Goal: Use online tool/utility: Utilize a website feature to perform a specific function

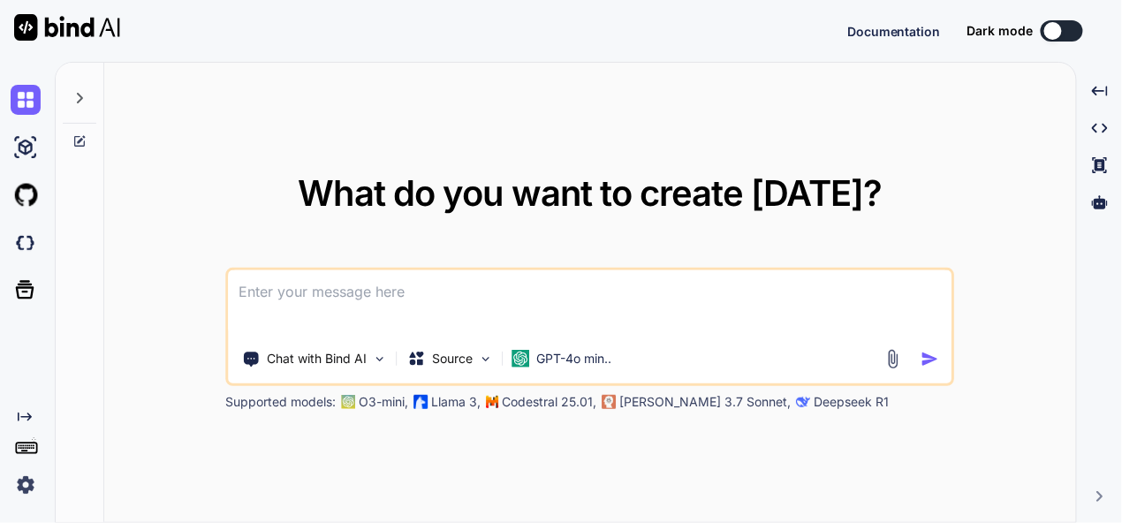
click at [437, 300] on textarea at bounding box center [591, 302] width 724 height 65
type textarea "x"
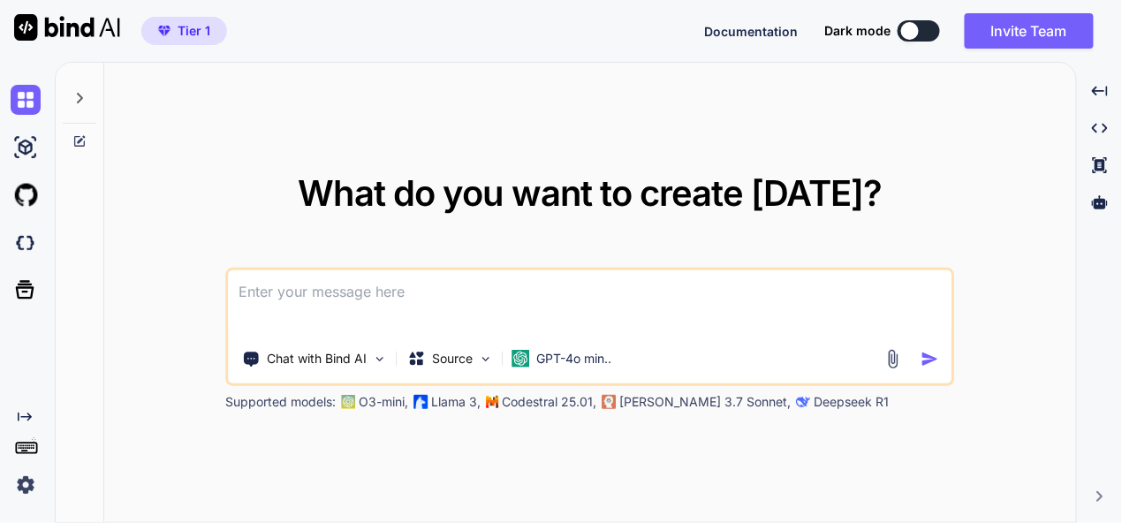
type textarea "t"
type textarea "x"
type textarea "th"
type textarea "x"
type textarea "this"
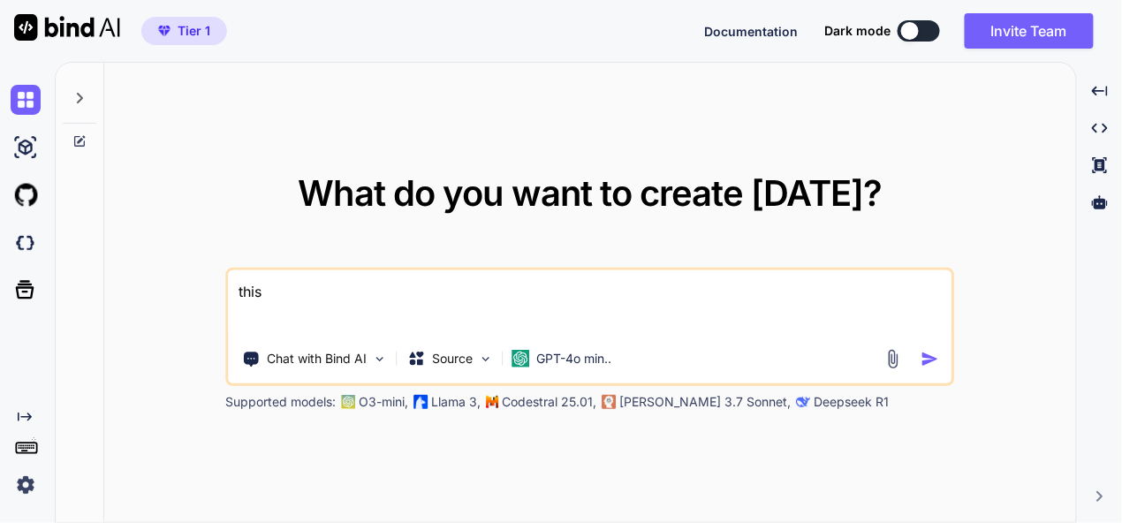
type textarea "x"
type textarea "this"
type textarea "x"
type textarea "this i"
type textarea "x"
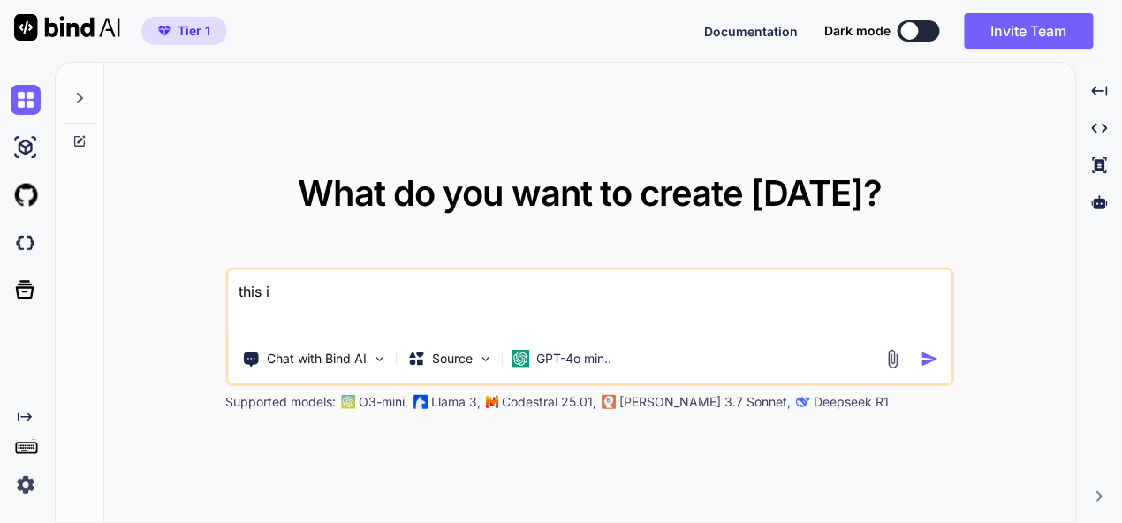
type textarea "this is"
type textarea "x"
type textarea "this is"
type textarea "x"
type textarea "this is m"
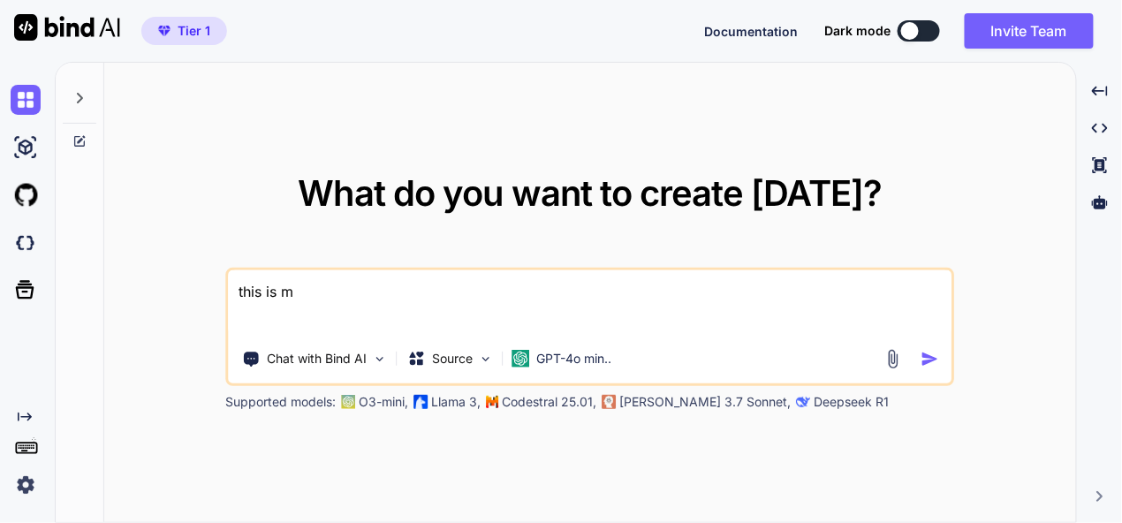
type textarea "x"
type textarea "this is my"
type textarea "x"
type textarea "this is my"
type textarea "x"
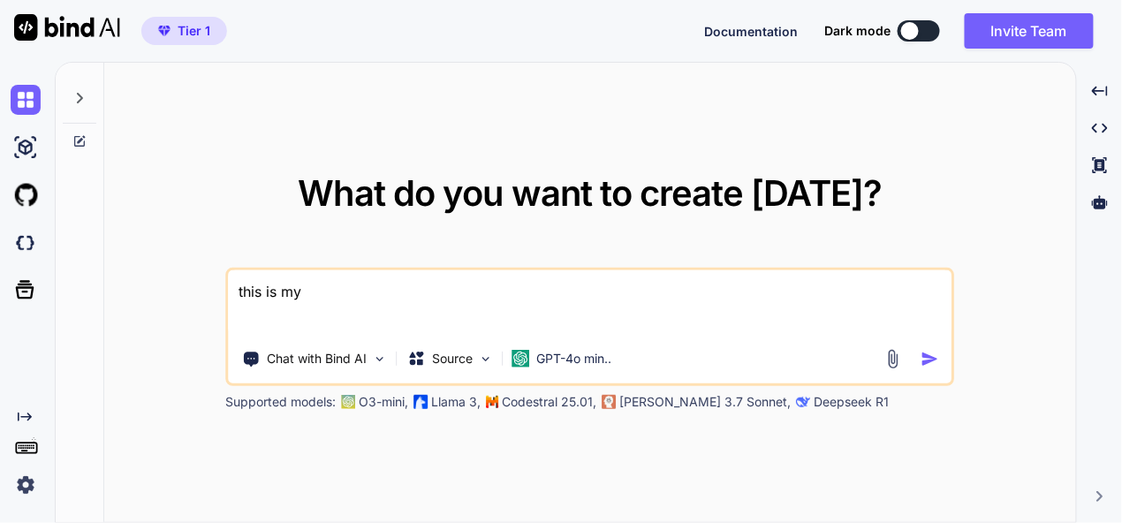
type textarea "this is my t"
type textarea "x"
type textarea "this is my to"
type textarea "x"
type textarea "this is my too"
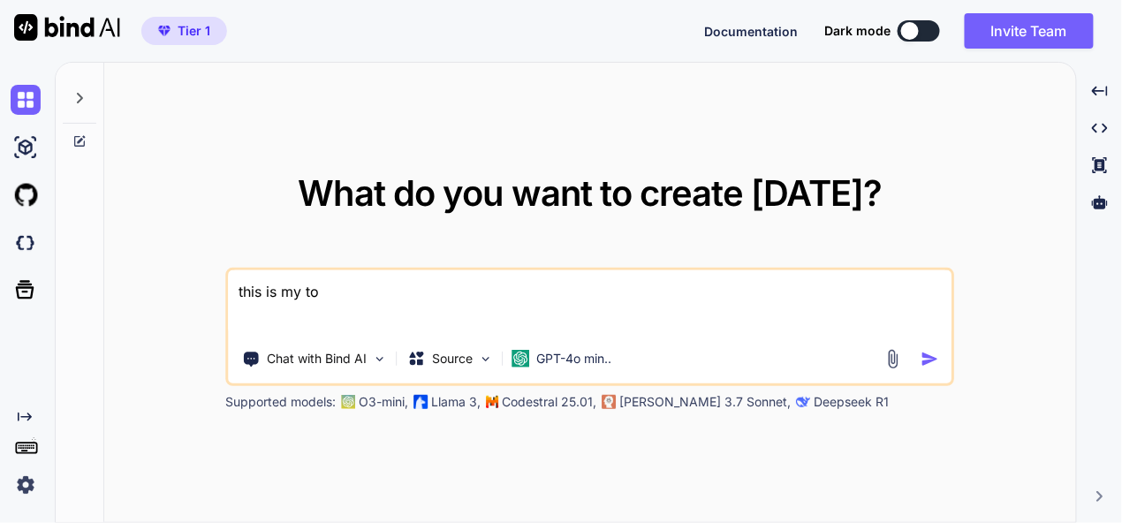
type textarea "x"
type textarea "this is my tool"
type textarea "x"
type textarea "this is my tool"
type textarea "x"
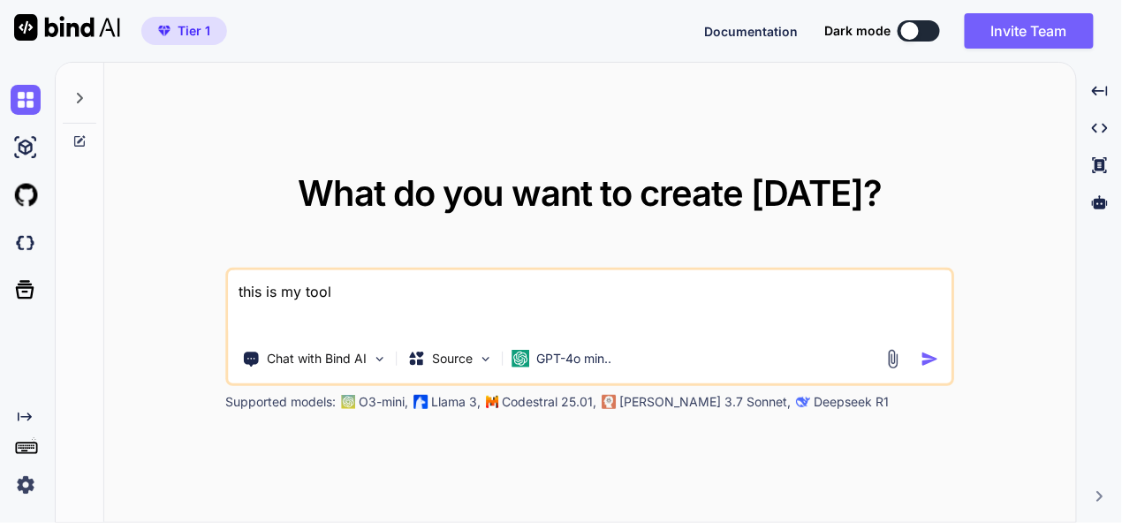
type textarea "this is my tool -"
type textarea "x"
type textarea "this is my tool -"
type textarea "x"
type textarea "this is my tool - here is php code - "<?php session_start(); ?> <!DOCTYPE html>…"
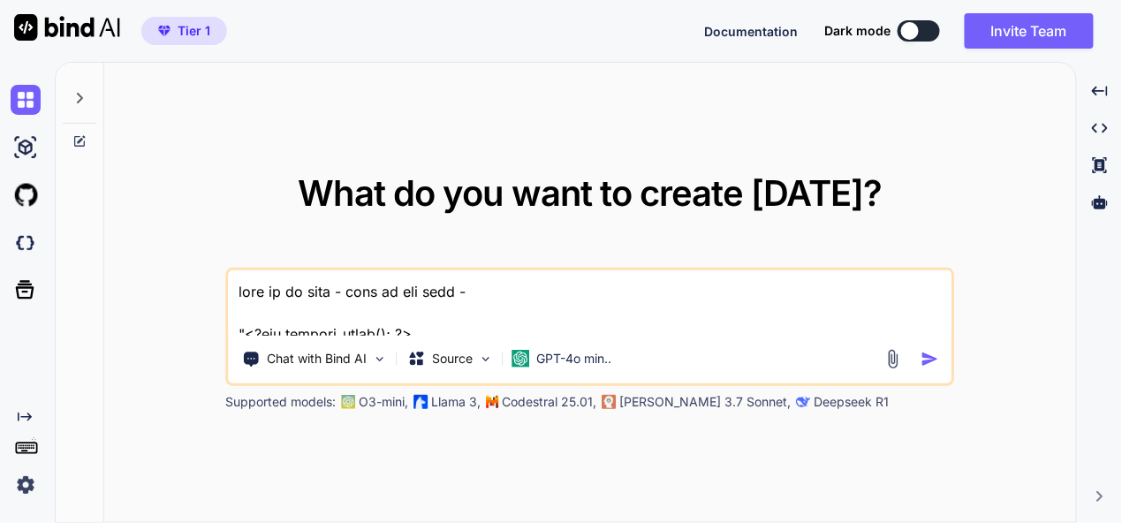
type textarea "x"
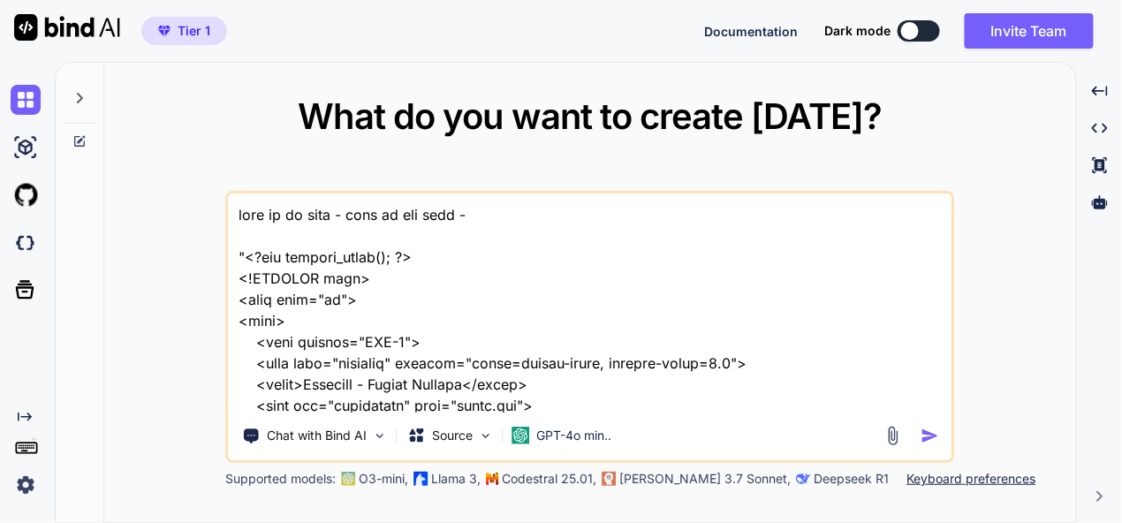
scroll to position [23253, 0]
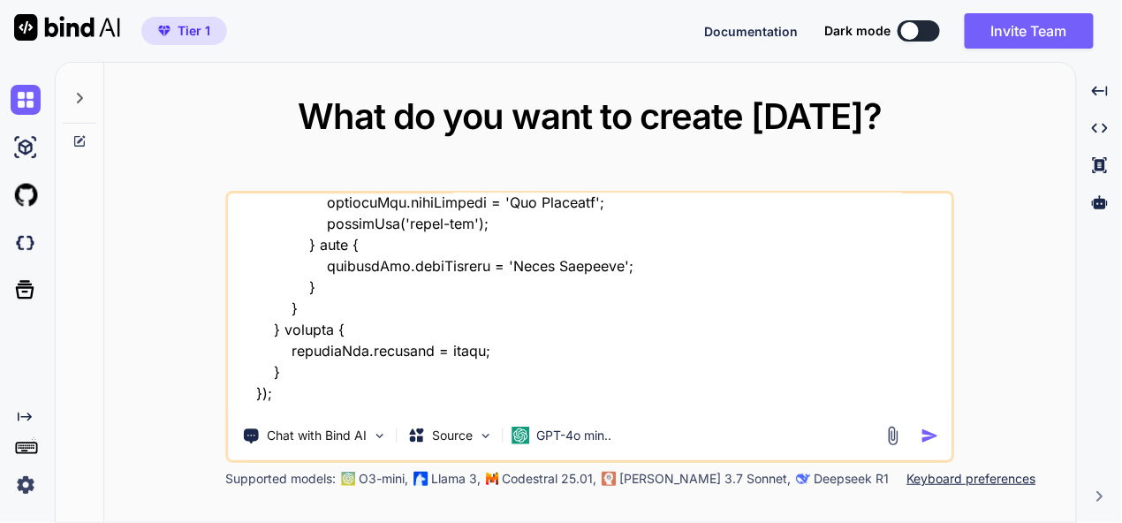
type textarea "this is my tool -"
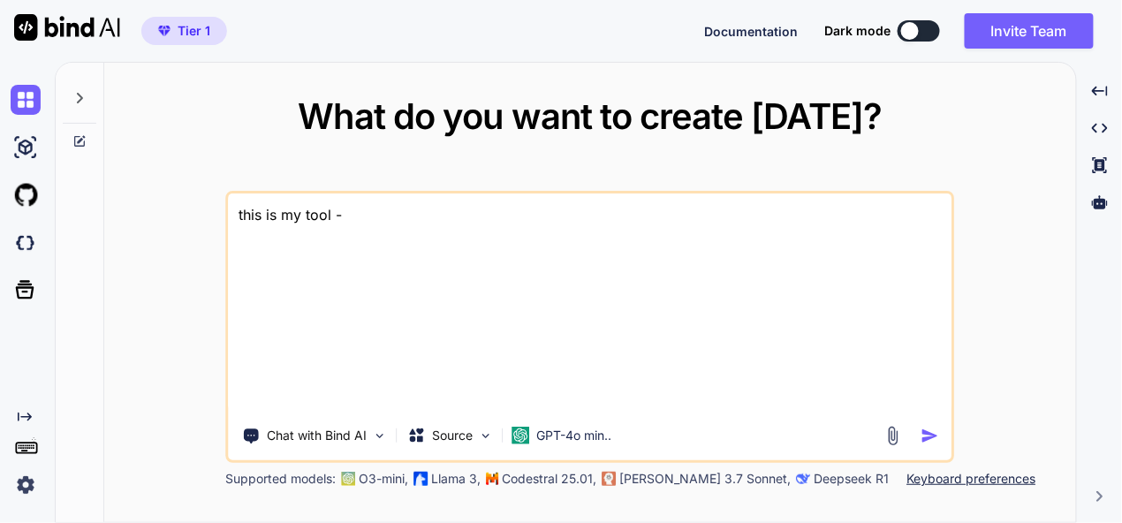
type textarea "x"
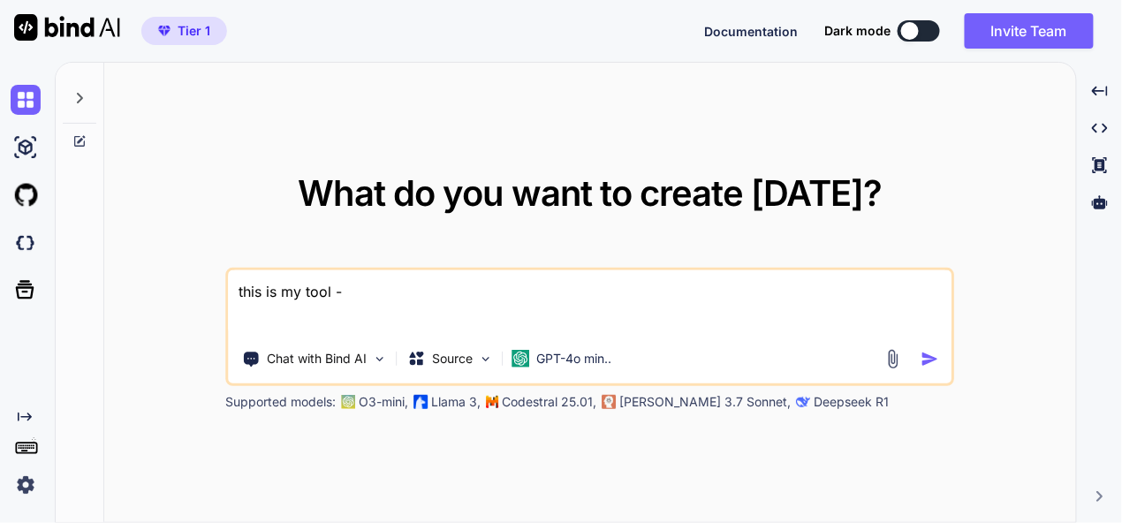
type textarea "this is my tool - ""
type textarea "x"
type textarea "this is my tool - """
type textarea "x"
type textarea "this is my tool - "here is php code - "<?php session_start(); ?> <!DOCTYPE html…"
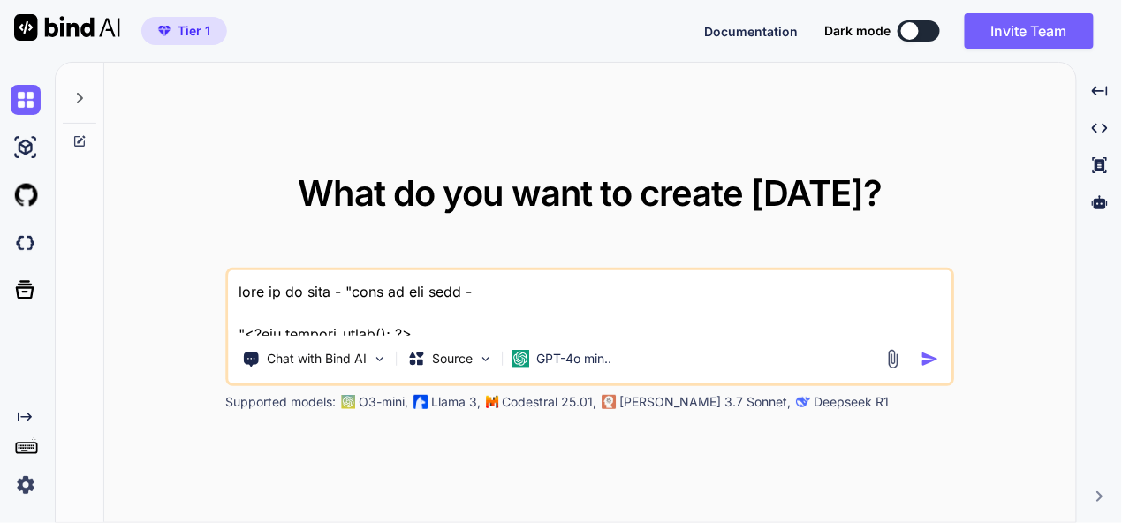
type textarea "x"
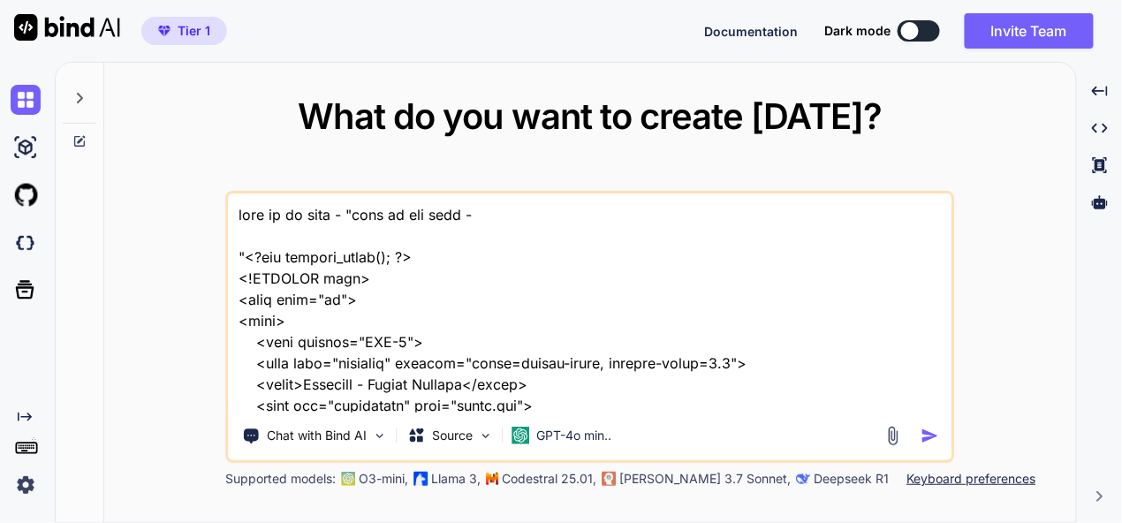
scroll to position [23253, 0]
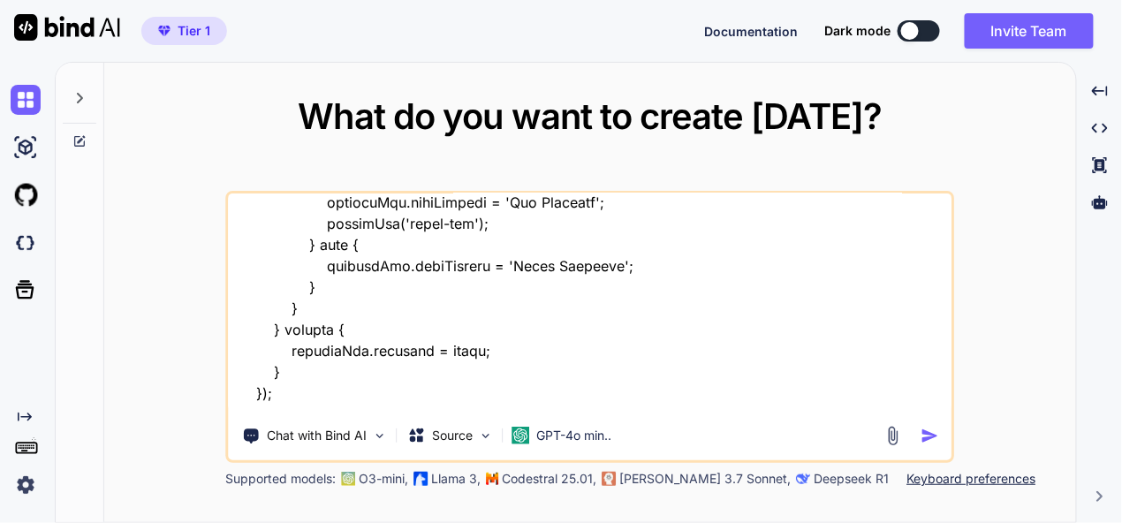
type textarea "this is my tool - "here is php code - "<?php session_start(); ?> <!DOCTYPE html…"
type textarea "x"
type textarea "this is my tool - "here is php code - "<?php session_start(); ?> <!DOCTYPE html…"
type textarea "x"
type textarea "this is my tool - "here is php code - "<?php session_start(); ?> <!DOCTYPE html…"
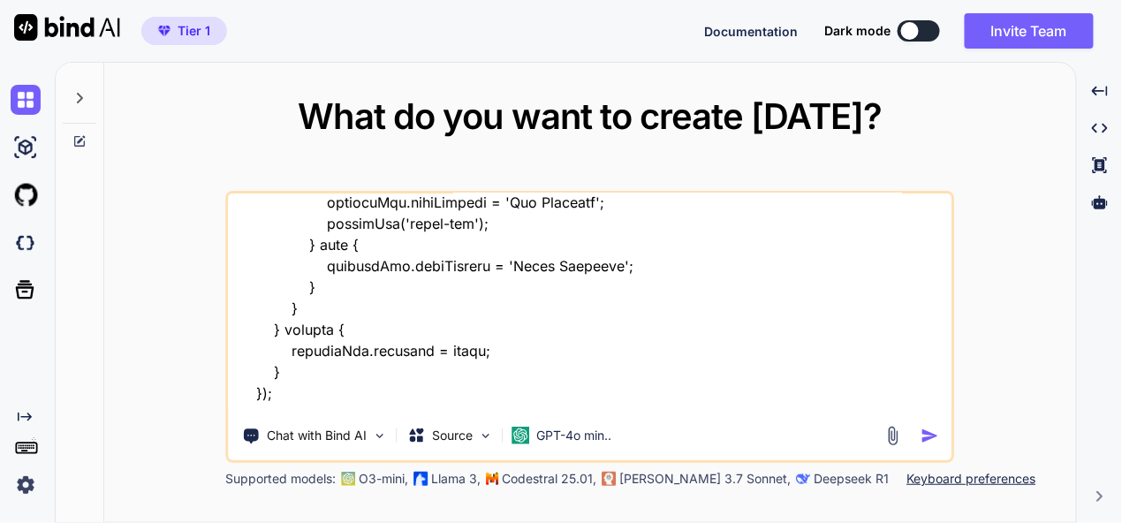
type textarea "x"
type textarea "this is my tool - "here is php code - "<?php session_start(); ?> <!DOCTYPE html…"
type textarea "x"
type textarea "this is my tool - "here is php code - "<?php session_start(); ?> <!DOCTYPE html…"
type textarea "x"
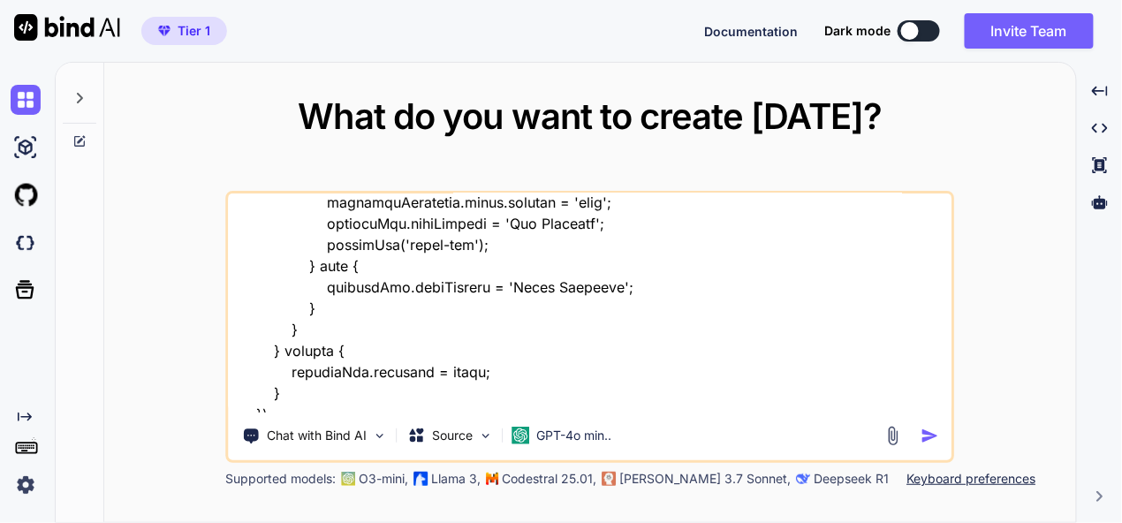
type textarea "this is my tool - "here is php code - "<?php session_start(); ?> <!DOCTYPE html…"
type textarea "x"
type textarea "this is my tool - "here is php code - "<?php session_start(); ?> <!DOCTYPE html…"
type textarea "x"
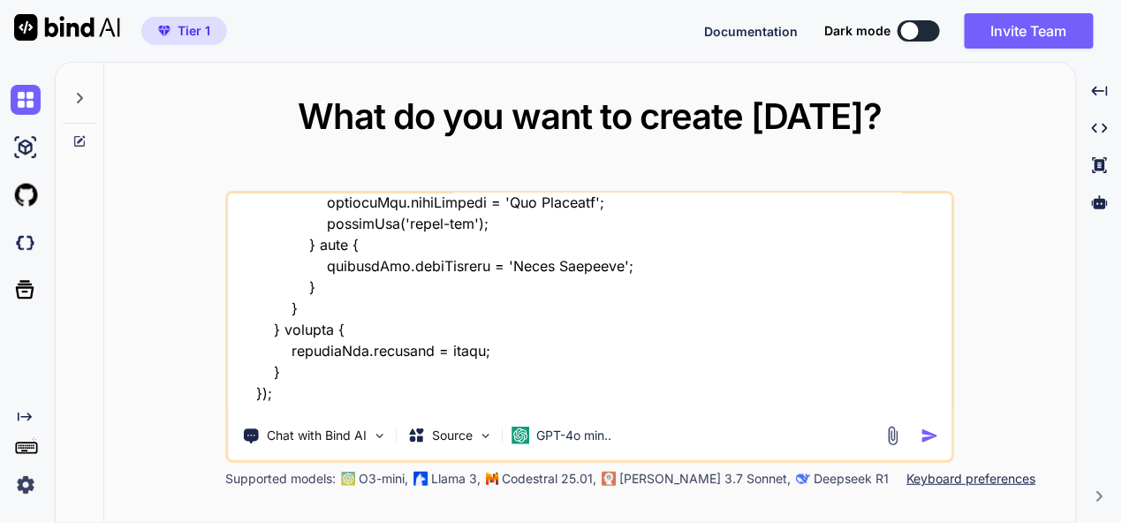
type textarea "this is my tool - "here is php code - "<?php session_start(); ?> <!DOCTYPE html…"
type textarea "x"
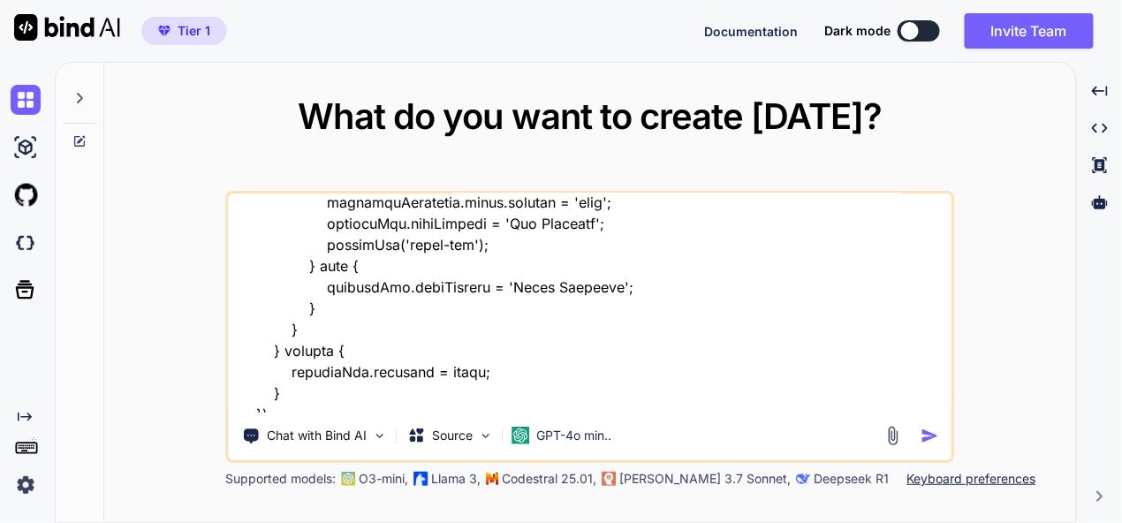
scroll to position [23273, 0]
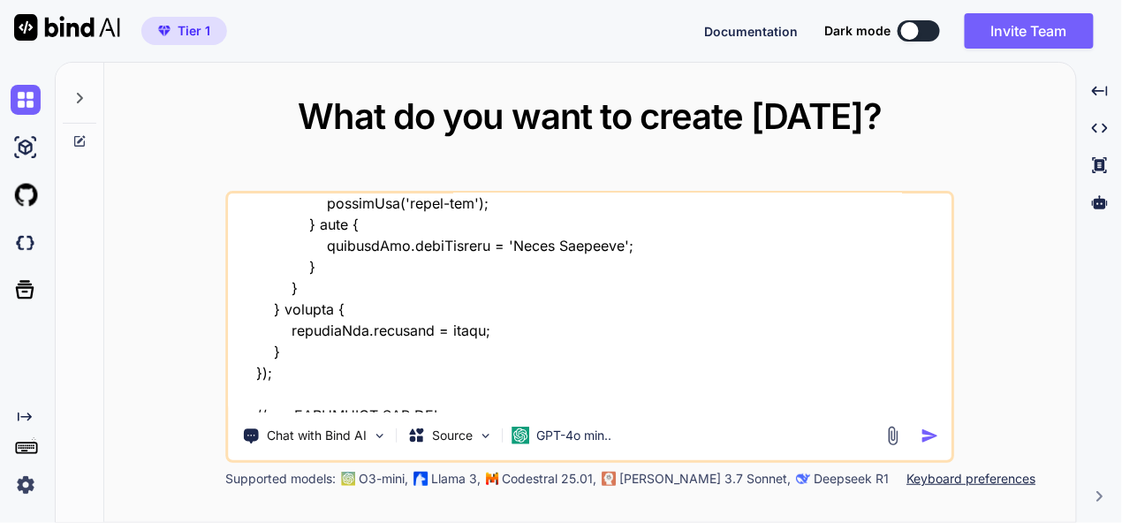
type textarea "this is my tool - "here is php code - "<?php session_start(); ?> <!DOCTYPE html…"
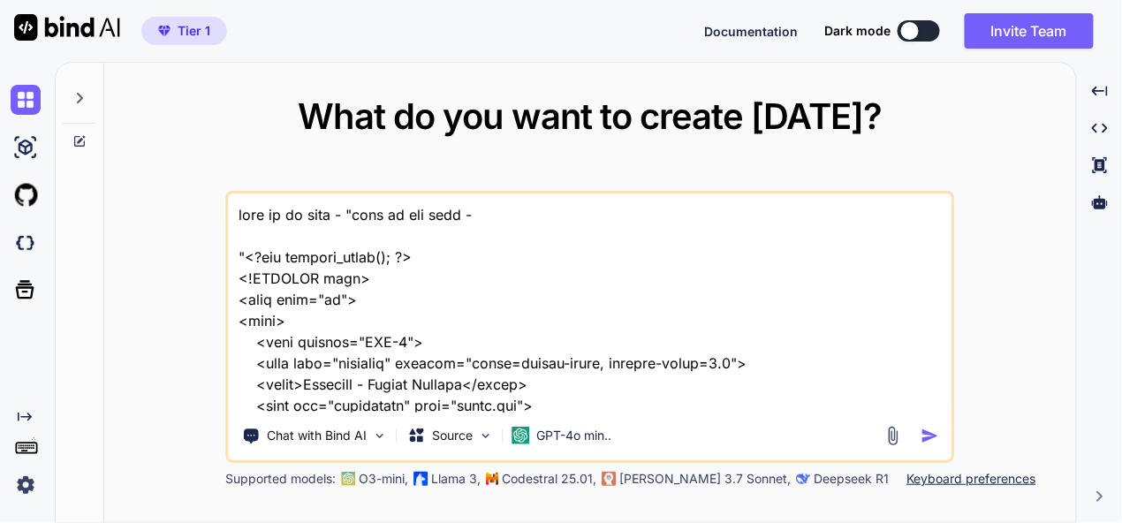
scroll to position [23295, 0]
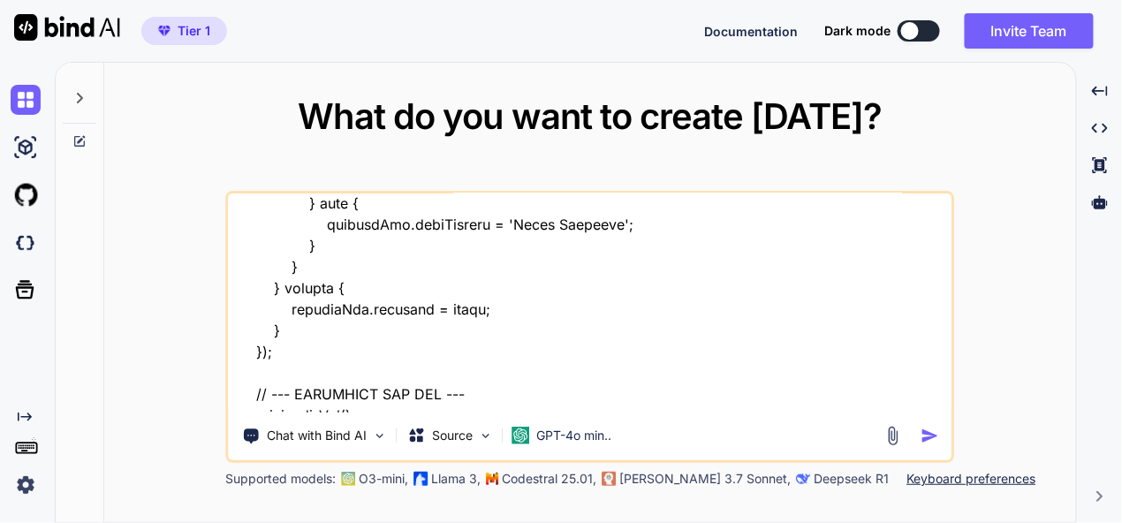
type textarea "this is my tool - "here is php code - "<?php session_start(); ?> <!DOCTYPE html…"
type textarea "x"
type textarea "this is my tool - "here is php code - "<?php session_start(); ?> <!DOCTYPE html…"
type textarea "x"
type textarea "this is my tool - "here is php code - "<?php session_start(); ?> <!DOCTYPE html…"
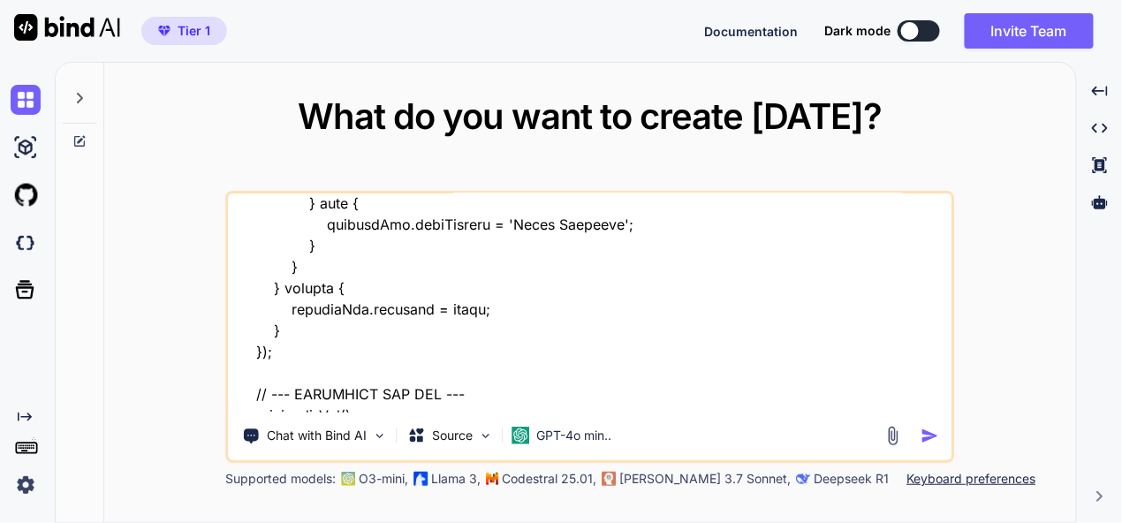
type textarea "x"
type textarea "this is my tool - "here is php code - "<?php session_start(); ?> <!DOCTYPE html…"
type textarea "x"
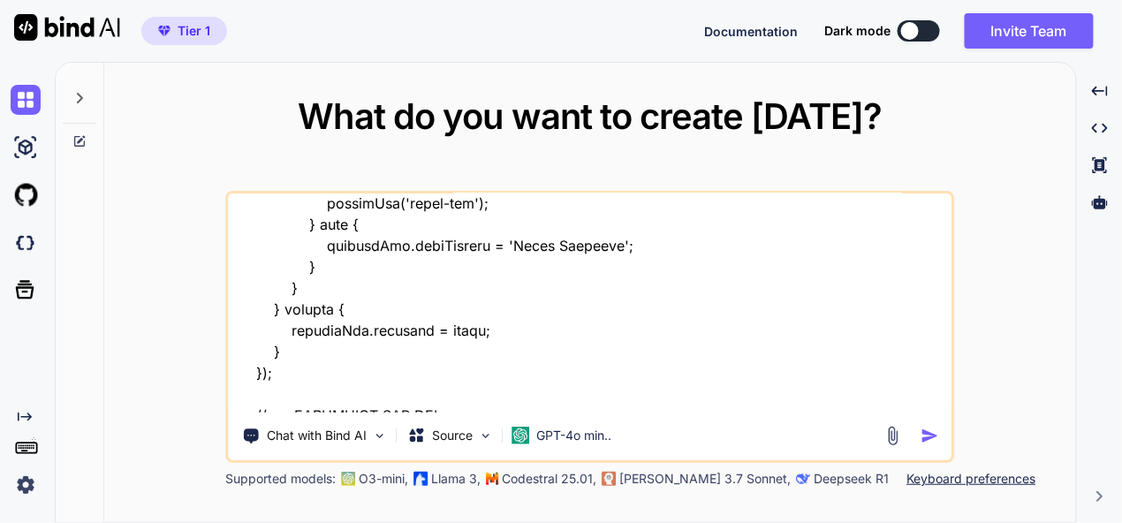
type textarea "this is my tool - "here is php code - "<?php session_start(); ?> <!DOCTYPE html…"
type textarea "x"
type textarea "this is my tool - "here is php code - "<?php session_start(); ?> <!DOCTYPE html…"
type textarea "x"
type textarea "this is my tool - "here is php code - "<?php session_start(); ?> <!DOCTYPE html…"
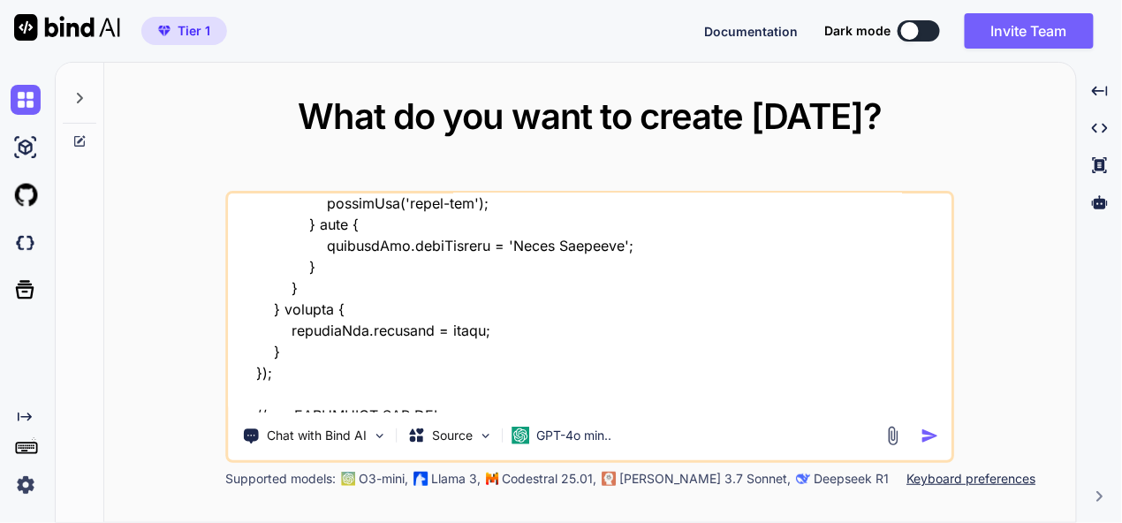
type textarea "x"
type textarea "this is my tool - "here is php code - "<?php session_start(); ?> <!DOCTYPE html…"
type textarea "x"
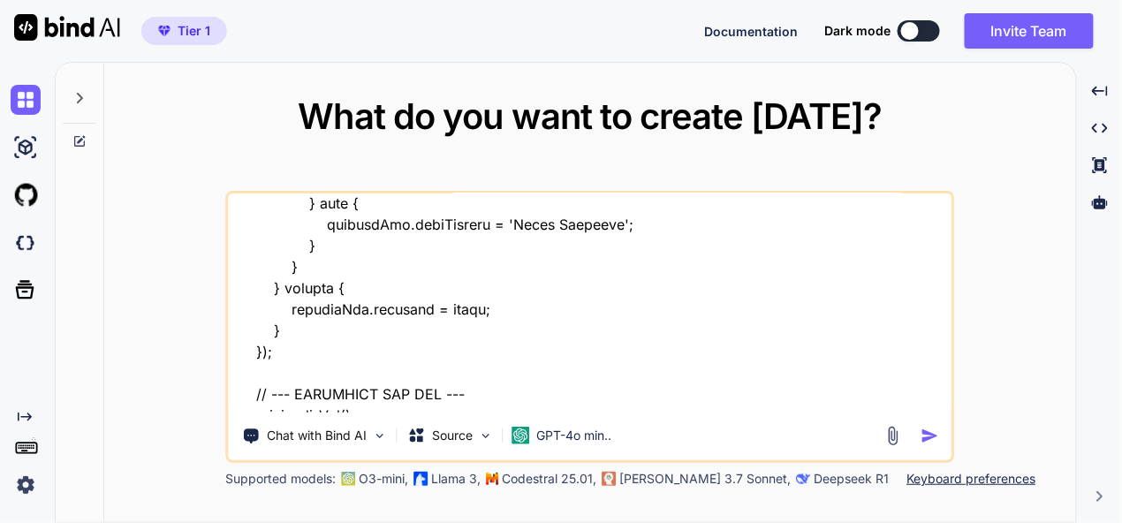
type textarea "this is my tool - "here is php code - "<?php session_start(); ?> <!DOCTYPE html…"
type textarea "x"
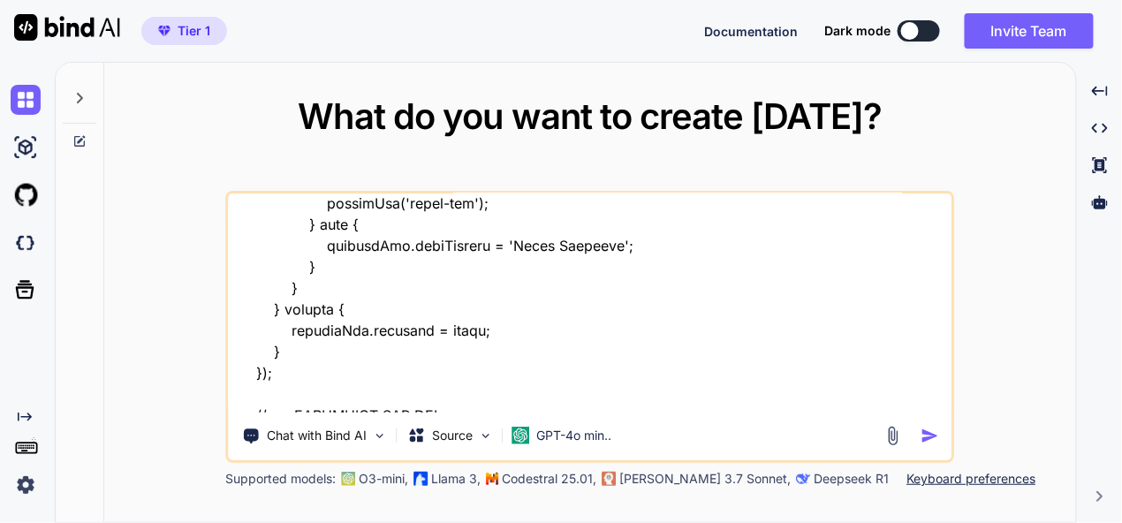
type textarea "this is my tool - "here is php code - "<?php session_start(); ?> <!DOCTYPE html…"
type textarea "x"
type textarea "this is my tool - "here is php code - "<?php session_start(); ?> <!DOCTYPE html…"
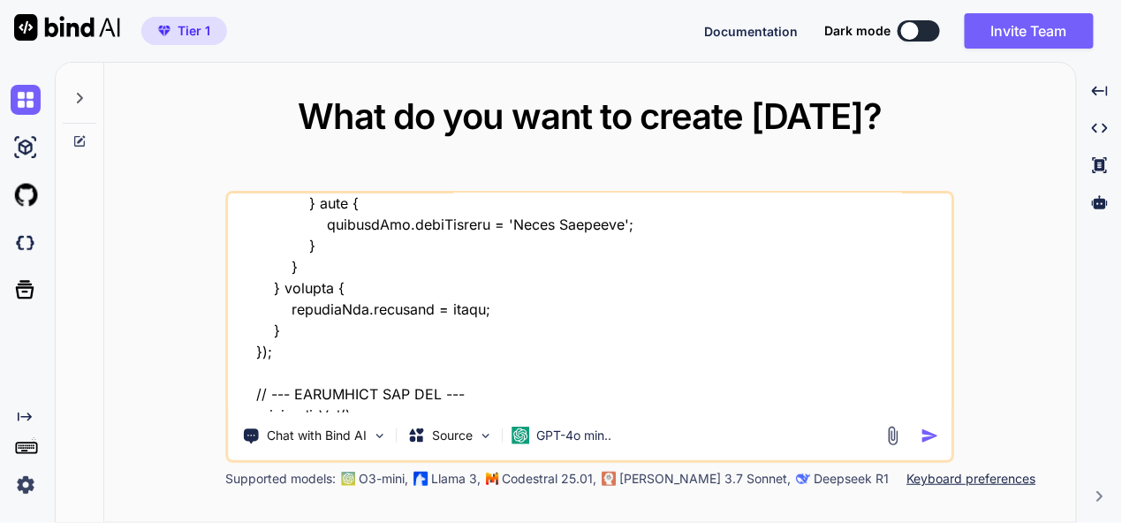
type textarea "x"
type textarea "this is my tool - "here is php code - "<?php session_start(); ?> <!DOCTYPE html…"
type textarea "x"
type textarea "this is my tool - "here is php code - "<?php session_start(); ?> <!DOCTYPE html…"
type textarea "x"
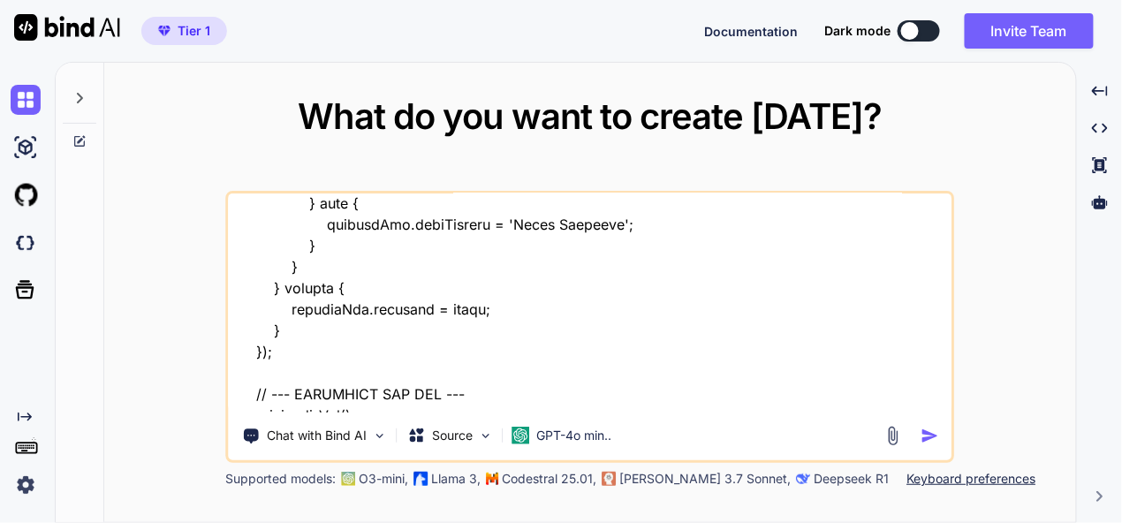
type textarea "this is my tool - "here is php code - "<?php session_start(); ?> <!DOCTYPE html…"
type textarea "x"
type textarea "this is my tool - "here is php code - "<?php session_start(); ?> <!DOCTYPE html…"
type textarea "x"
type textarea "this is my tool - "here is php code - "<?php session_start(); ?> <!DOCTYPE html…"
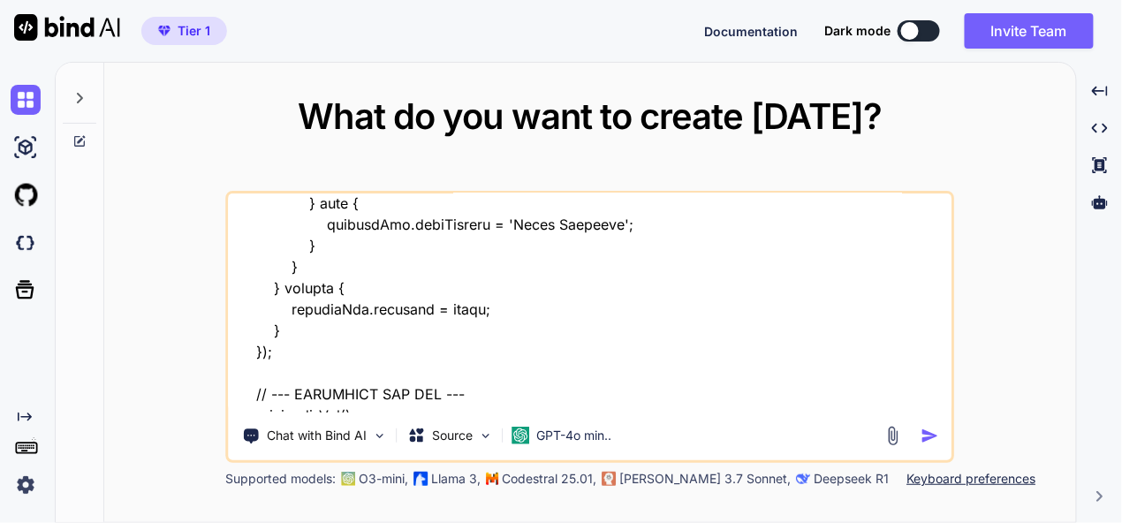
type textarea "x"
type textarea "this is my tool - "here is php code - "<?php session_start(); ?> <!DOCTYPE html…"
type textarea "x"
type textarea "this is my tool - "here is php code - "<?php session_start(); ?> <!DOCTYPE html…"
type textarea "x"
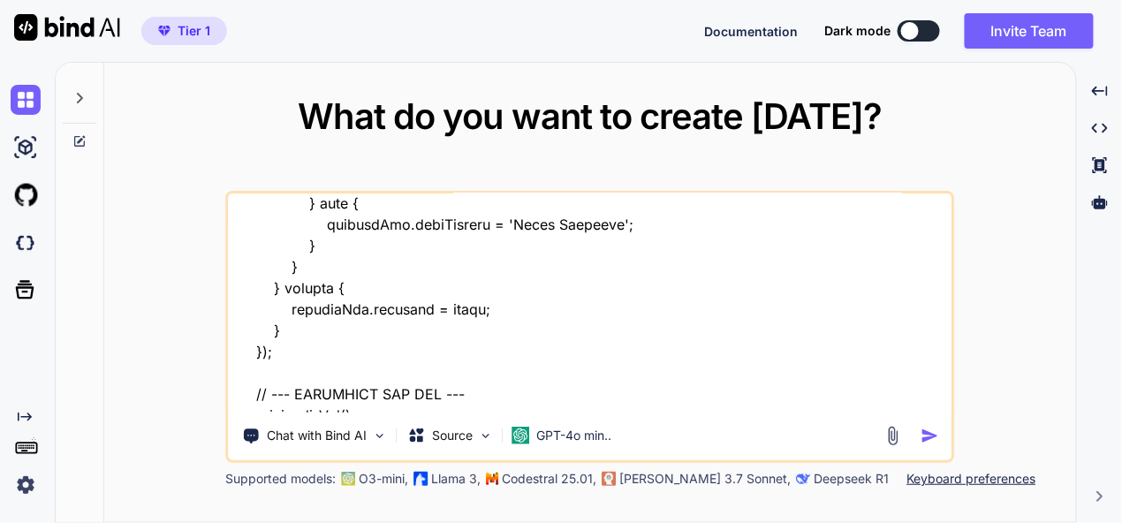
type textarea "this is my tool - "here is php code - "<?php session_start(); ?> <!DOCTYPE html…"
type textarea "x"
type textarea "this is my tool - "here is php code - "<?php session_start(); ?> <!DOCTYPE html…"
type textarea "x"
type textarea "this is my tool - "here is php code - "<?php session_start(); ?> <!DOCTYPE html…"
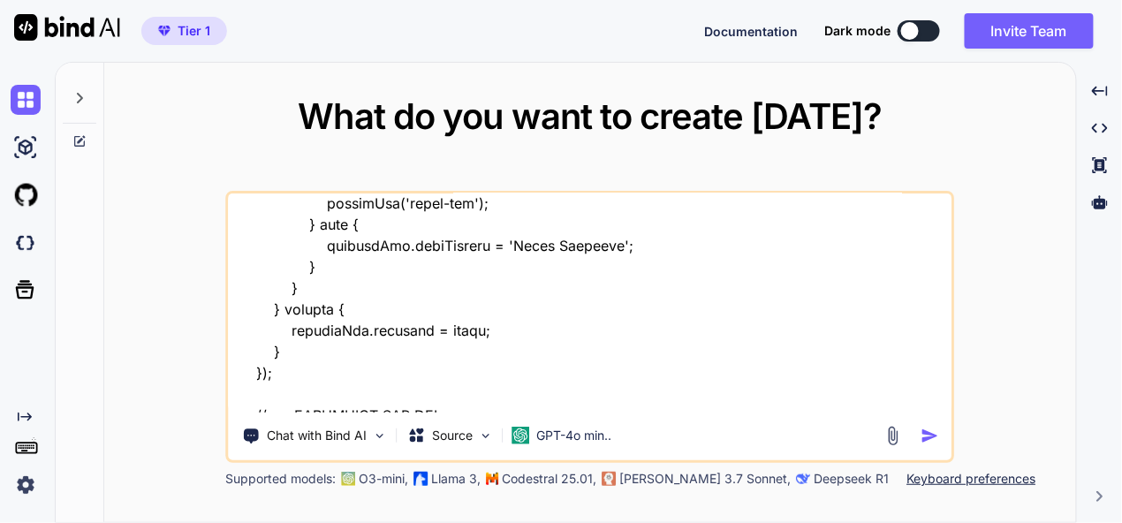
type textarea "x"
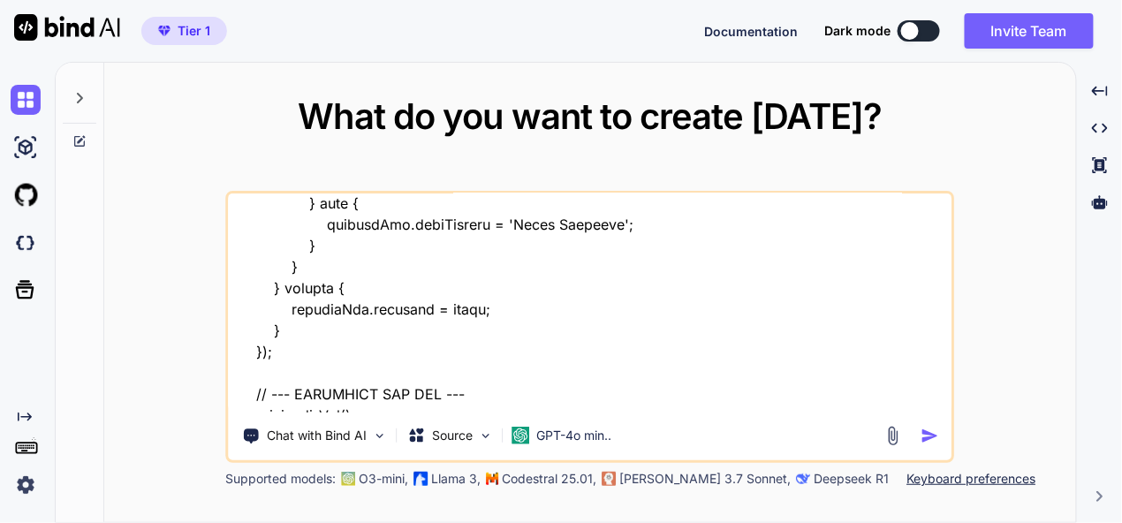
type textarea "this is my tool - "here is php code - "<?php session_start(); ?> <!DOCTYPE html…"
type textarea "x"
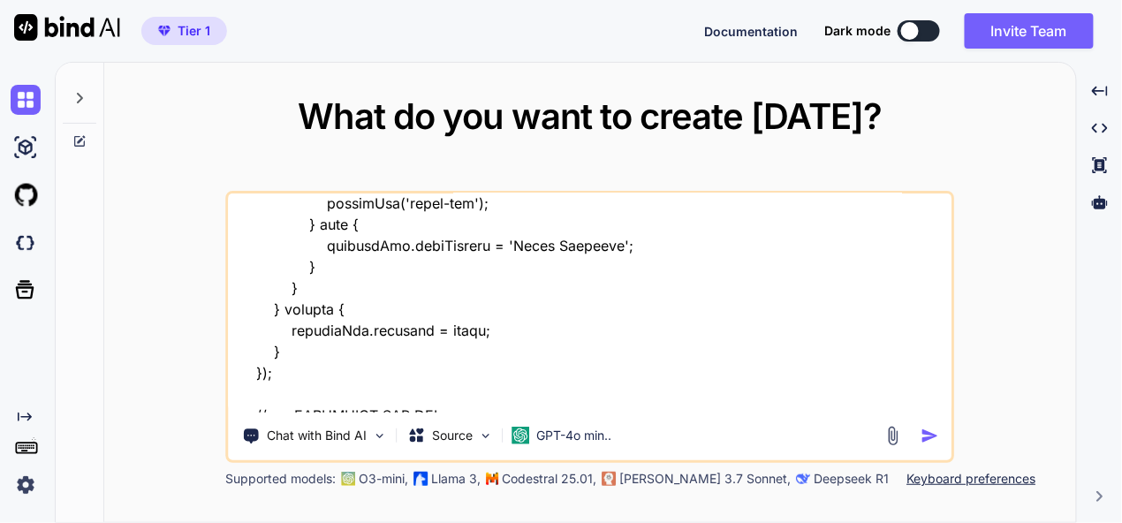
type textarea "this is my tool - "here is php code - "<?php session_start(); ?> <!DOCTYPE html…"
type textarea "x"
type textarea "this is my tool - "here is php code - "<?php session_start(); ?> <!DOCTYPE html…"
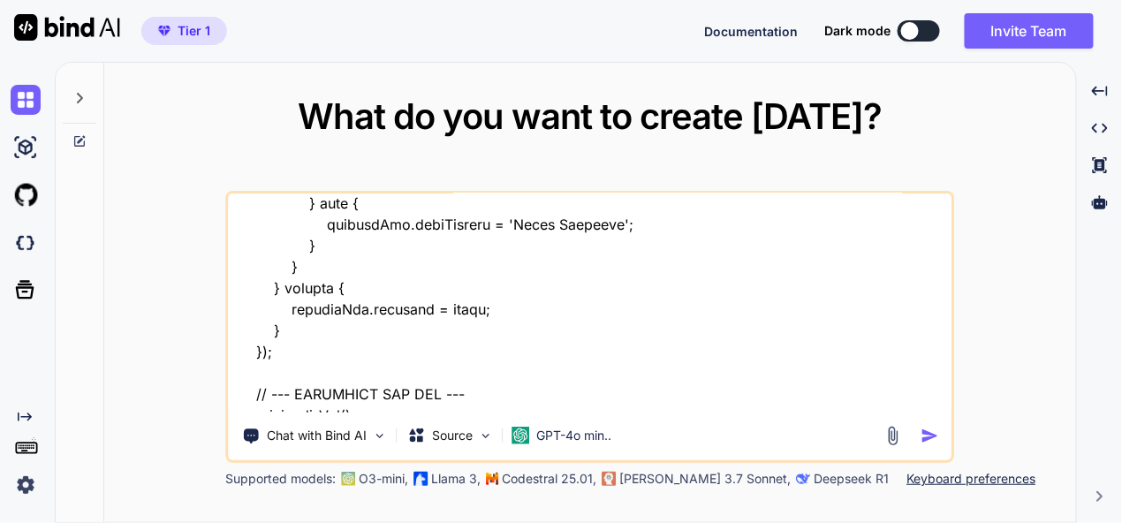
type textarea "x"
type textarea "this is my tool - "here is php code - "<?php session_start(); ?> <!DOCTYPE html…"
type textarea "x"
type textarea "this is my tool - "here is php code - "<?php session_start(); ?> <!DOCTYPE html…"
type textarea "x"
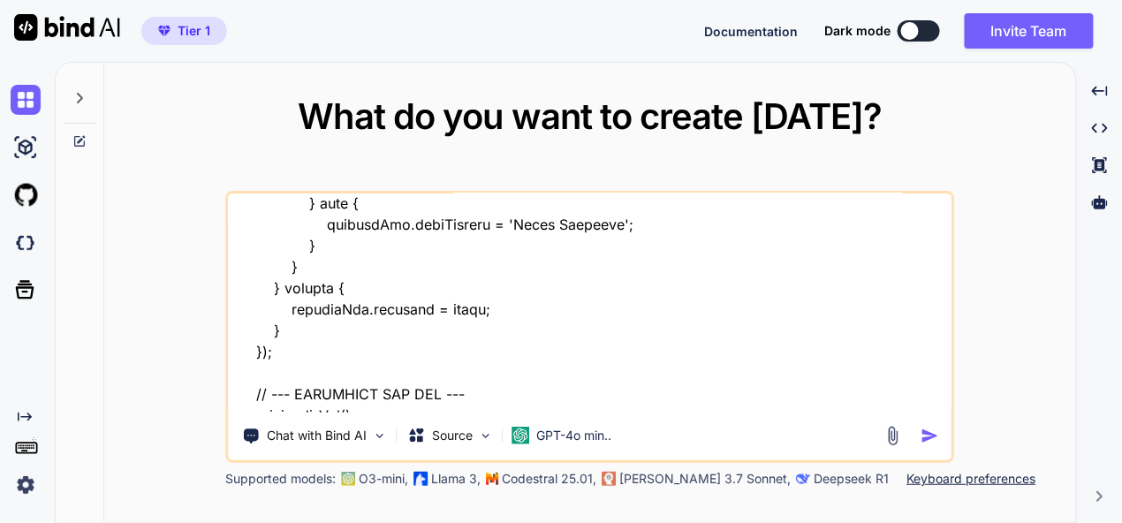
type textarea "this is my tool - "here is php code - "<?php session_start(); ?> <!DOCTYPE html…"
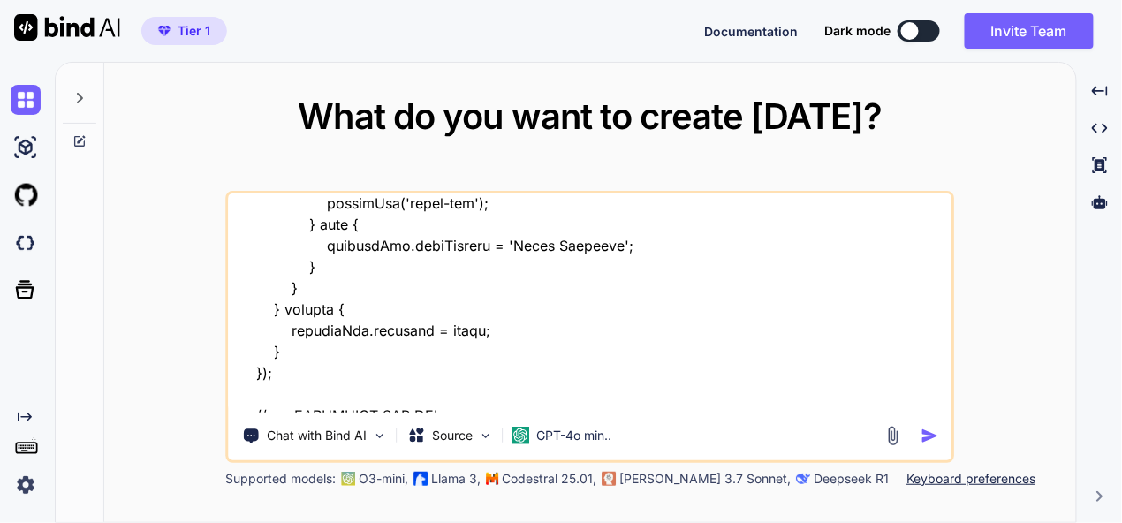
type textarea "x"
type textarea "this is my tool - "here is php code - "<?php session_start(); ?> <!DOCTYPE html…"
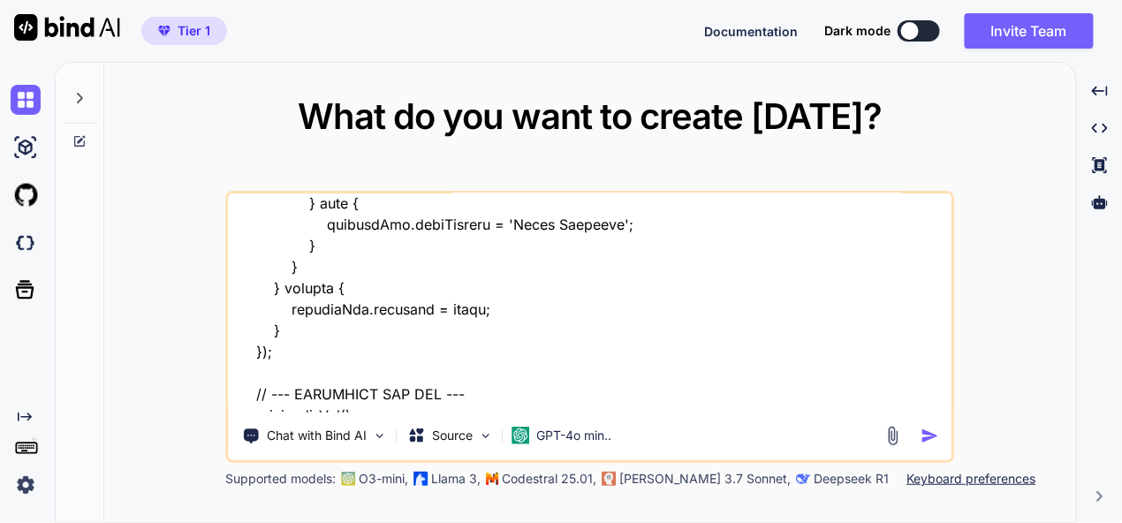
type textarea "x"
type textarea "this is my tool - "here is php code - "<?php session_start(); ?> <!DOCTYPE html…"
type textarea "x"
type textarea "this is my tool - "here is php code - "<?php session_start(); ?> <!DOCTYPE html…"
type textarea "x"
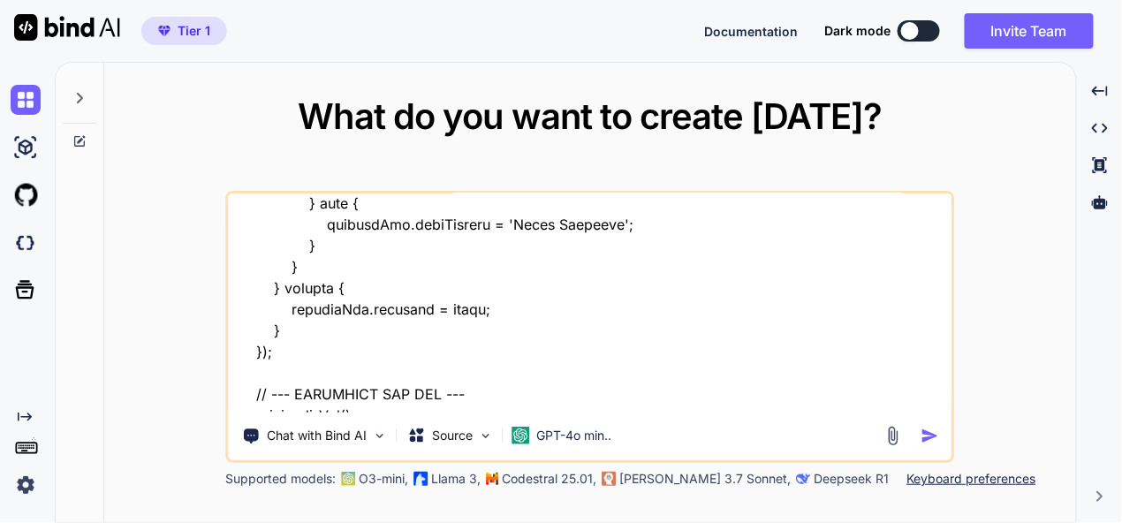
type textarea "this is my tool - "here is php code - "<?php session_start(); ?> <!DOCTYPE html…"
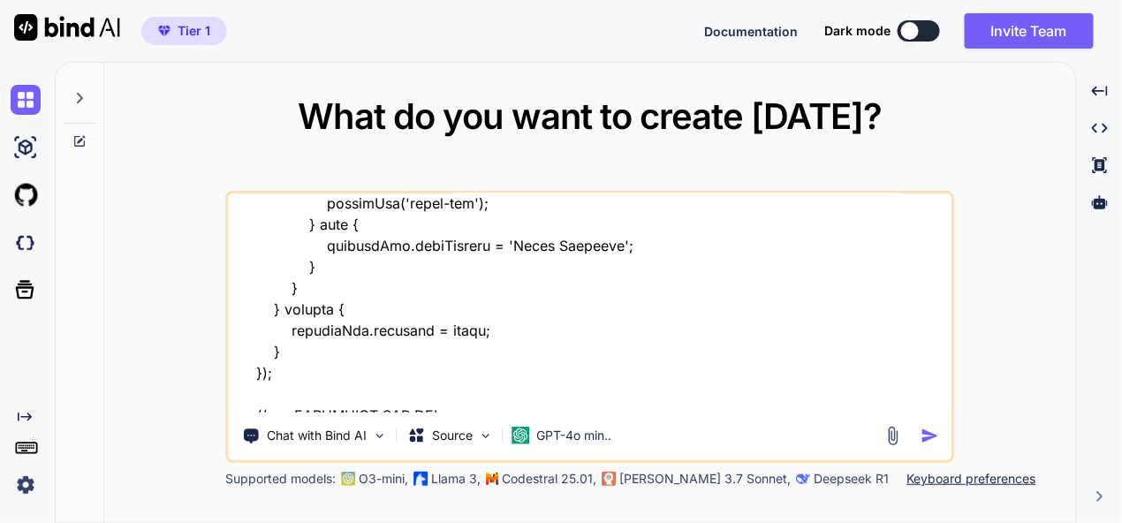
type textarea "x"
type textarea "this is my tool - "here is php code - "<?php session_start(); ?> <!DOCTYPE html…"
type textarea "x"
type textarea "this is my tool - "here is php code - "<?php session_start(); ?> <!DOCTYPE html…"
type textarea "x"
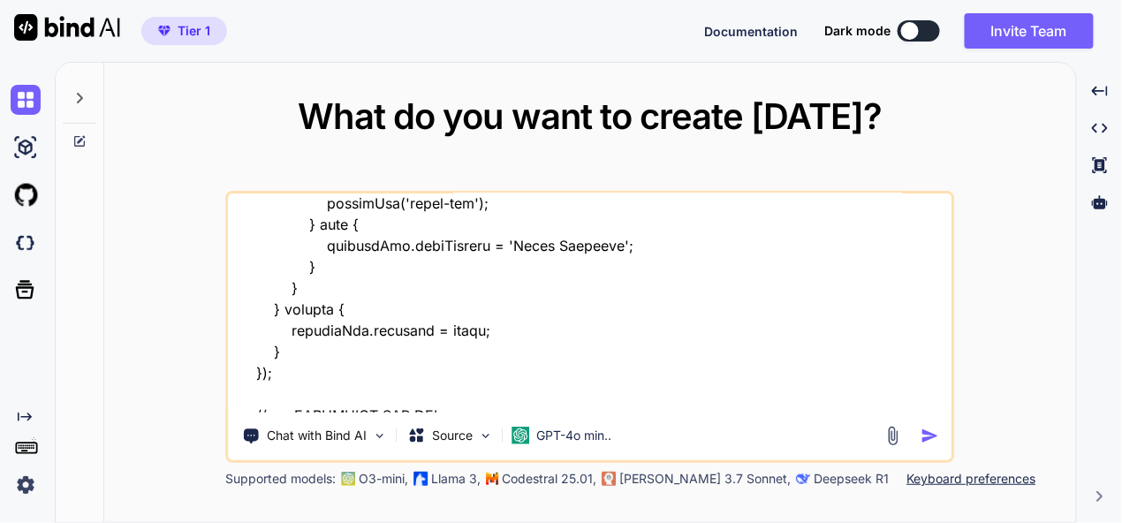
type textarea "this is my tool - "here is php code - "<?php session_start(); ?> <!DOCTYPE html…"
type textarea "x"
type textarea "this is my tool - "here is php code - "<?php session_start(); ?> <!DOCTYPE html…"
type textarea "x"
type textarea "this is my tool - "here is php code - "<?php session_start(); ?> <!DOCTYPE html…"
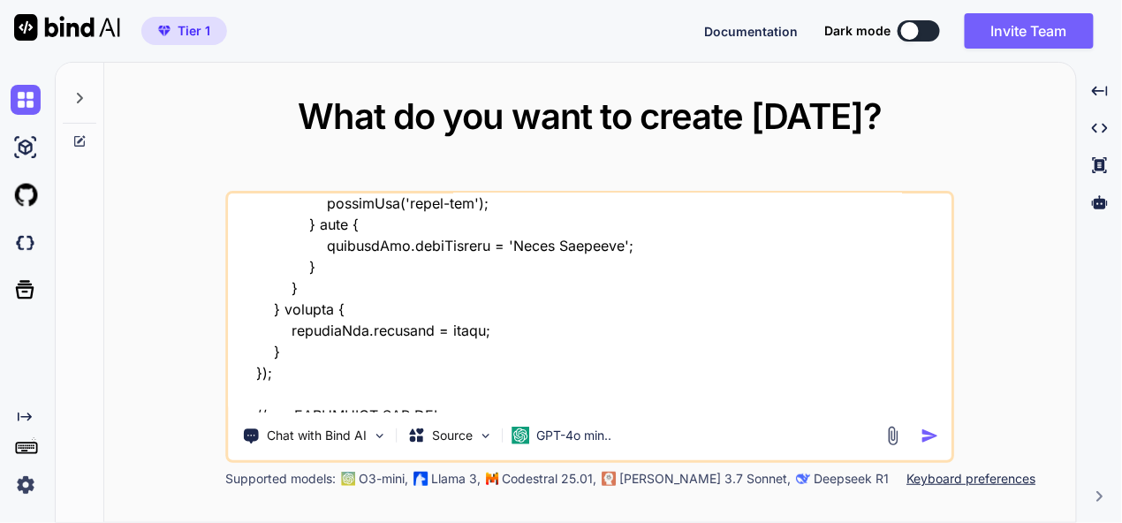
type textarea "x"
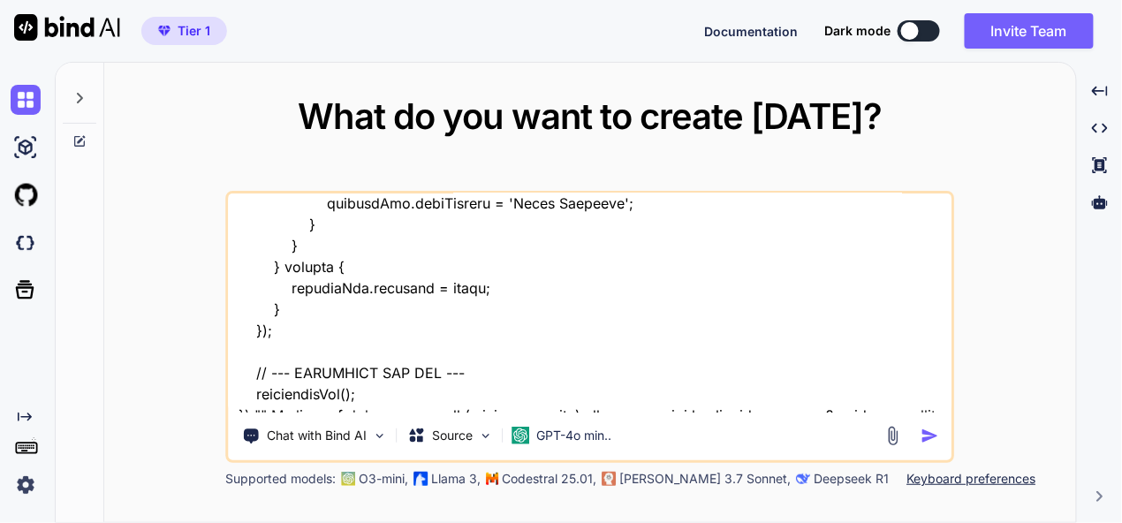
type textarea "this is my tool - "here is php code - "<?php session_start(); ?> <!DOCTYPE html…"
type textarea "x"
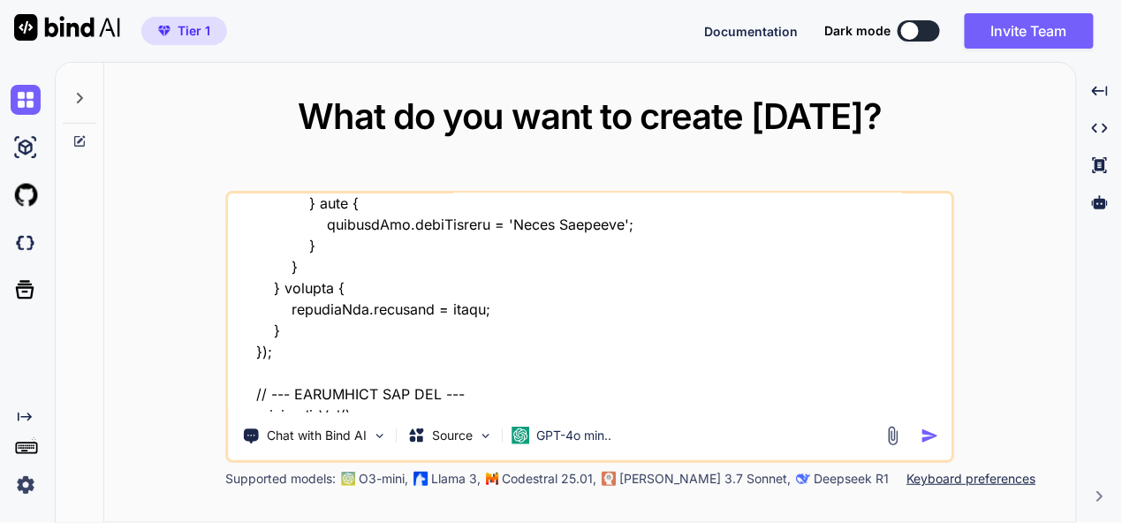
type textarea "this is my tool - "here is php code - "<?php session_start(); ?> <!DOCTYPE html…"
type textarea "x"
type textarea "this is my tool - "here is php code - "<?php session_start(); ?> <!DOCTYPE html…"
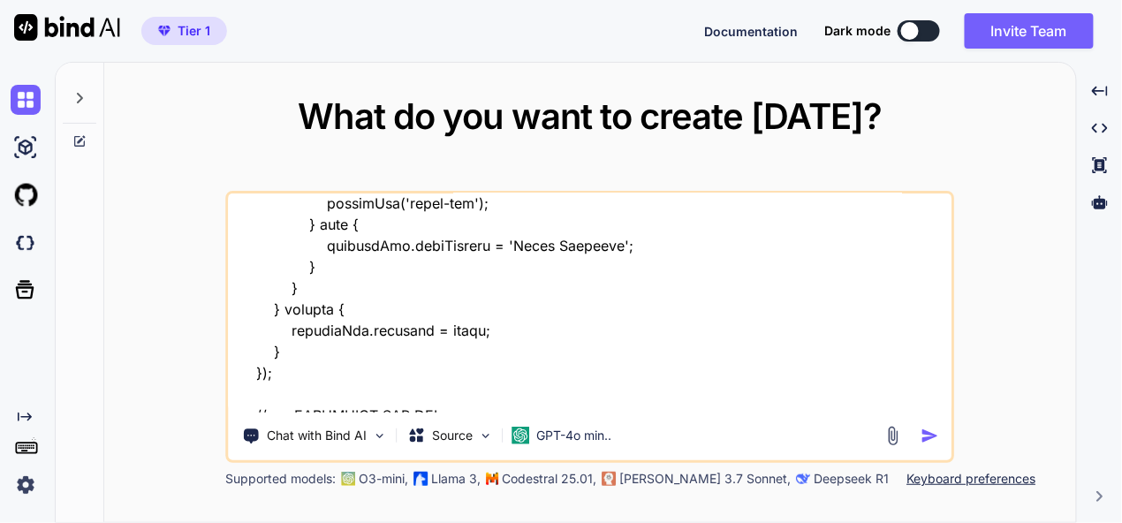
type textarea "x"
type textarea "this is my tool - "here is php code - "<?php session_start(); ?> <!DOCTYPE html…"
type textarea "x"
type textarea "this is my tool - "here is php code - "<?php session_start(); ?> <!DOCTYPE html…"
type textarea "x"
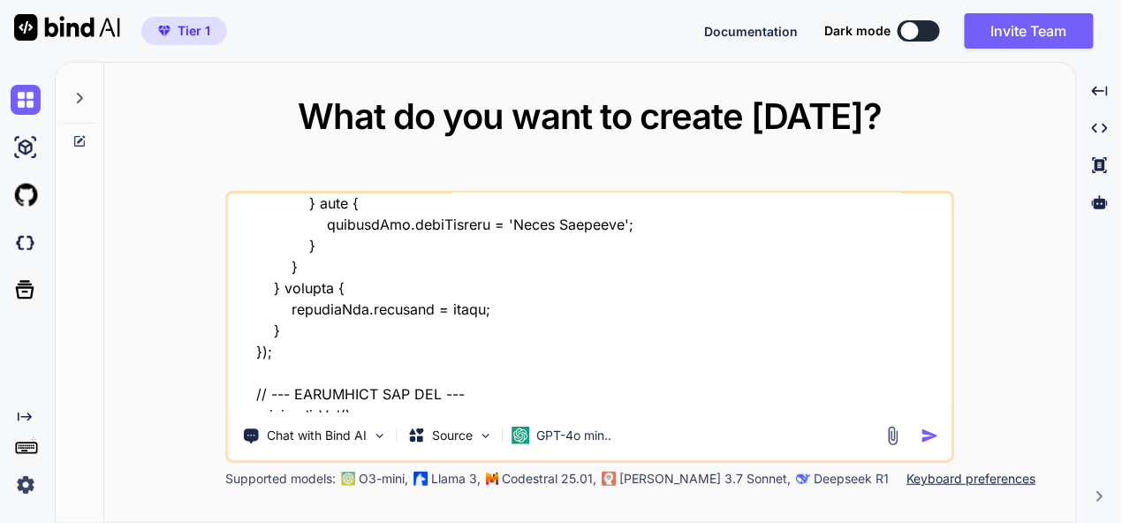
type textarea "this is my tool - "here is php code - "<?php session_start(); ?> <!DOCTYPE html…"
type textarea "x"
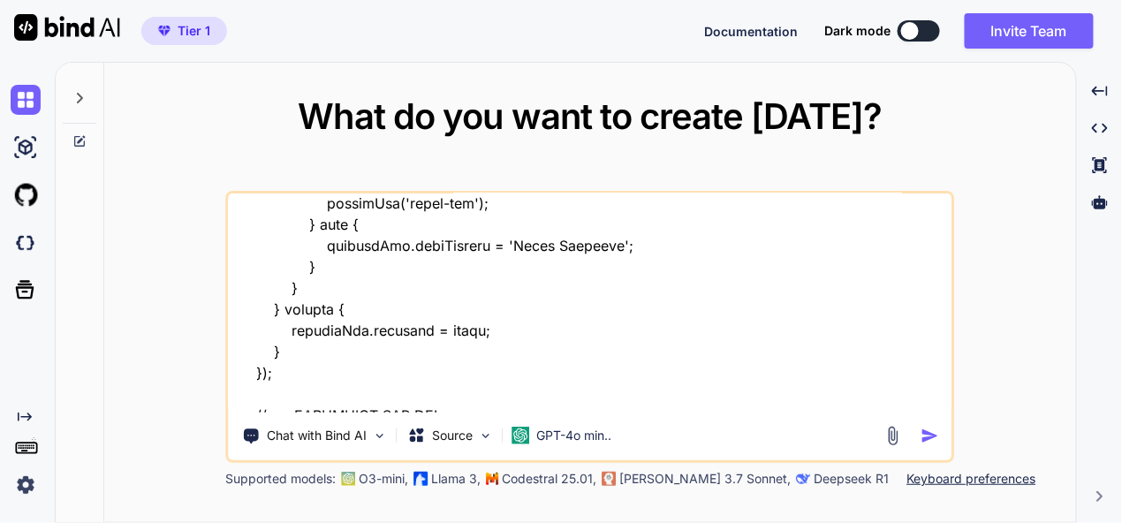
type textarea "this is my tool - "here is php code - "<?php session_start(); ?> <!DOCTYPE html…"
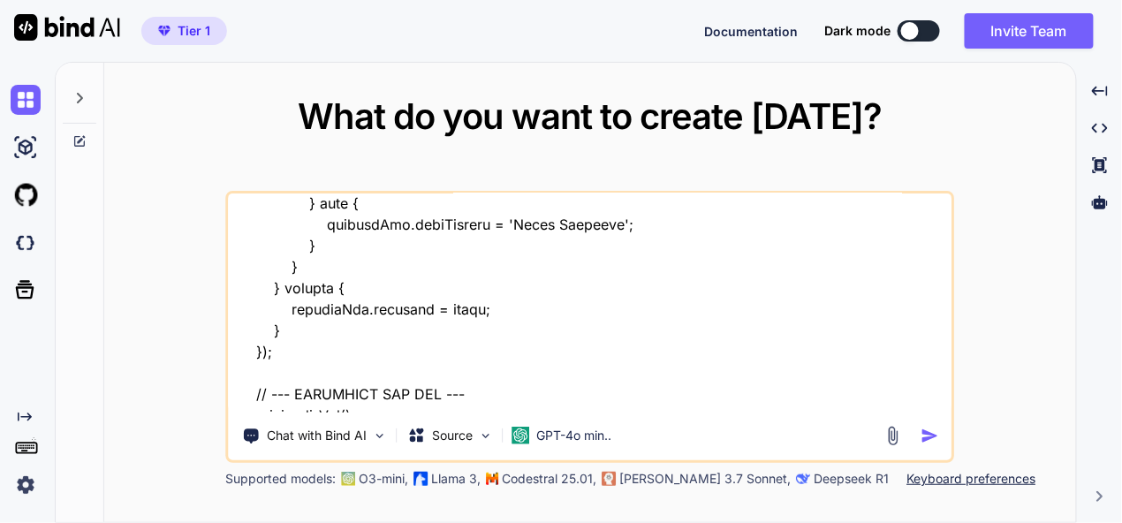
type textarea "x"
type textarea "this is my tool - "here is php code - "<?php session_start(); ?> <!DOCTYPE html…"
type textarea "x"
type textarea "this is my tool - "here is php code - "<?php session_start(); ?> <!DOCTYPE html…"
type textarea "x"
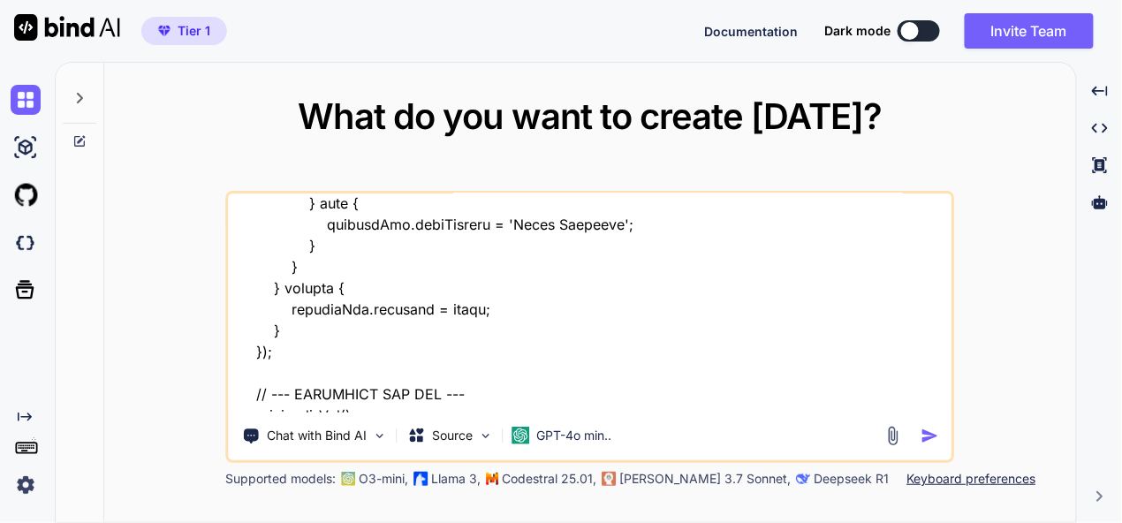
type textarea "this is my tool - "here is php code - "<?php session_start(); ?> <!DOCTYPE html…"
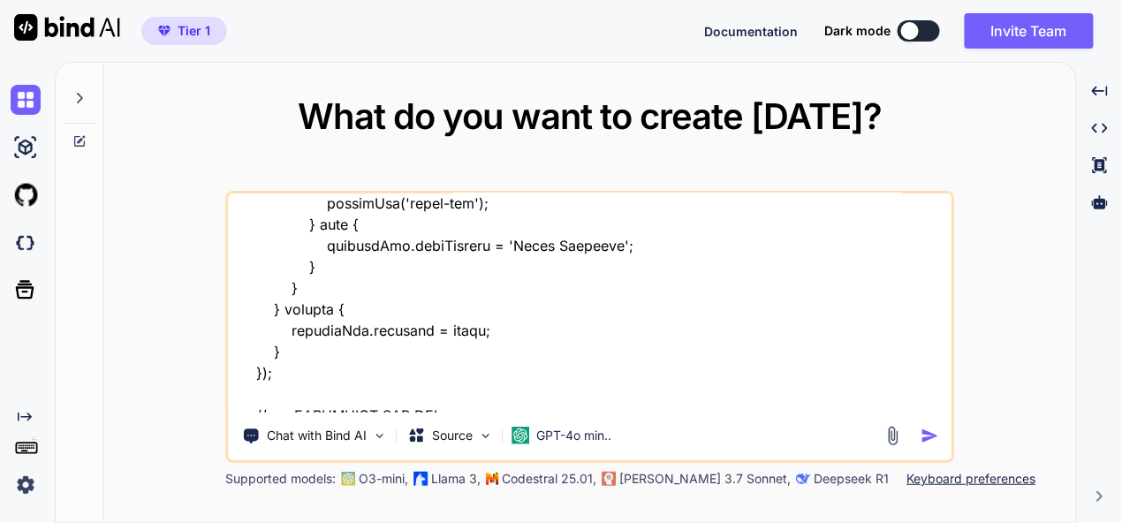
type textarea "x"
type textarea "this is my tool - "here is php code - "<?php session_start(); ?> <!DOCTYPE html…"
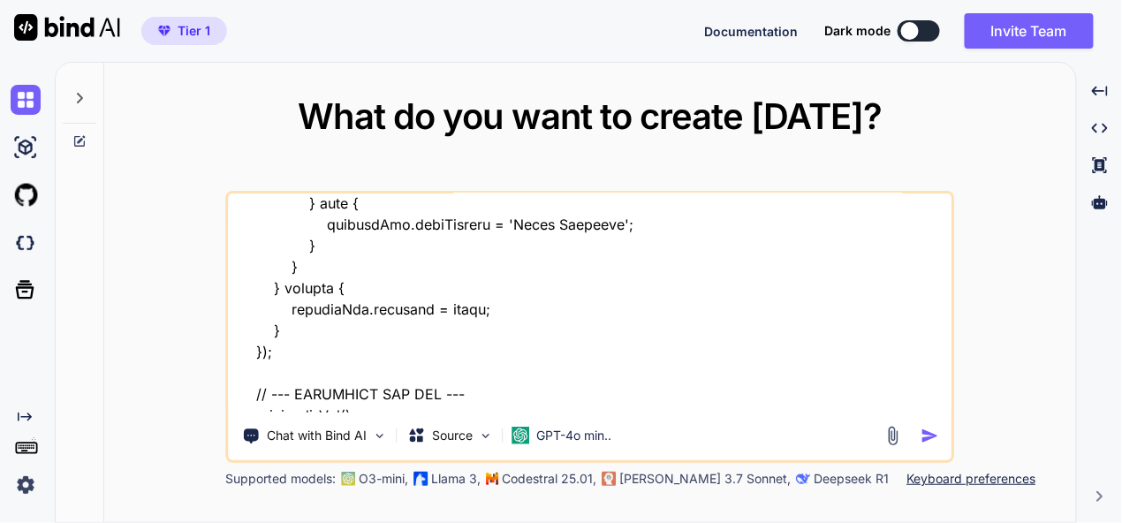
type textarea "x"
type textarea "this is my tool - "here is php code - "<?php session_start(); ?> <!DOCTYPE html…"
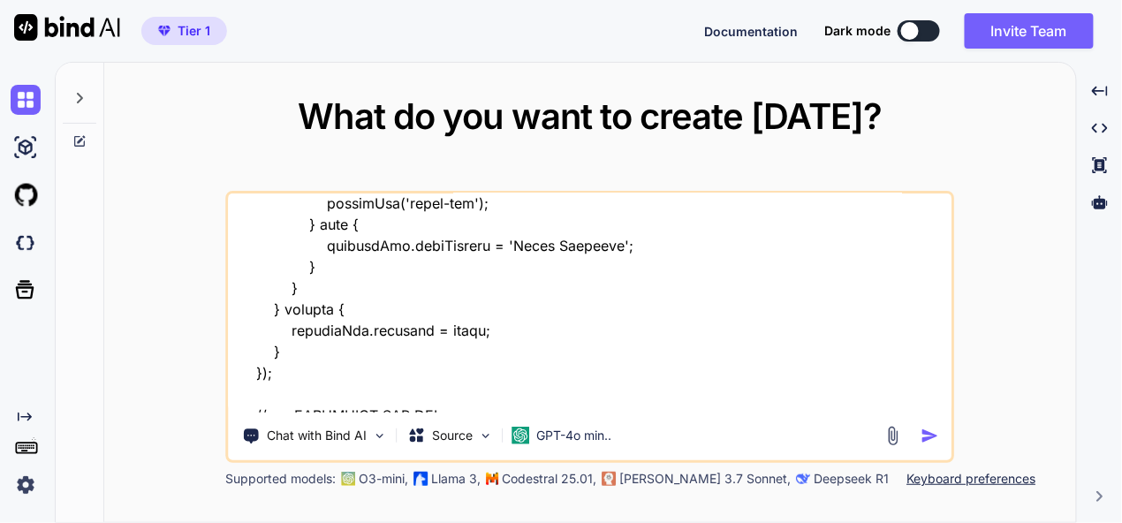
type textarea "x"
type textarea "this is my tool - "here is php code - "<?php session_start(); ?> <!DOCTYPE html…"
type textarea "x"
type textarea "this is my tool - "here is php code - "<?php session_start(); ?> <!DOCTYPE html…"
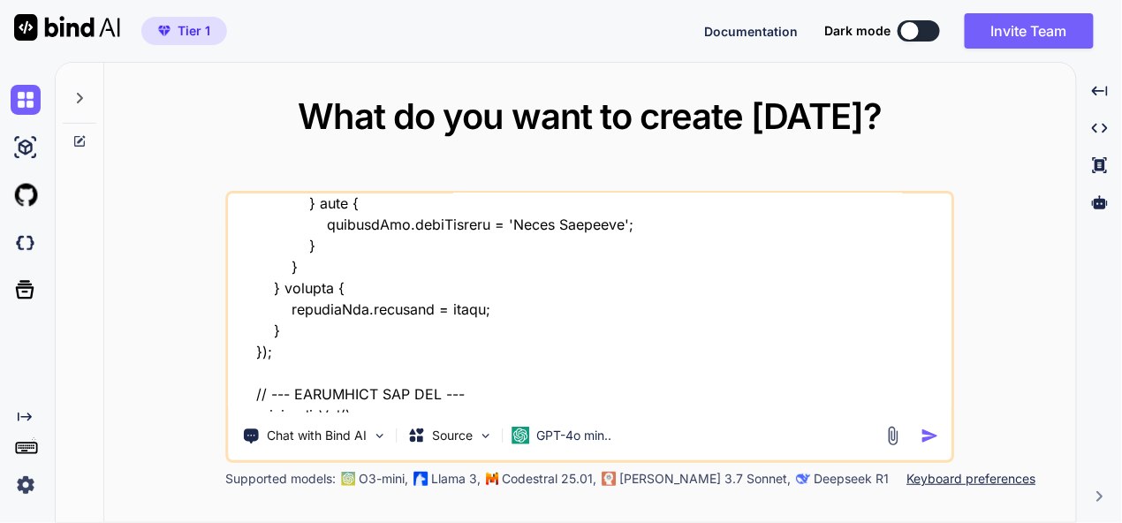
type textarea "x"
type textarea "this is my tool - "here is php code - "<?php session_start(); ?> <!DOCTYPE html…"
type textarea "x"
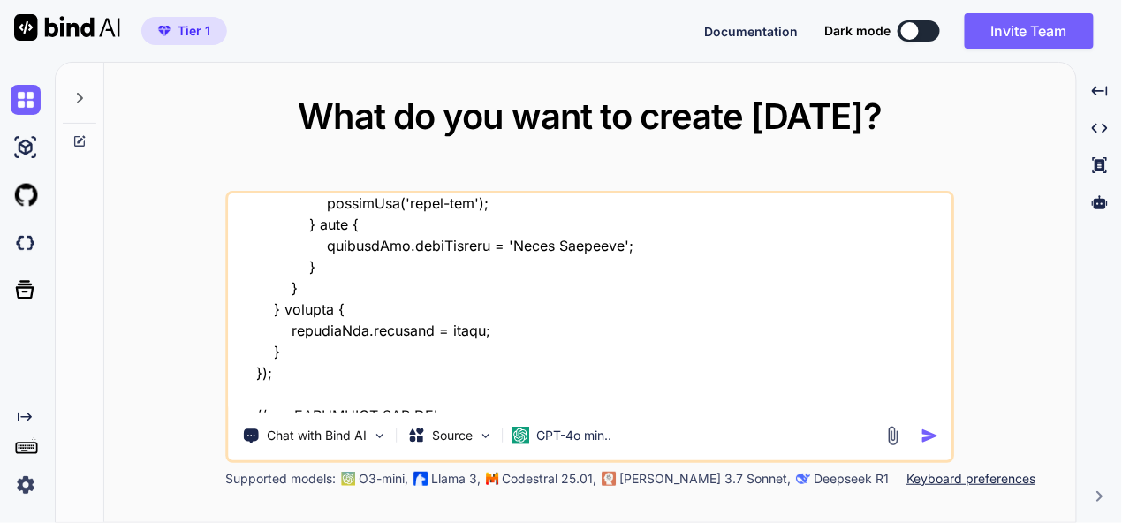
type textarea "this is my tool - "here is php code - "<?php session_start(); ?> <!DOCTYPE html…"
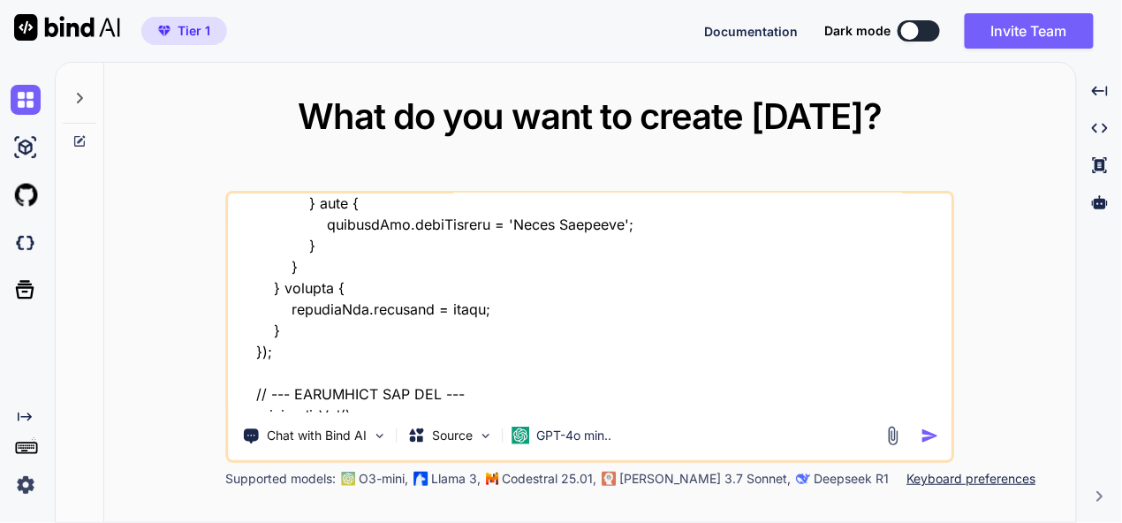
type textarea "x"
type textarea "this is my tool - "here is php code - "<?php session_start(); ?> <!DOCTYPE html…"
type textarea "x"
type textarea "this is my tool - "here is php code - "<?php session_start(); ?> <!DOCTYPE html…"
type textarea "x"
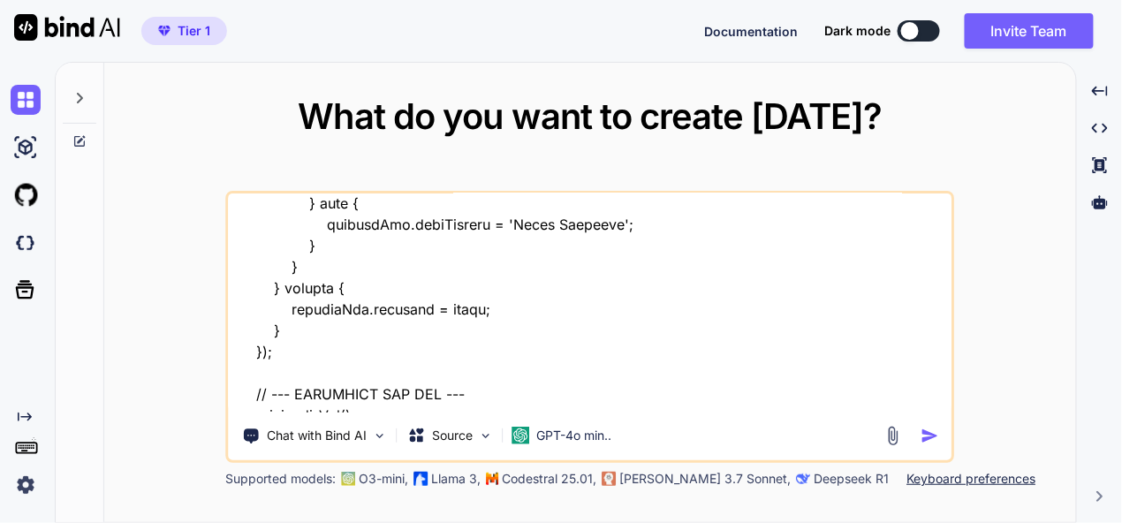
type textarea "this is my tool - "here is php code - "<?php session_start(); ?> <!DOCTYPE html…"
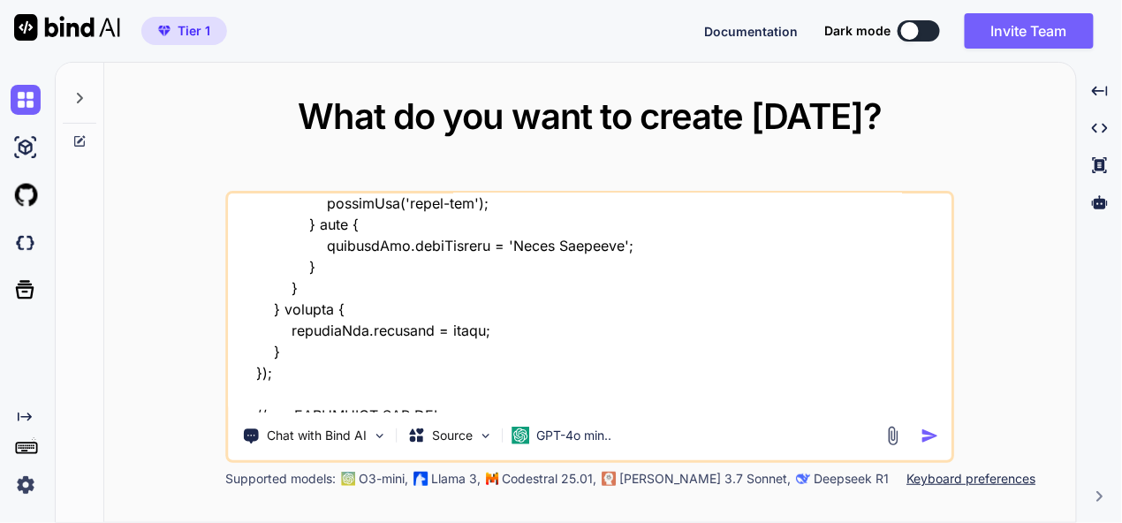
type textarea "x"
type textarea "this is my tool - "here is php code - "<?php session_start(); ?> <!DOCTYPE html…"
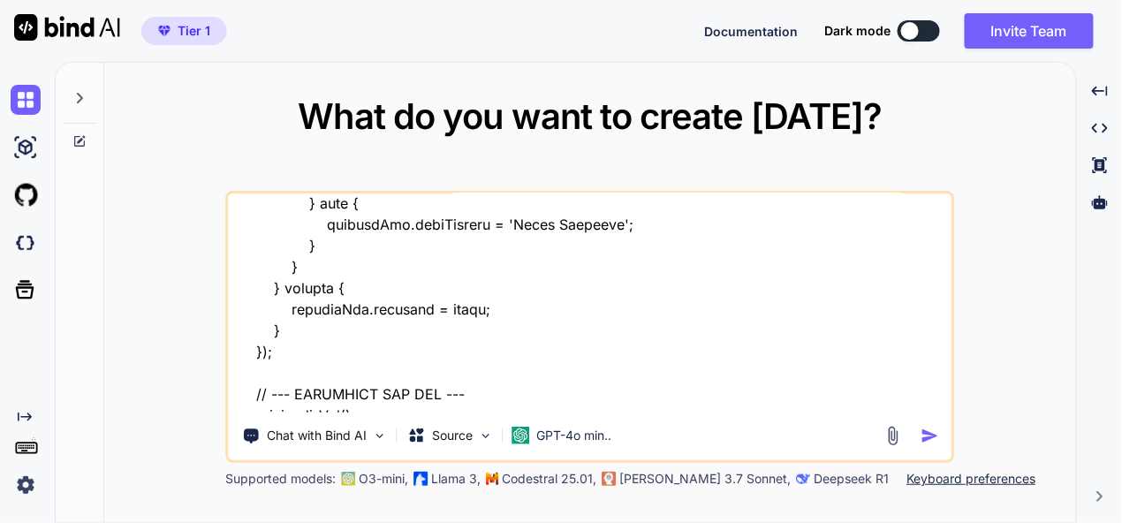
type textarea "x"
type textarea "this is my tool - "here is php code - "<?php session_start(); ?> <!DOCTYPE html…"
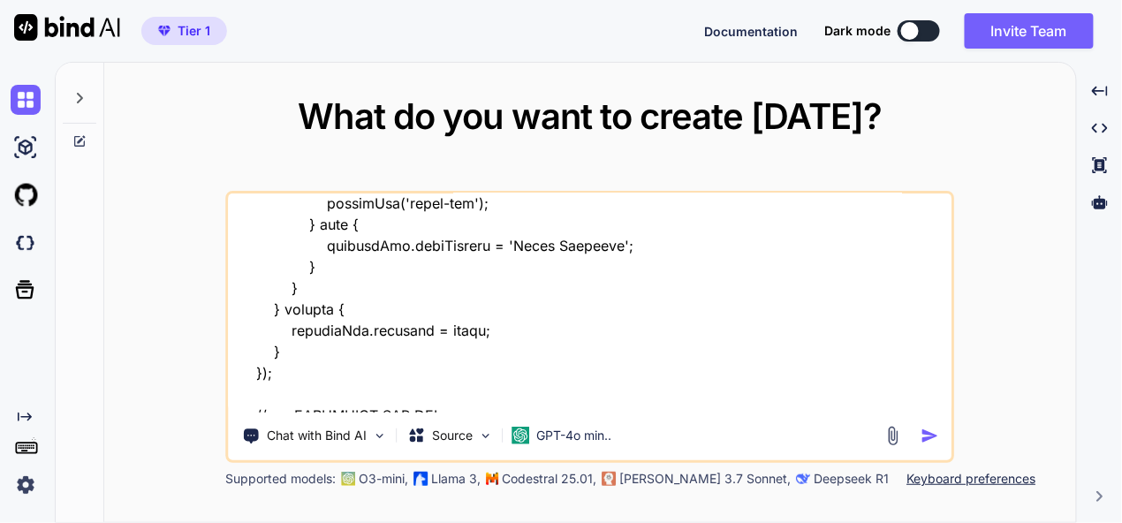
type textarea "x"
type textarea "this is my tool - "here is php code - "<?php session_start(); ?> <!DOCTYPE html…"
type textarea "x"
type textarea "this is my tool - "here is php code - "<?php session_start(); ?> <!DOCTYPE html…"
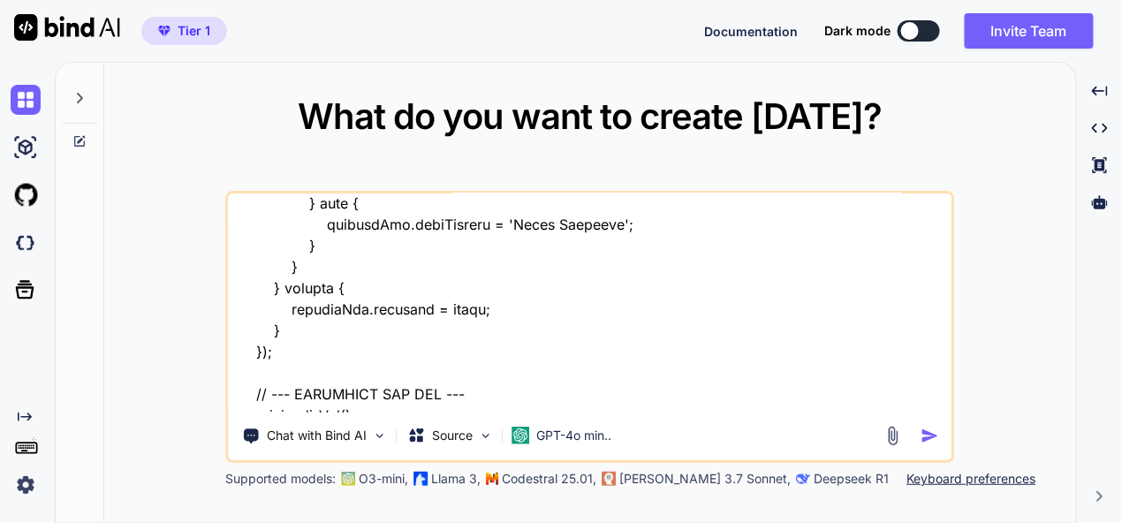
type textarea "x"
type textarea "this is my tool - "here is php code - "<?php session_start(); ?> <!DOCTYPE html…"
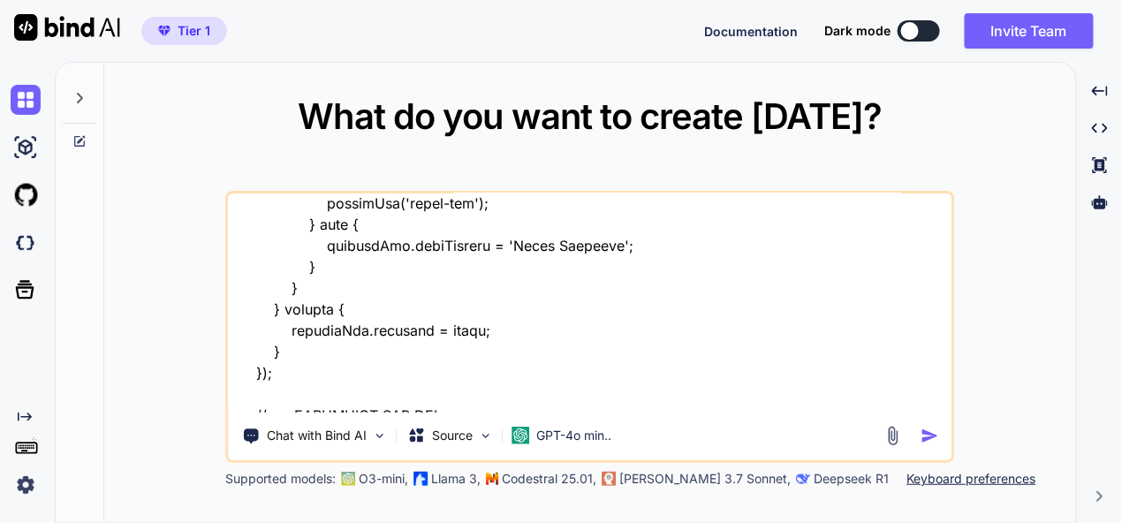
type textarea "x"
type textarea "this is my tool - "here is php code - "<?php session_start(); ?> <!DOCTYPE html…"
type textarea "x"
type textarea "this is my tool - "here is php code - "<?php session_start(); ?> <!DOCTYPE html…"
type textarea "x"
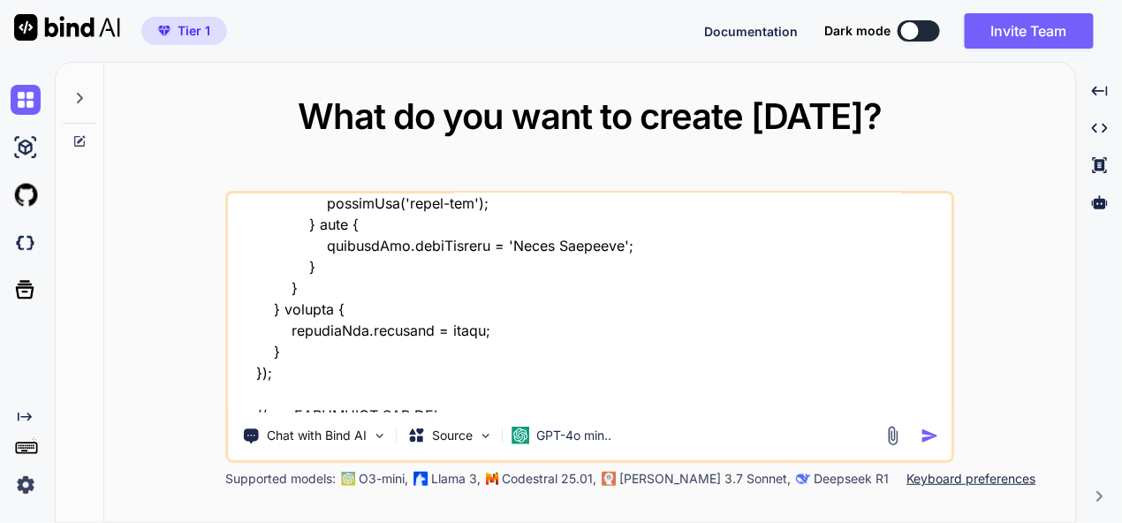
type textarea "this is my tool - "here is php code - "<?php session_start(); ?> <!DOCTYPE html…"
type textarea "x"
type textarea "this is my tool - "here is php code - "<?php session_start(); ?> <!DOCTYPE html…"
type textarea "x"
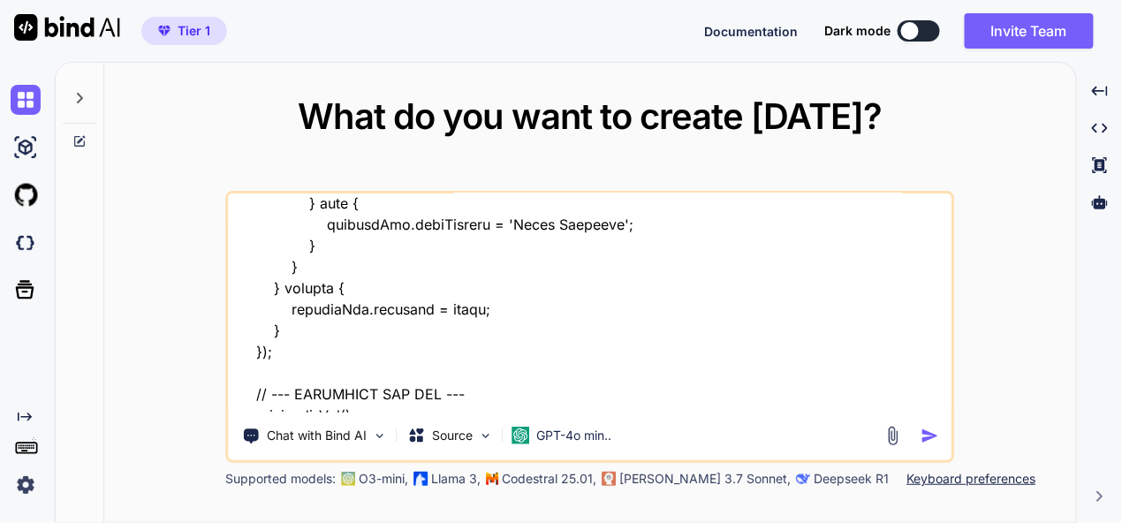
type textarea "this is my tool - "here is php code - "<?php session_start(); ?> <!DOCTYPE html…"
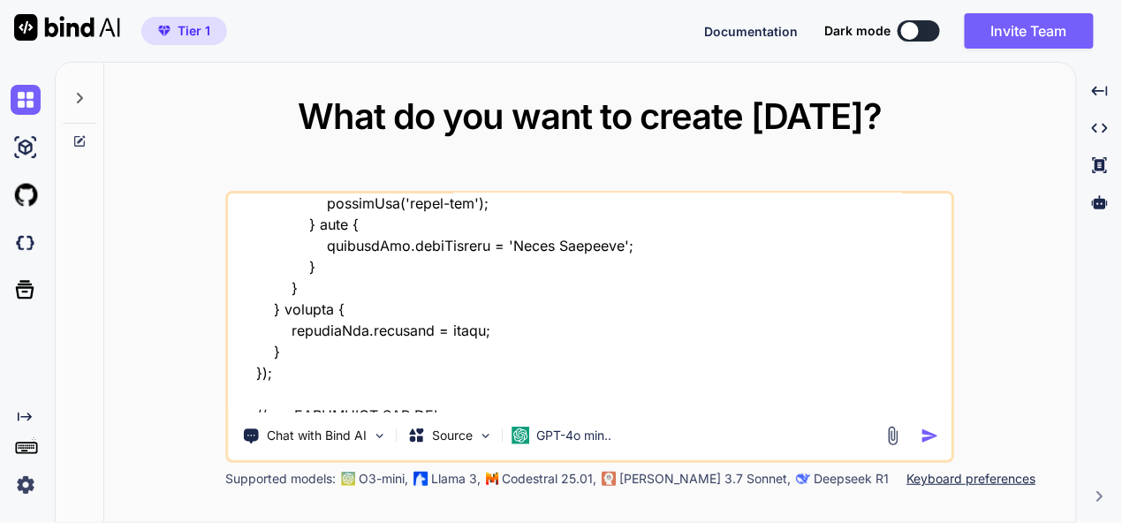
type textarea "x"
type textarea "this is my tool - "here is php code - "<?php session_start(); ?> <!DOCTYPE html…"
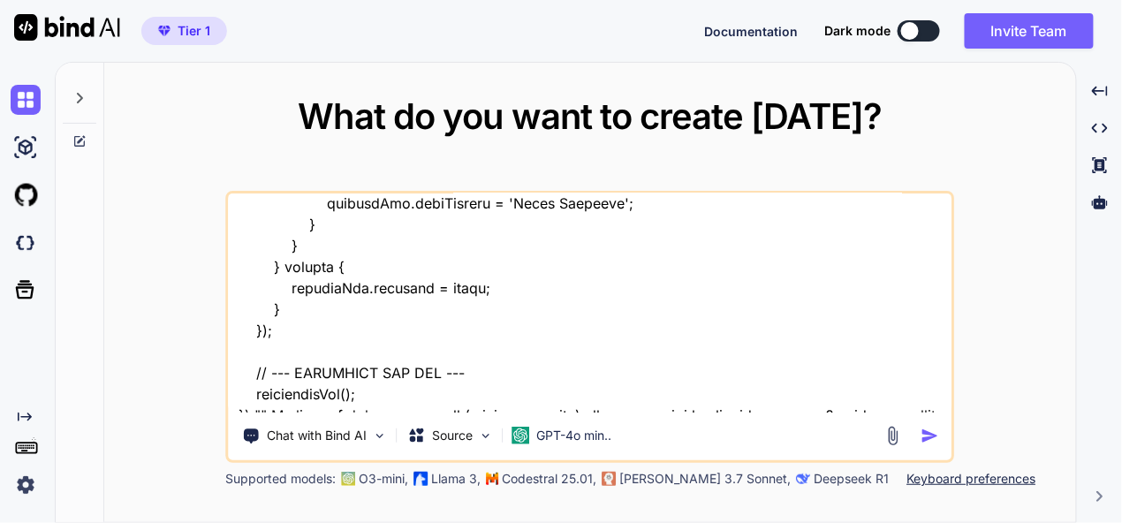
type textarea "x"
type textarea "this is my tool - "here is php code - "<?php session_start(); ?> <!DOCTYPE html…"
type textarea "x"
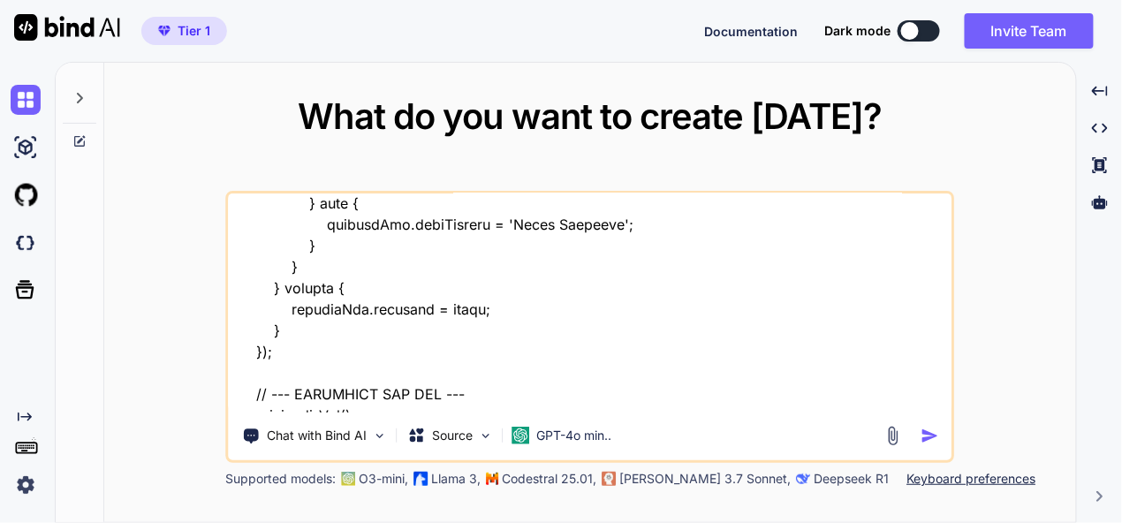
type textarea "this is my tool - "here is php code - "<?php session_start(); ?> <!DOCTYPE html…"
type textarea "x"
type textarea "this is my tool - "here is php code - "<?php session_start(); ?> <!DOCTYPE html…"
type textarea "x"
type textarea "this is my tool - "here is php code - "<?php session_start(); ?> <!DOCTYPE html…"
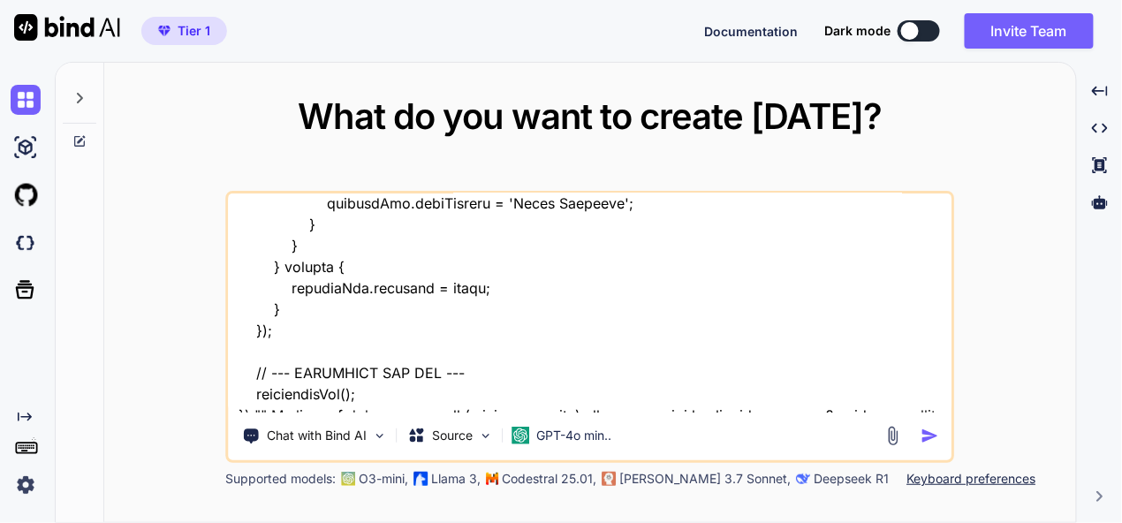
type textarea "x"
type textarea "this is my tool - "here is php code - "<?php session_start(); ?> <!DOCTYPE html…"
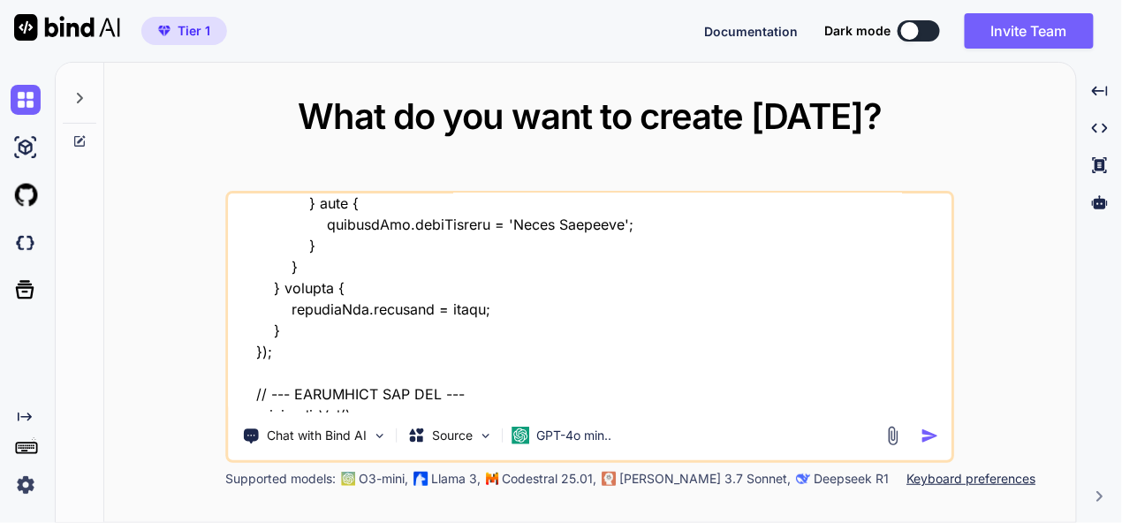
type textarea "x"
type textarea "this is my tool - "here is php code - "<?php session_start(); ?> <!DOCTYPE html…"
type textarea "x"
type textarea "this is my tool - "here is php code - "<?php session_start(); ?> <!DOCTYPE html…"
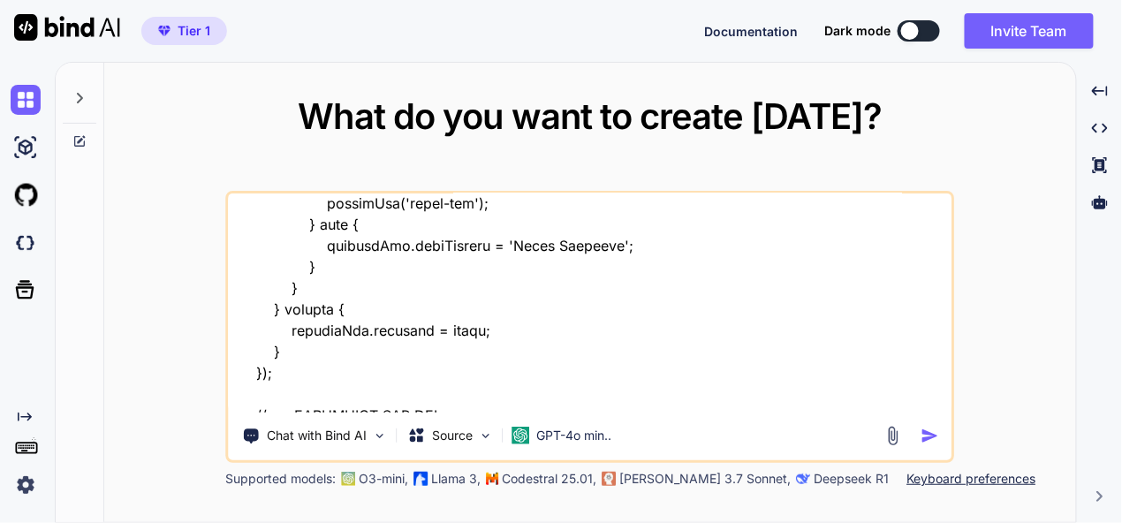
type textarea "x"
type textarea "this is my tool - "here is php code - "<?php session_start(); ?> <!DOCTYPE html…"
type textarea "x"
type textarea "this is my tool - "here is php code - "<?php session_start(); ?> <!DOCTYPE html…"
type textarea "x"
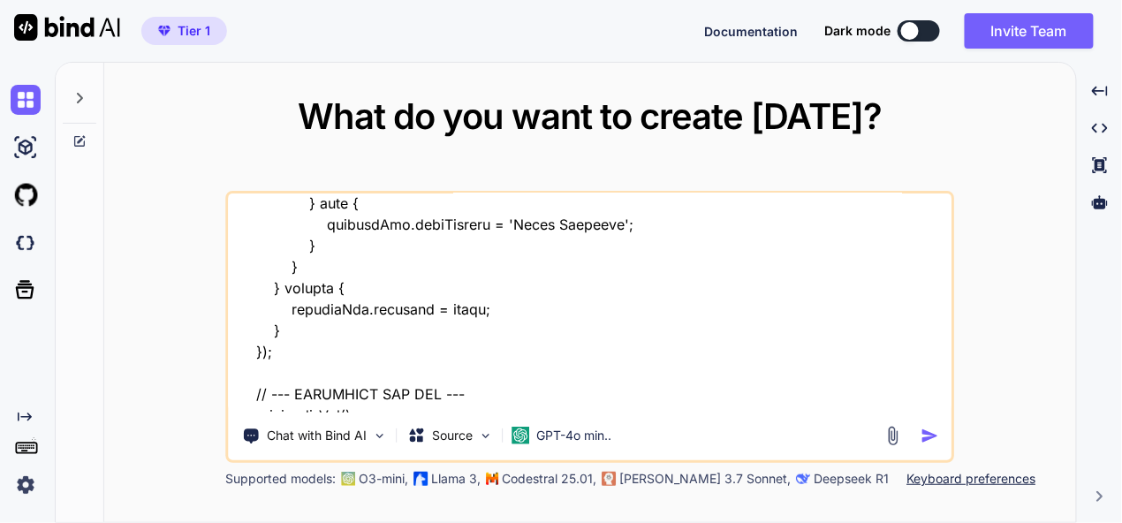
type textarea "this is my tool - "here is php code - "<?php session_start(); ?> <!DOCTYPE html…"
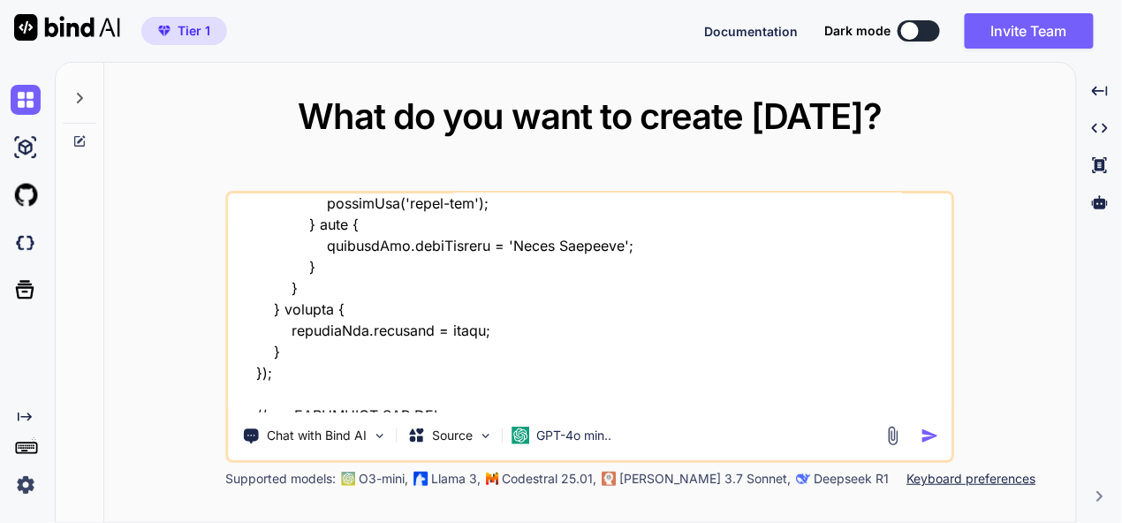
type textarea "x"
type textarea "this is my tool - "here is php code - "<?php session_start(); ?> <!DOCTYPE html…"
type textarea "x"
type textarea "this is my tool - "here is php code - "<?php session_start(); ?> <!DOCTYPE html…"
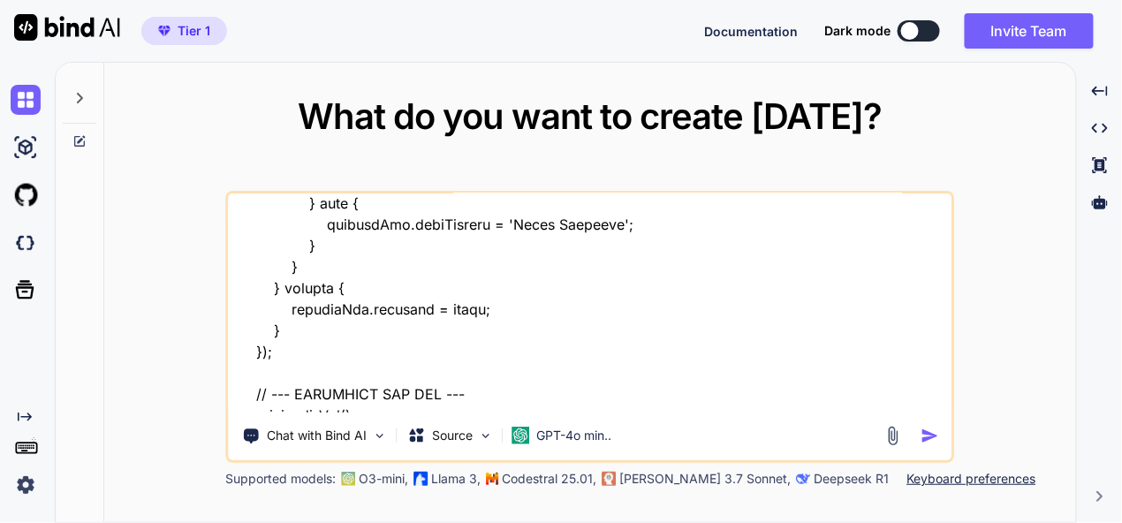
type textarea "x"
type textarea "this is my tool - "here is php code - "<?php session_start(); ?> <!DOCTYPE html…"
type textarea "x"
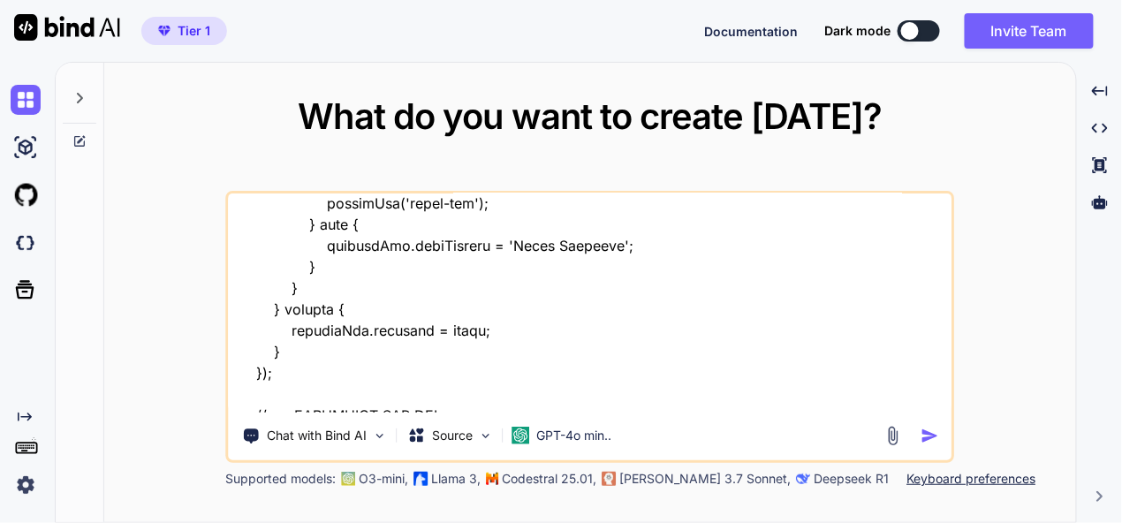
type textarea "this is my tool - "here is php code - "<?php session_start(); ?> <!DOCTYPE html…"
type textarea "x"
type textarea "this is my tool - "here is php code - "<?php session_start(); ?> <!DOCTYPE html…"
type textarea "x"
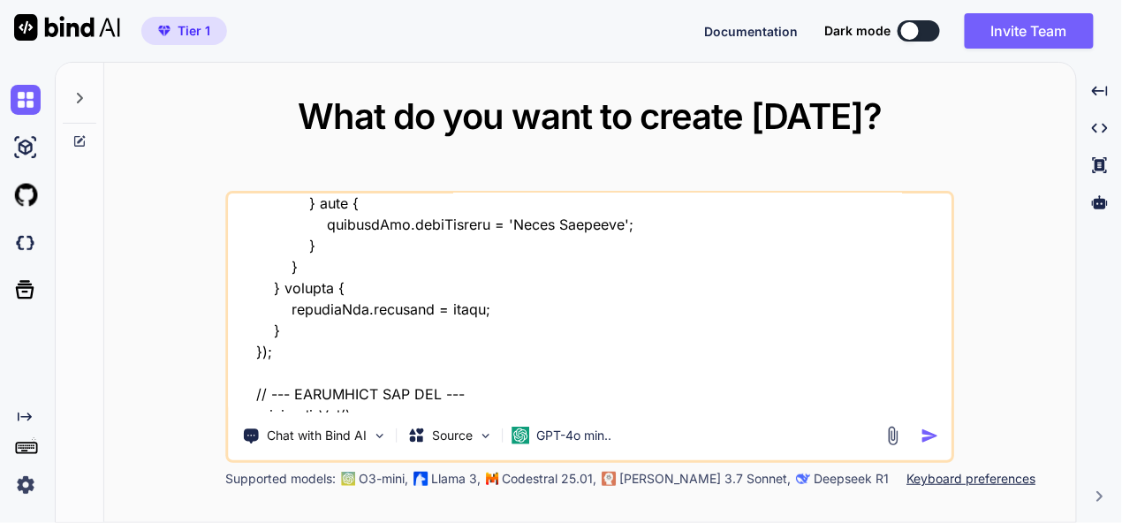
type textarea "this is my tool - "here is php code - "<?php session_start(); ?> <!DOCTYPE html…"
type textarea "x"
type textarea "this is my tool - "here is php code - "<?php session_start(); ?> <!DOCTYPE html…"
type textarea "x"
type textarea "this is my tool - "here is php code - "<?php session_start(); ?> <!DOCTYPE html…"
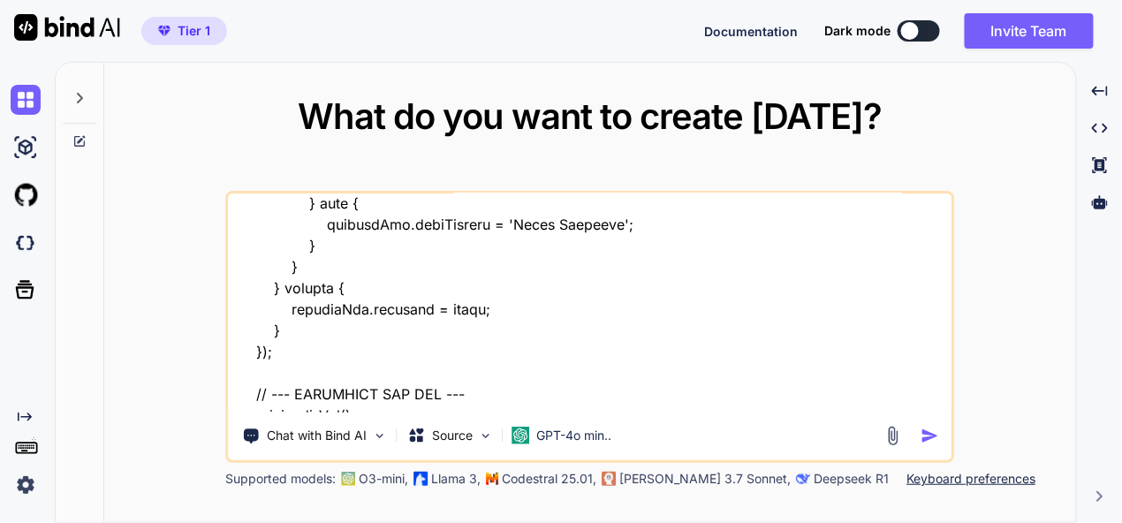
type textarea "x"
type textarea "this is my tool - "here is php code - "<?php session_start(); ?> <!DOCTYPE html…"
type textarea "x"
type textarea "this is my tool - "here is php code - "<?php session_start(); ?> <!DOCTYPE html…"
type textarea "x"
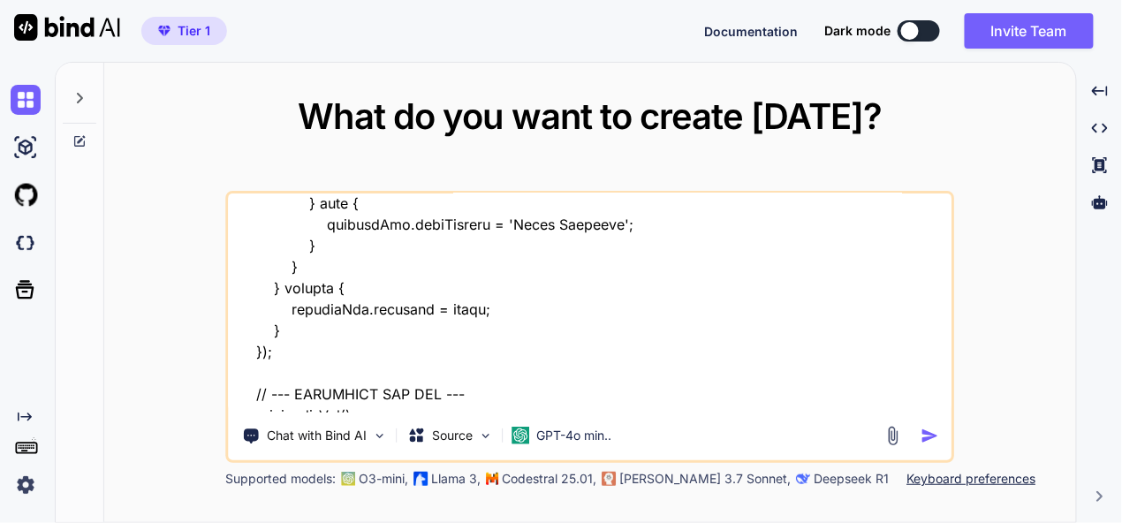
type textarea "this is my tool - "here is php code - "<?php session_start(); ?> <!DOCTYPE html…"
type textarea "x"
type textarea "this is my tool - "here is php code - "<?php session_start(); ?> <!DOCTYPE html…"
type textarea "x"
type textarea "this is my tool - "here is php code - "<?php session_start(); ?> <!DOCTYPE html…"
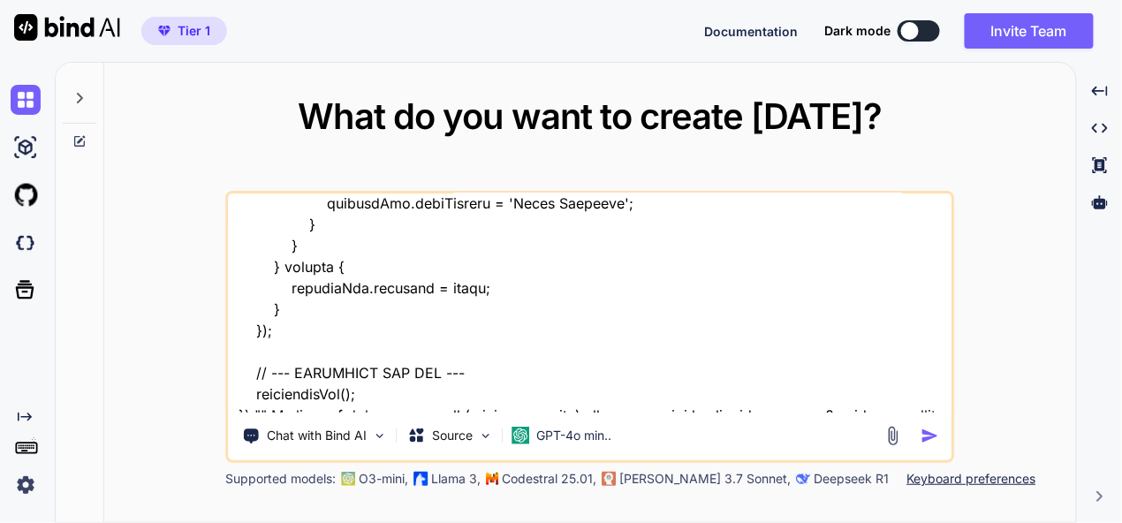
type textarea "x"
type textarea "this is my tool - "here is php code - "<?php session_start(); ?> <!DOCTYPE html…"
type textarea "x"
type textarea "this is my tool - "here is php code - "<?php session_start(); ?> <!DOCTYPE html…"
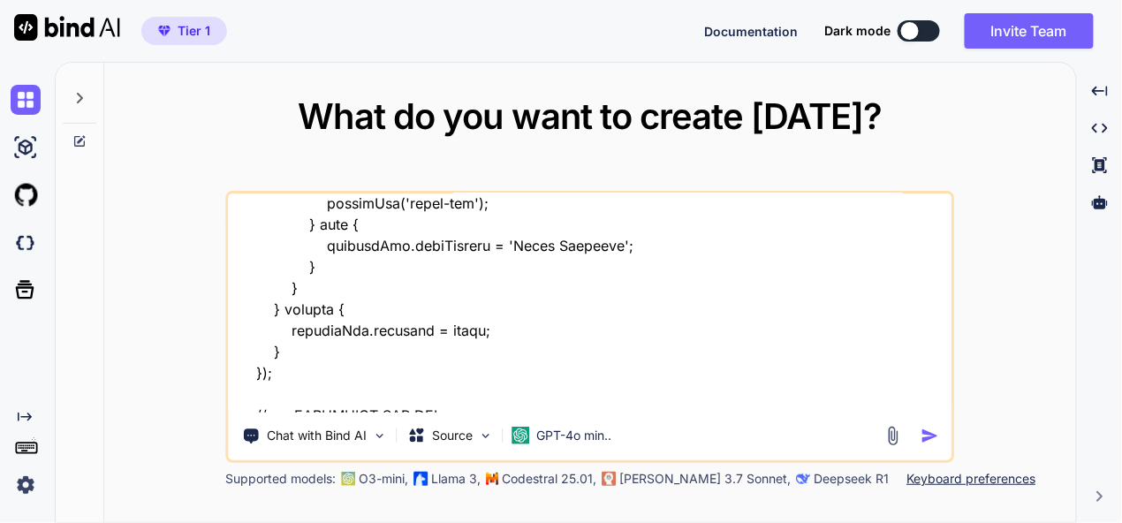
type textarea "x"
type textarea "this is my tool - "here is php code - "<?php session_start(); ?> <!DOCTYPE html…"
type textarea "x"
type textarea "this is my tool - "here is php code - "<?php session_start(); ?> <!DOCTYPE html…"
type textarea "x"
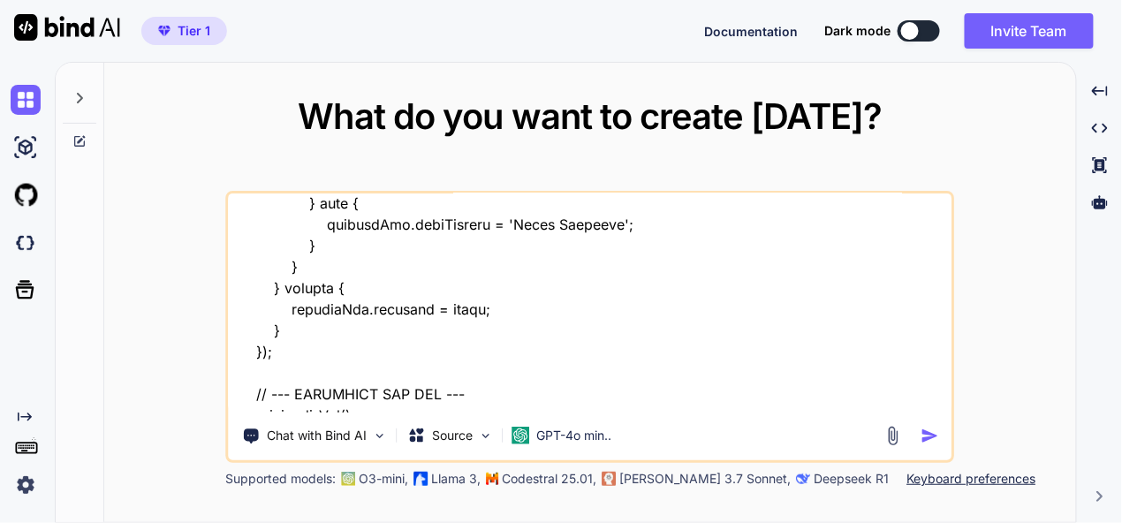
type textarea "this is my tool - "here is php code - "<?php session_start(); ?> <!DOCTYPE html…"
type textarea "x"
type textarea "this is my tool - "here is php code - "<?php session_start(); ?> <!DOCTYPE html…"
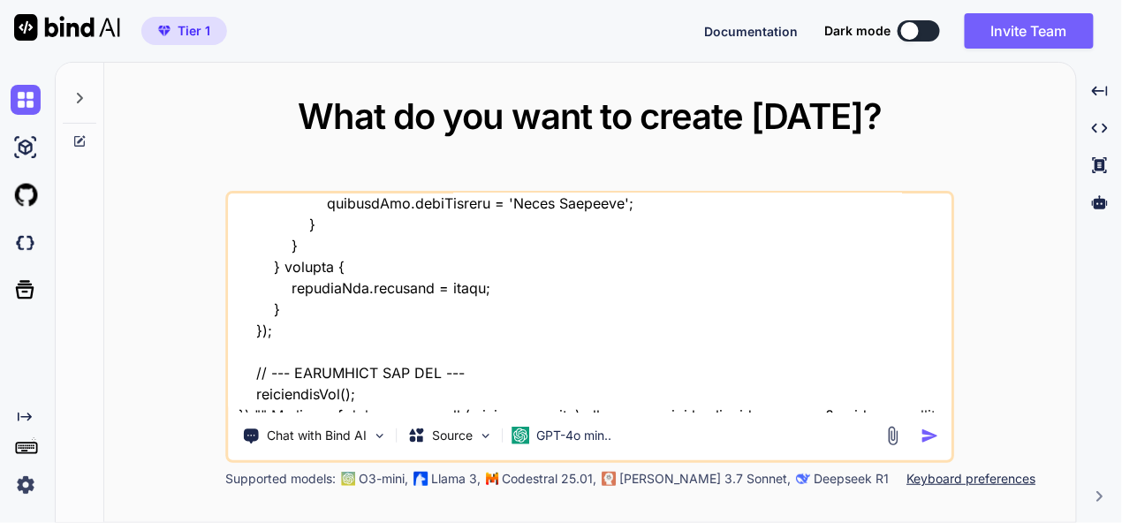
type textarea "x"
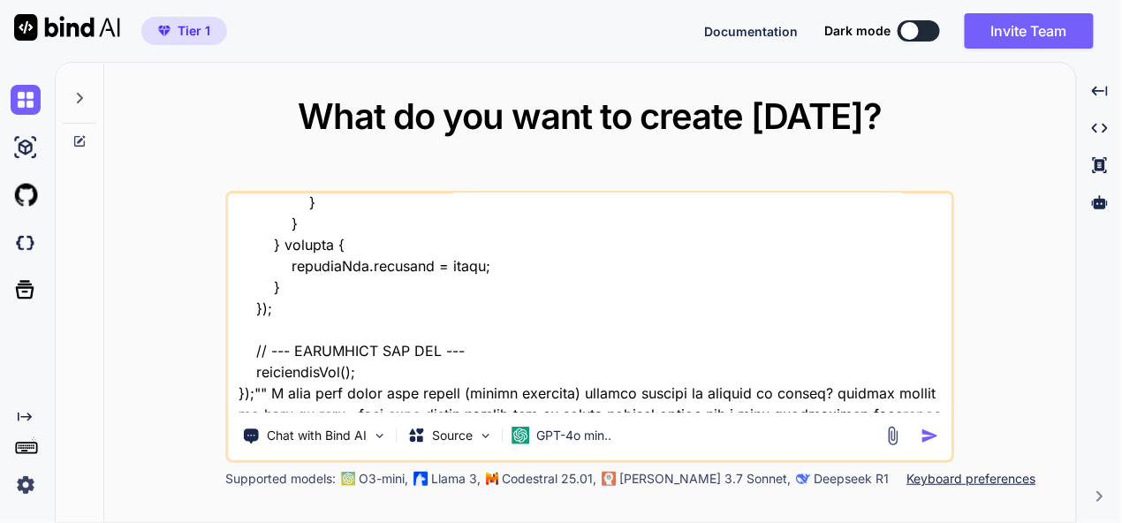
type textarea "this is my tool - "here is php code - "<?php session_start(); ?> <!DOCTYPE html…"
type textarea "x"
type textarea "this is my tool - "here is php code - "<?php session_start(); ?> <!DOCTYPE html…"
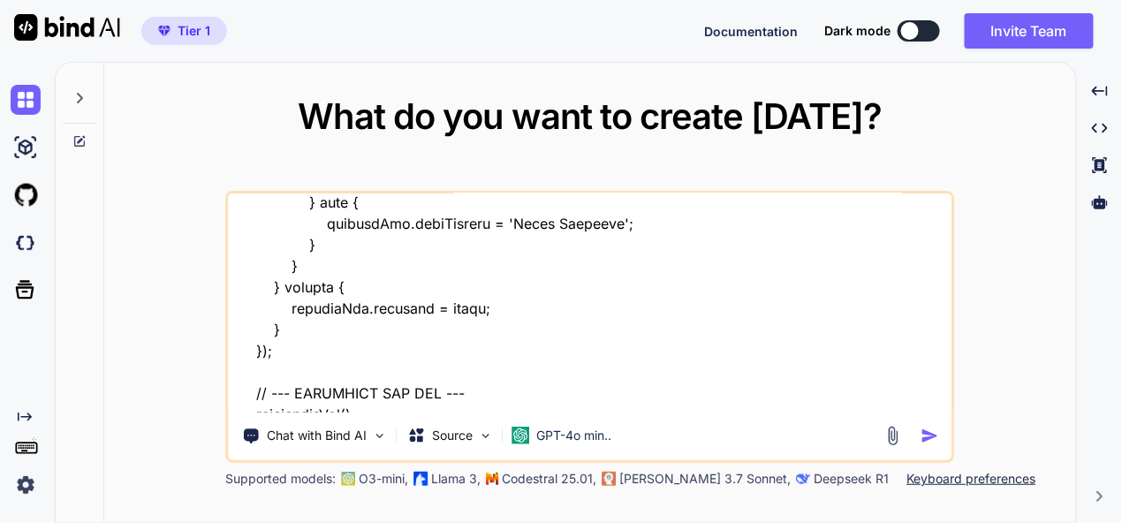
type textarea "x"
type textarea "this is my tool - "here is php code - "<?php session_start(); ?> <!DOCTYPE html…"
type textarea "x"
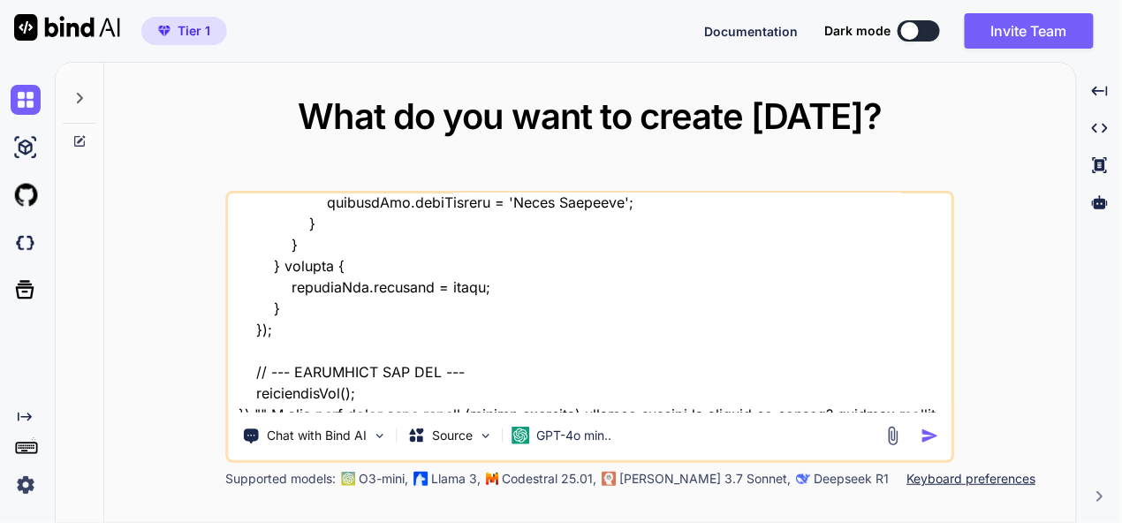
type textarea "this is my tool - "here is php code - "<?php session_start(); ?> <!DOCTYPE html…"
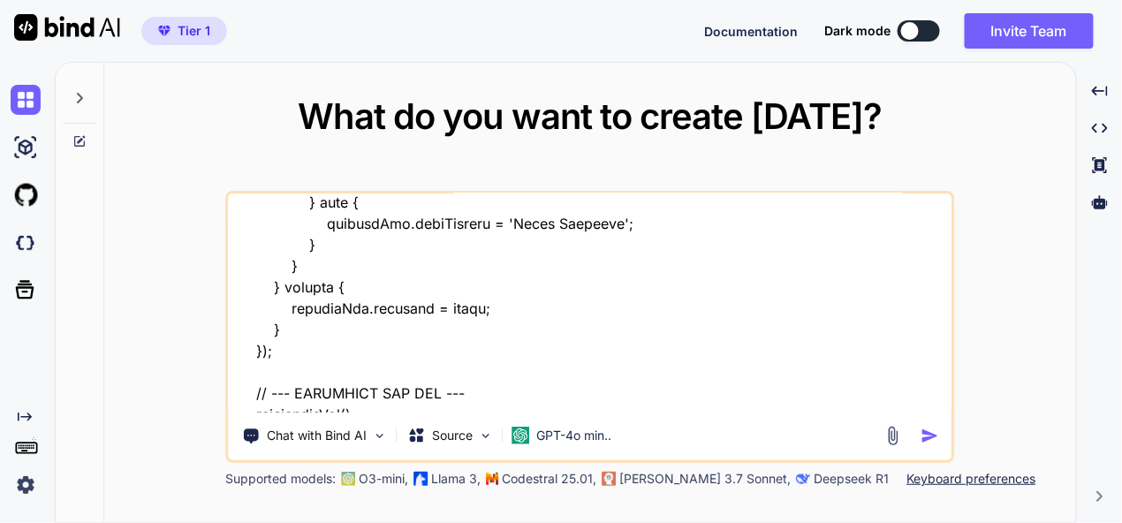
type textarea "x"
type textarea "this is my tool - "here is php code - "<?php session_start(); ?> <!DOCTYPE html…"
type textarea "x"
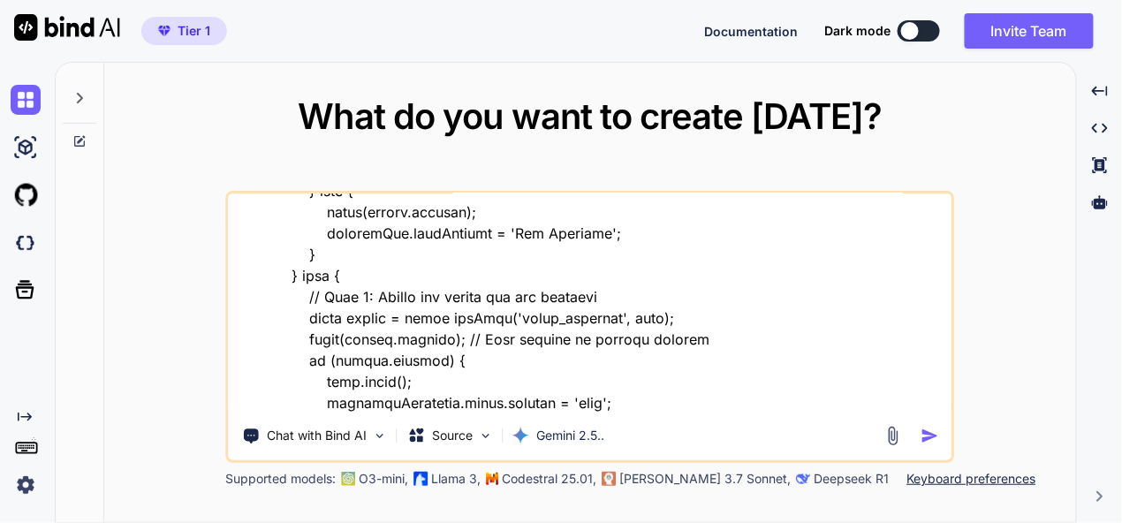
scroll to position [23339, 0]
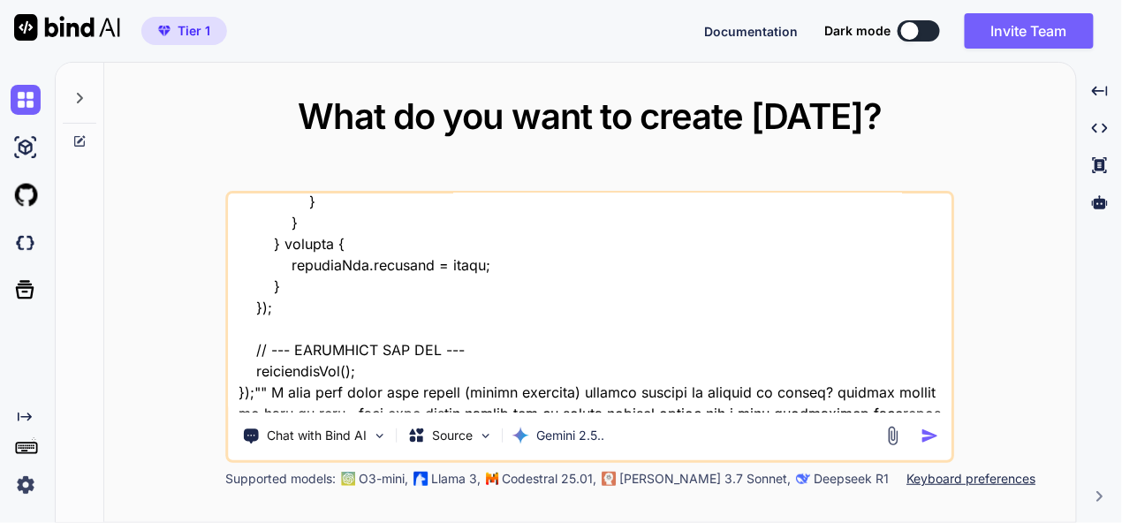
click at [667, 374] on textarea at bounding box center [591, 302] width 724 height 219
click at [751, 400] on textarea at bounding box center [591, 302] width 724 height 219
click at [929, 434] on img "button" at bounding box center [931, 436] width 19 height 19
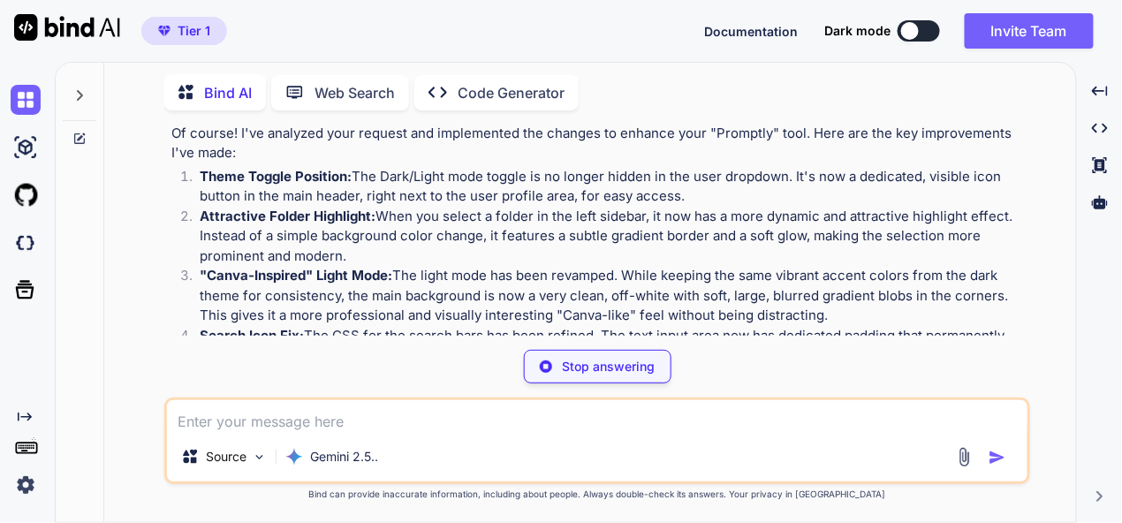
scroll to position [8547, 0]
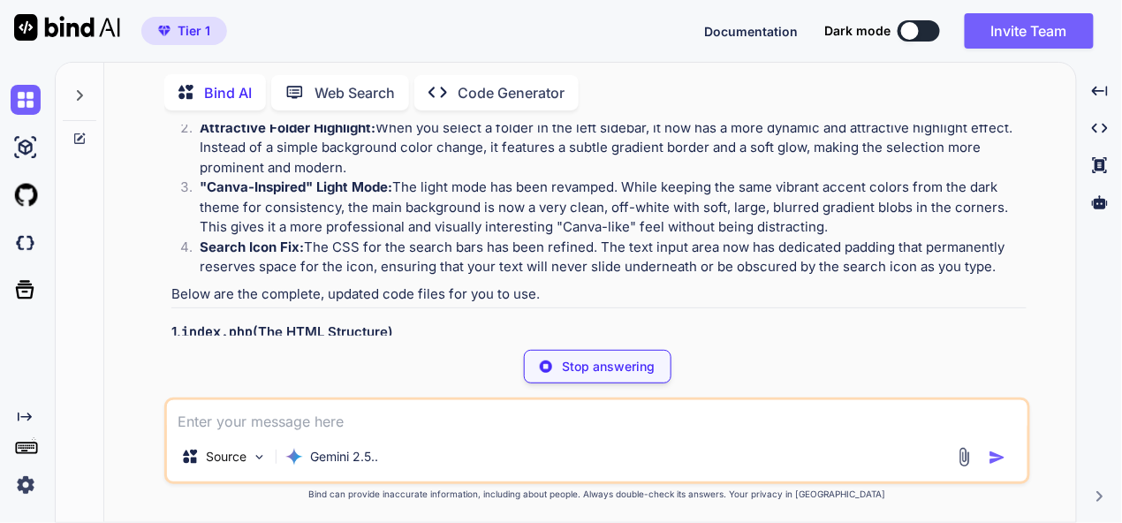
type textarea "x"
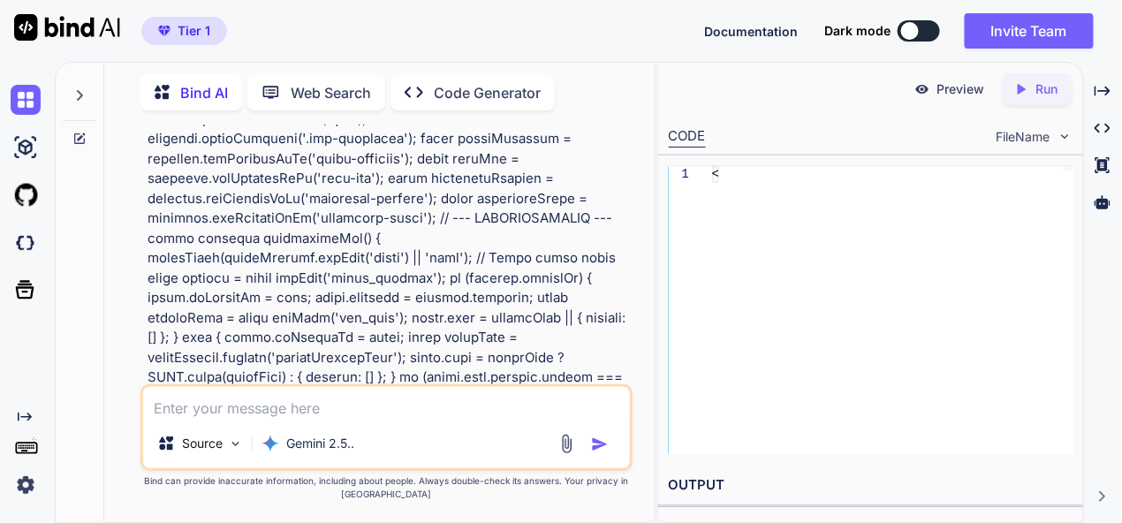
scroll to position [15742, 0]
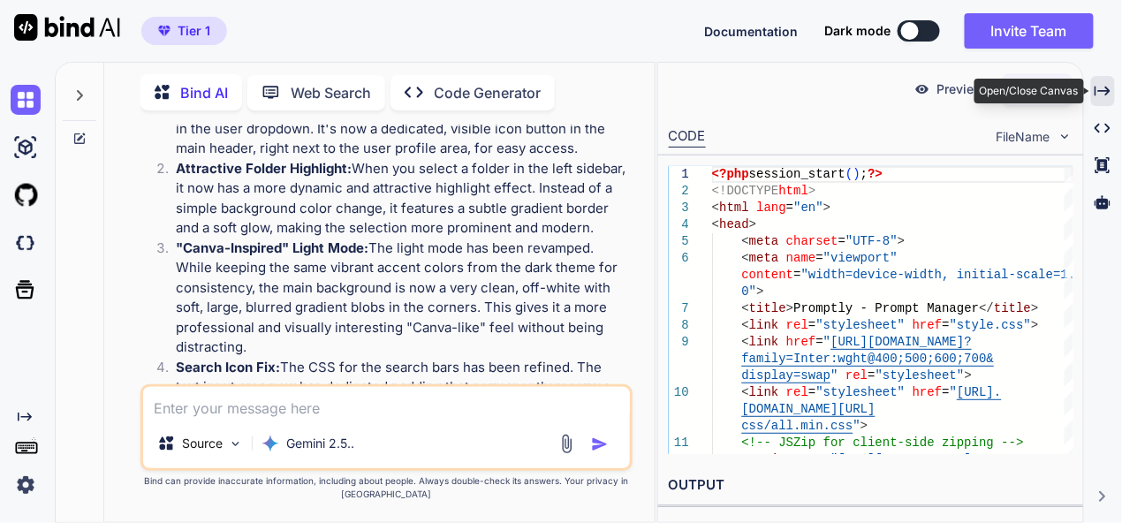
click at [1111, 82] on div "Created with Pixso." at bounding box center [1103, 91] width 24 height 30
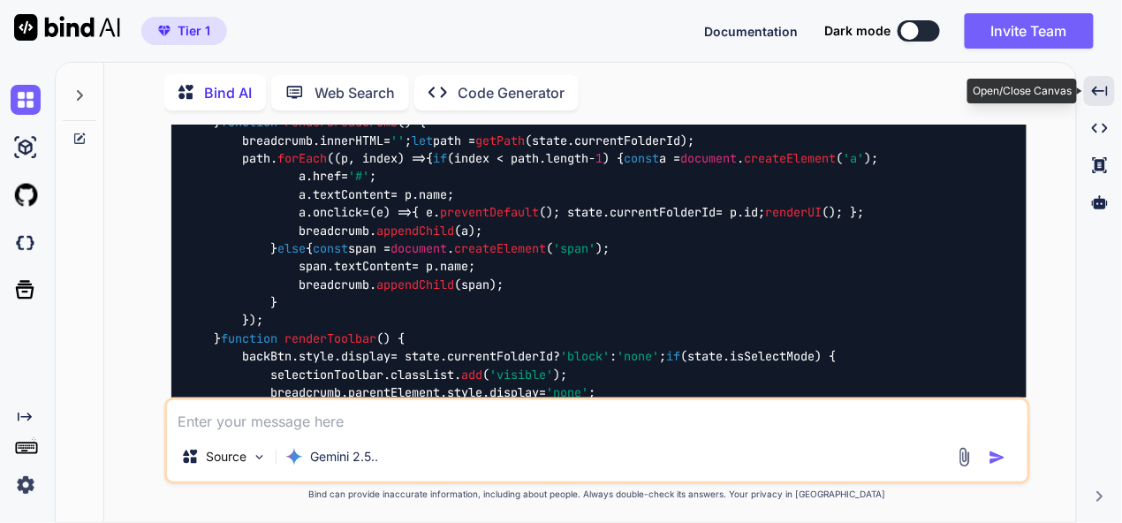
scroll to position [8547, 0]
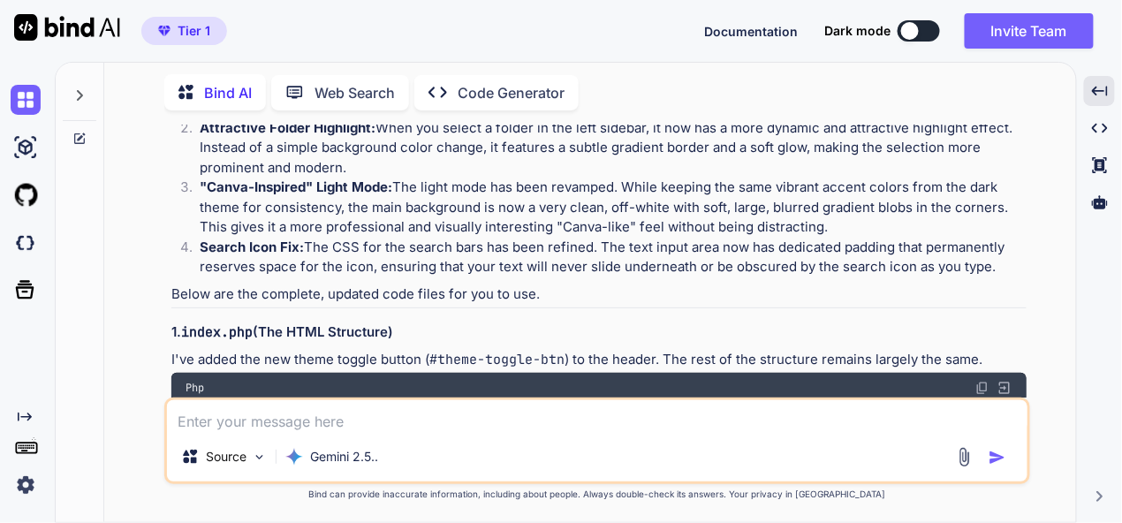
click at [984, 381] on img at bounding box center [982, 388] width 14 height 14
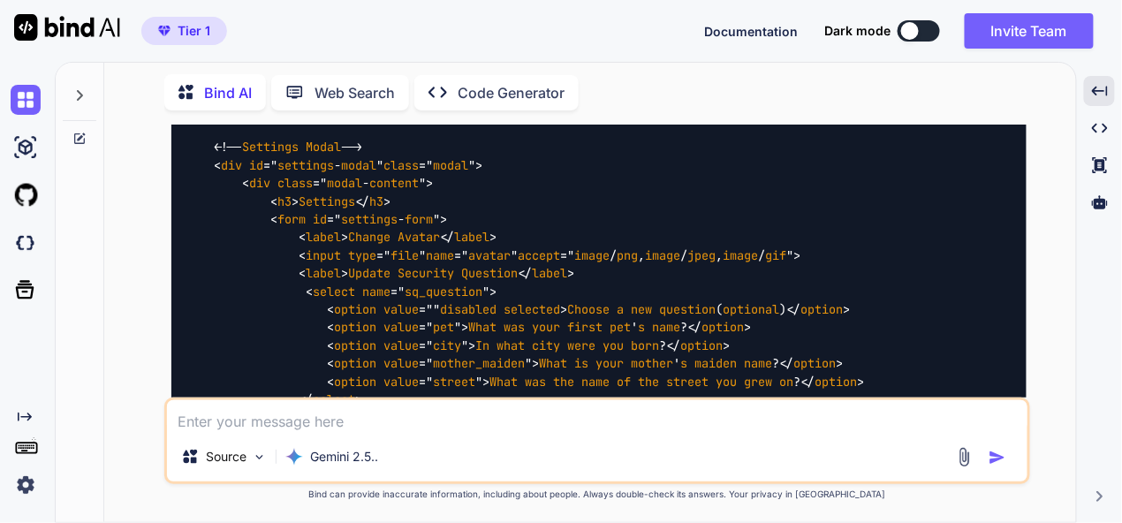
scroll to position [12169, 0]
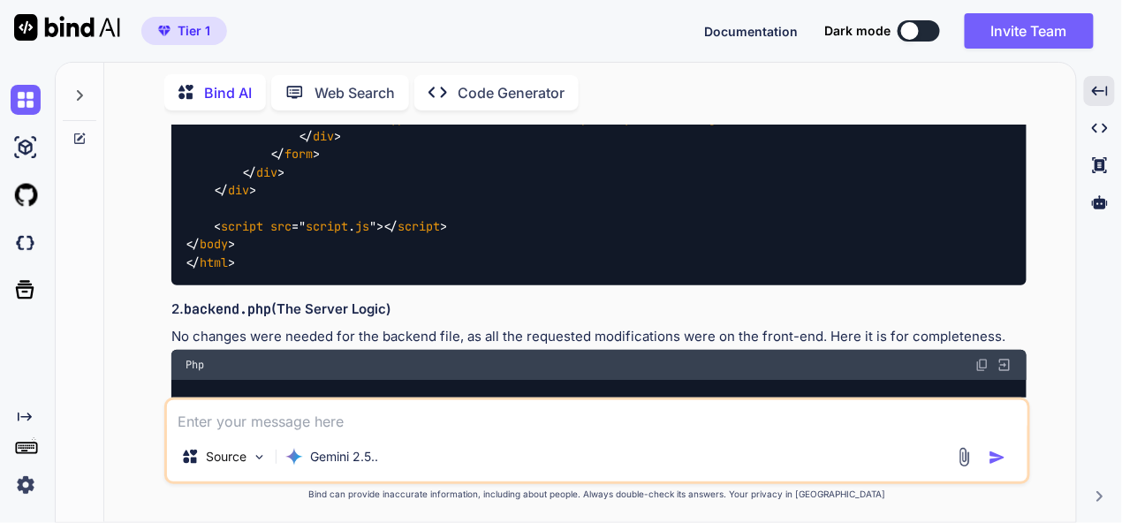
click at [988, 358] on img at bounding box center [982, 365] width 14 height 14
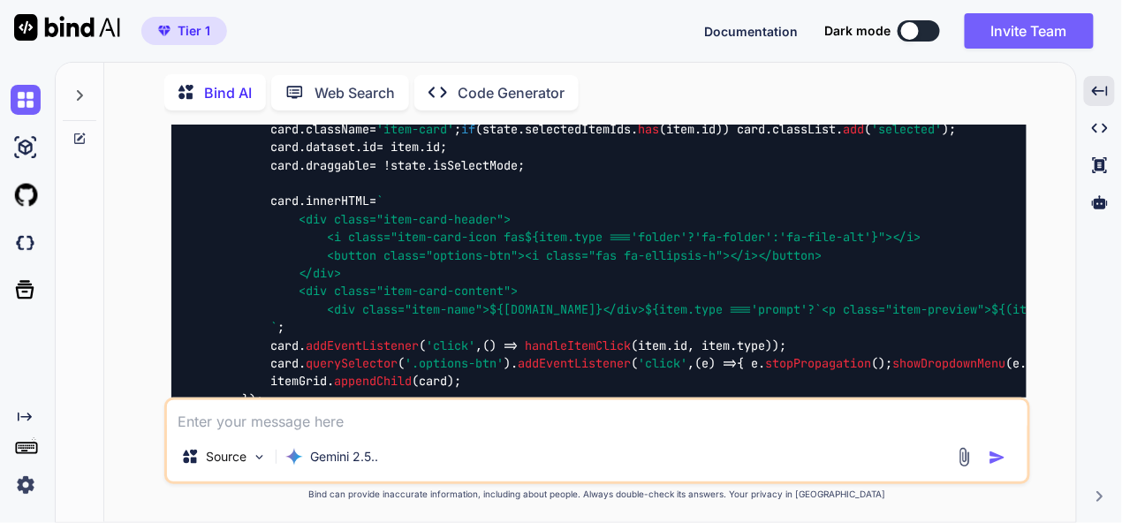
scroll to position [15438, 0]
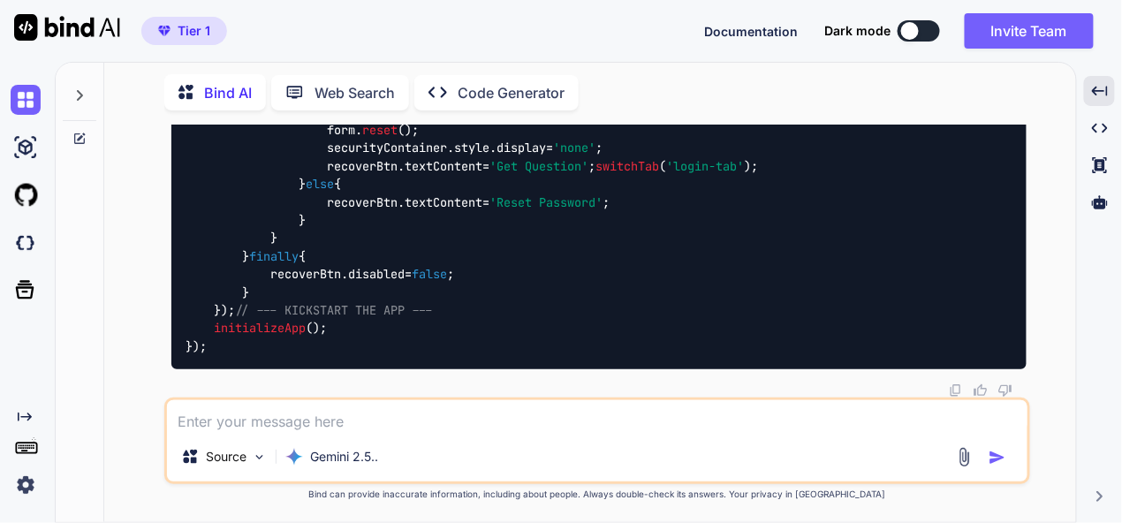
scroll to position [18972, 0]
click at [444, 418] on textarea at bounding box center [597, 416] width 861 height 32
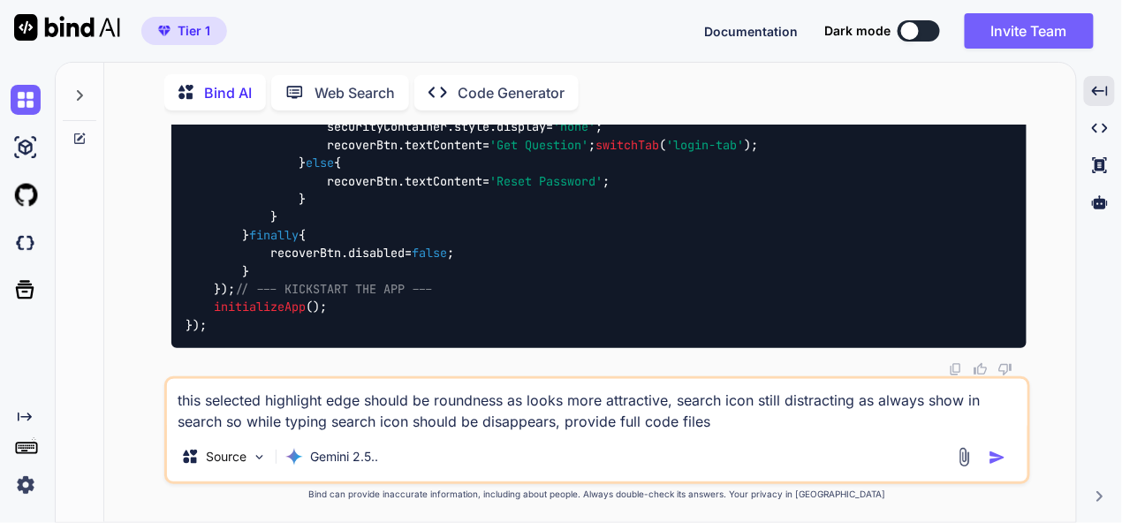
type textarea "this selected highlight edge should be roundness as looks more attractive, sear…"
click at [995, 452] on img "button" at bounding box center [998, 458] width 18 height 18
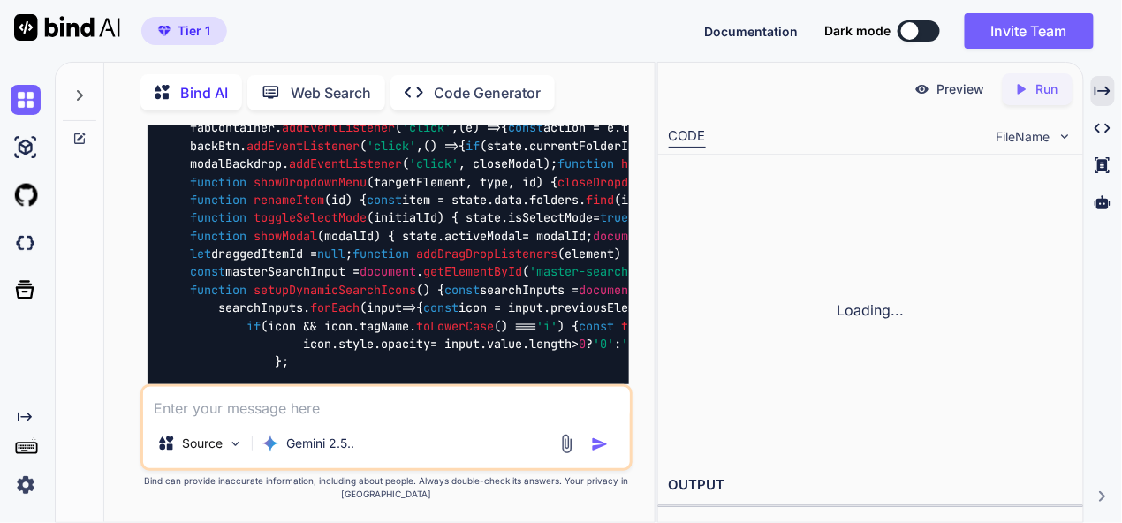
scroll to position [39939, 0]
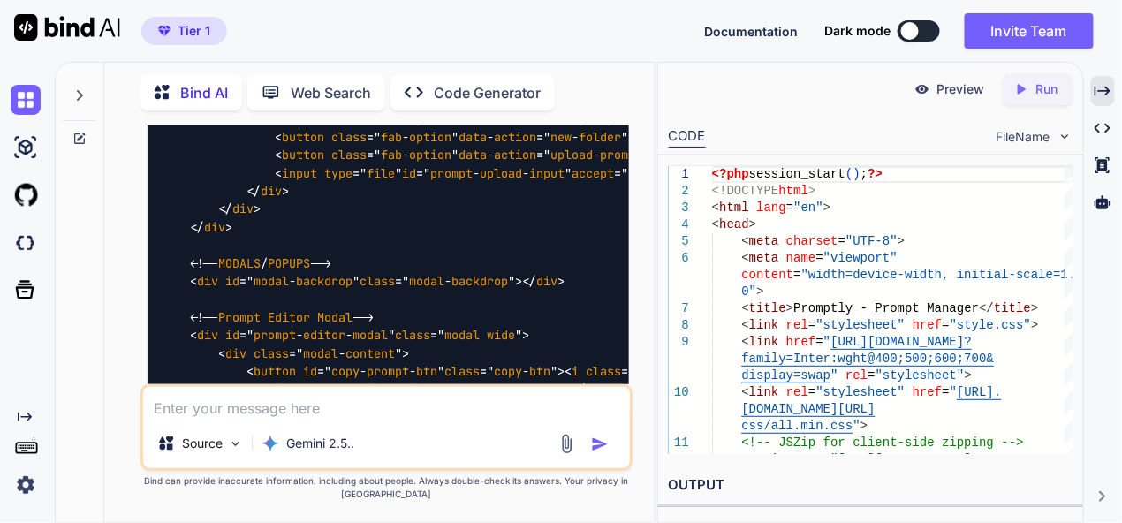
scroll to position [26308, 0]
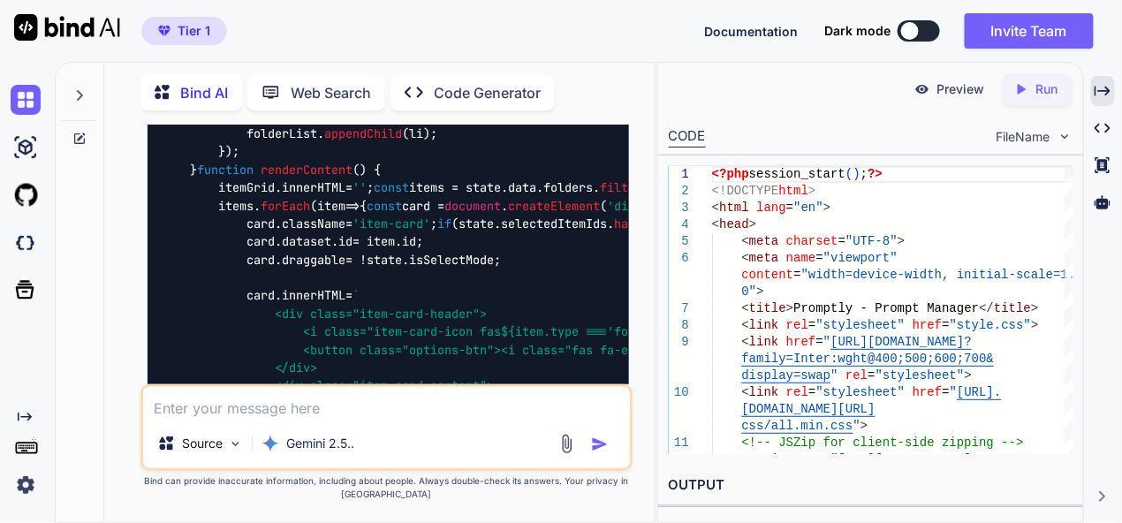
scroll to position [22774, 0]
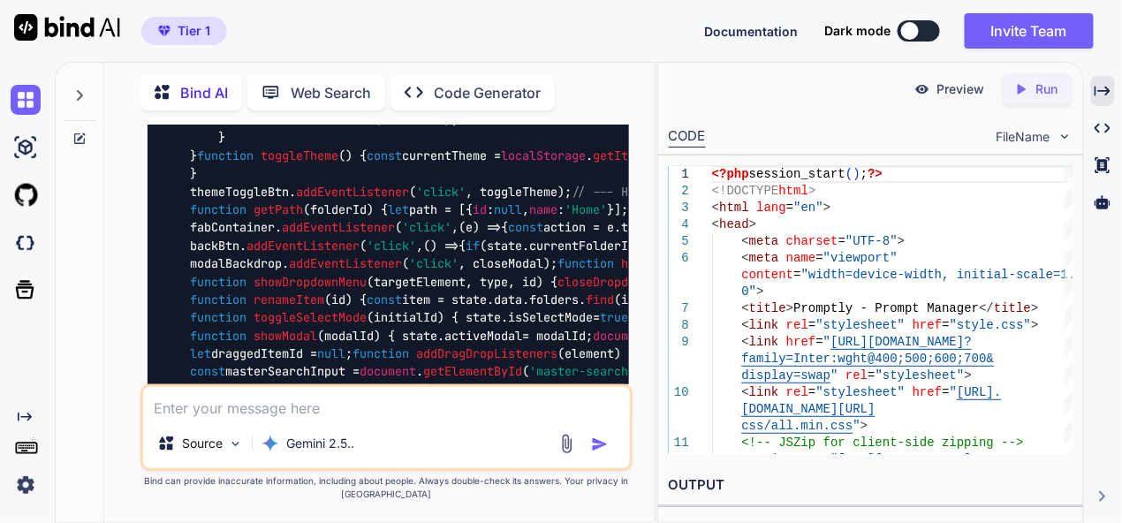
scroll to position [32493, 0]
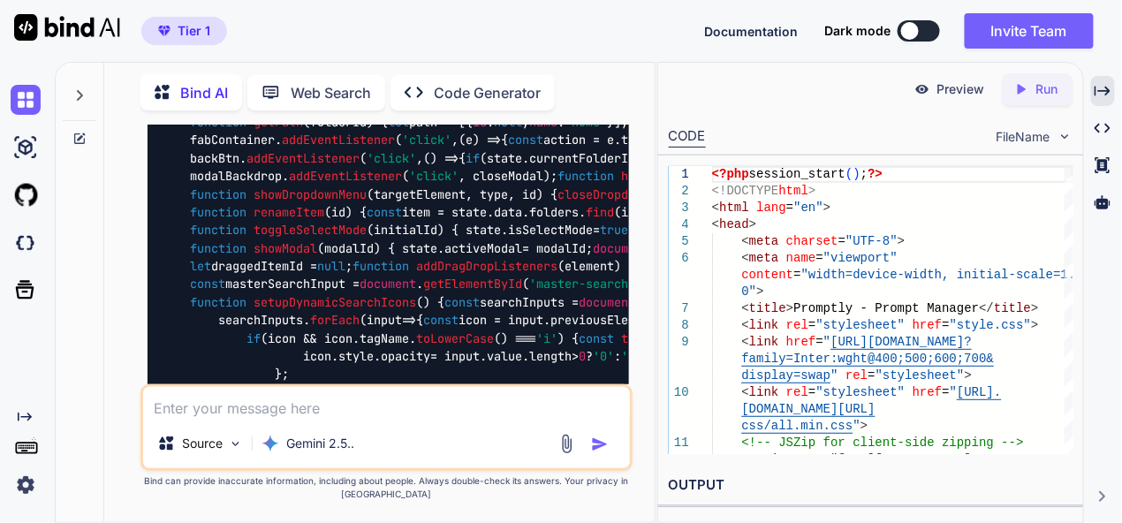
drag, startPoint x: 482, startPoint y: 227, endPoint x: 353, endPoint y: 235, distance: 130.1
drag, startPoint x: 461, startPoint y: 239, endPoint x: 140, endPoint y: 193, distance: 325.0
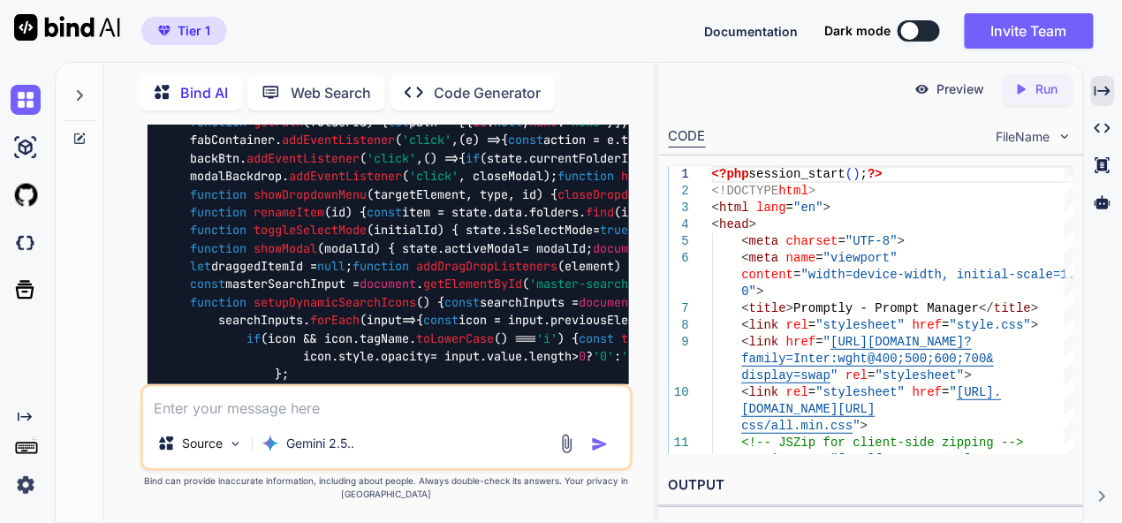
click at [140, 193] on div "You Bind AI Of course! I've analyzed your request and implemented the changes t…" at bounding box center [386, 324] width 492 height 398
copy p "this selected highlight edge should be roundness as looks more attractive, sear…"
click at [26, 100] on img at bounding box center [26, 100] width 30 height 30
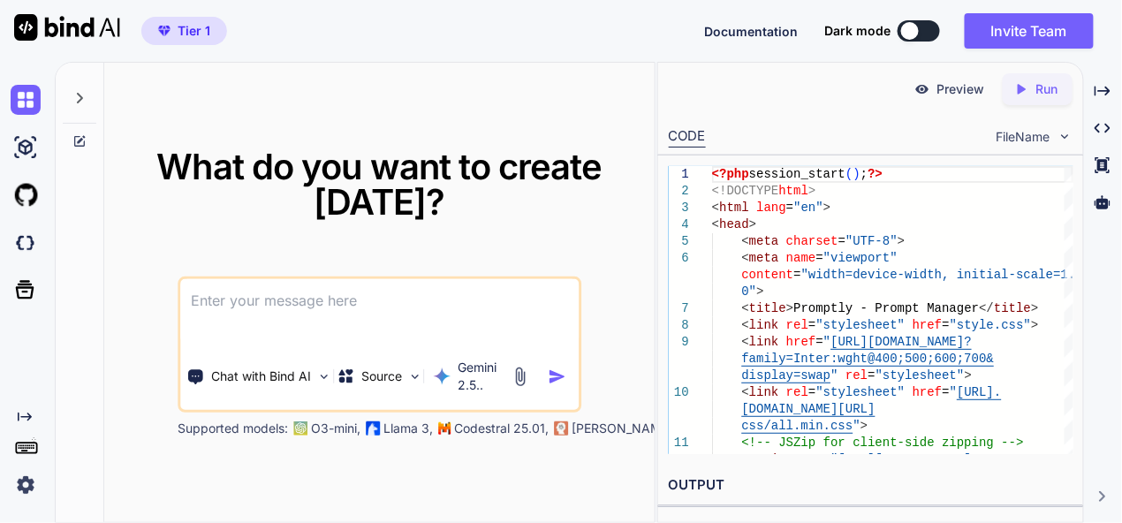
click at [361, 300] on textarea at bounding box center [379, 311] width 398 height 65
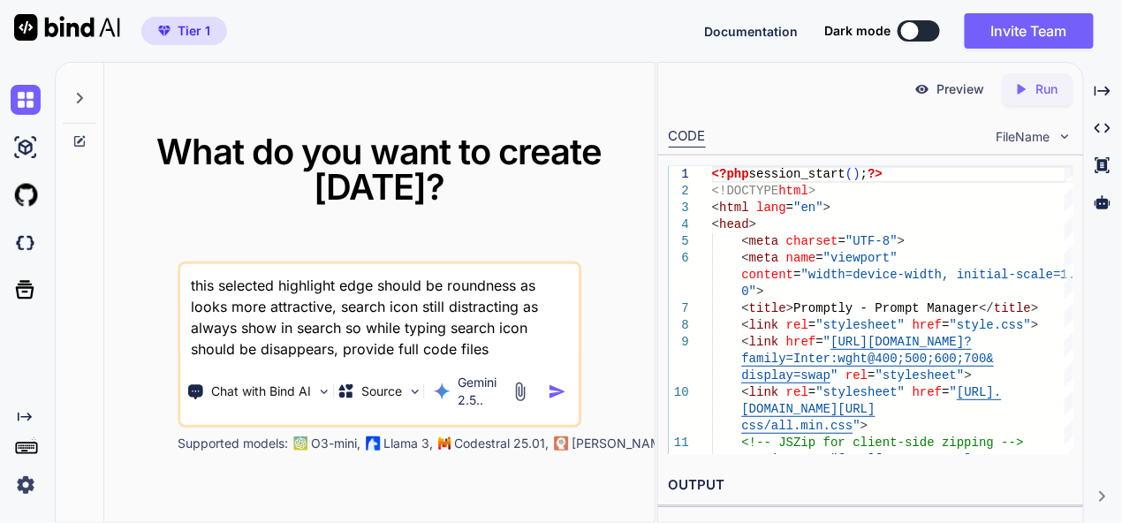
click at [189, 281] on textarea "this selected highlight edge should be roundness as looks more attractive, sear…" at bounding box center [379, 311] width 398 height 95
drag, startPoint x: 217, startPoint y: 286, endPoint x: 116, endPoint y: 267, distance: 103.5
click at [118, 273] on div "What do you want to create today? this selected highlight edge should be roundn…" at bounding box center [379, 293] width 550 height 461
drag, startPoint x: 247, startPoint y: 287, endPoint x: 154, endPoint y: 287, distance: 92.8
click at [154, 287] on div "What do you want to create today? folder selected highlight edge should be roun…" at bounding box center [379, 293] width 505 height 318
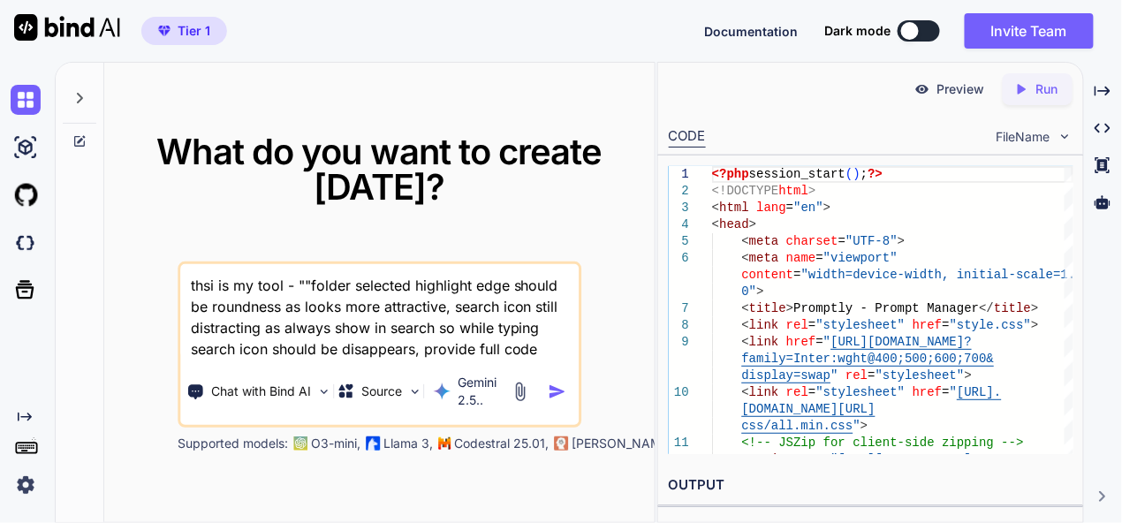
paste textarea "here is php code - "<?php session_start(); header('Content-Type: application/js…"
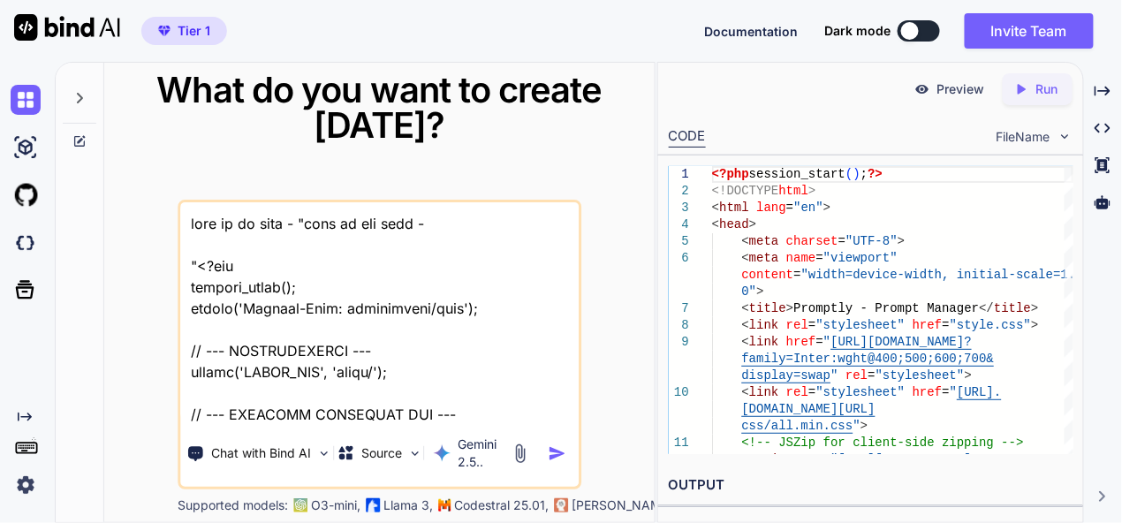
scroll to position [34083, 0]
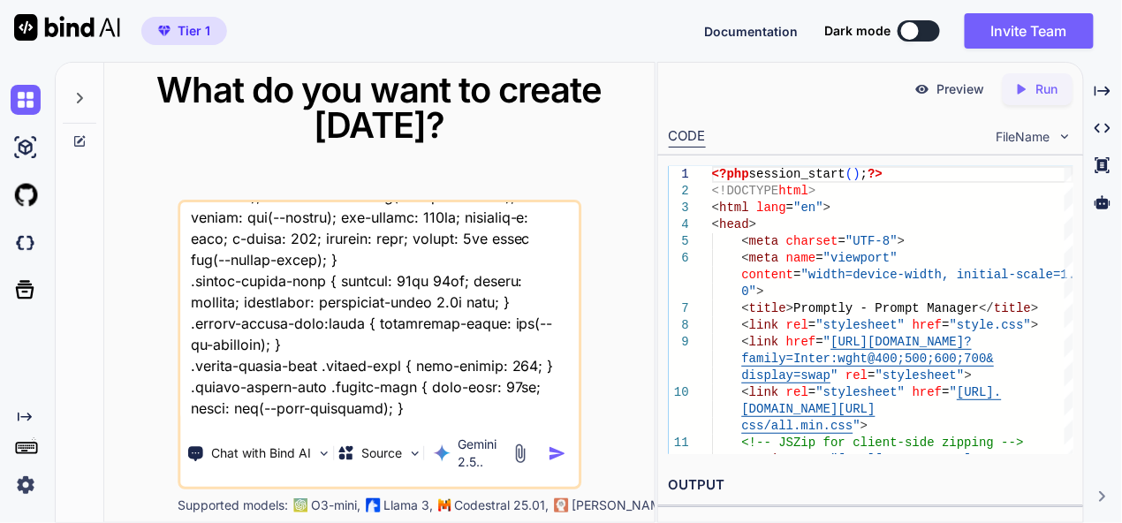
drag, startPoint x: 376, startPoint y: 413, endPoint x: 395, endPoint y: 413, distance: 19.4
click at [376, 412] on textarea at bounding box center [379, 311] width 398 height 219
type textarea "thsi is my tool - "here is php code - "<?php session_start(); header('Content-T…"
click at [558, 451] on img "button" at bounding box center [557, 453] width 19 height 19
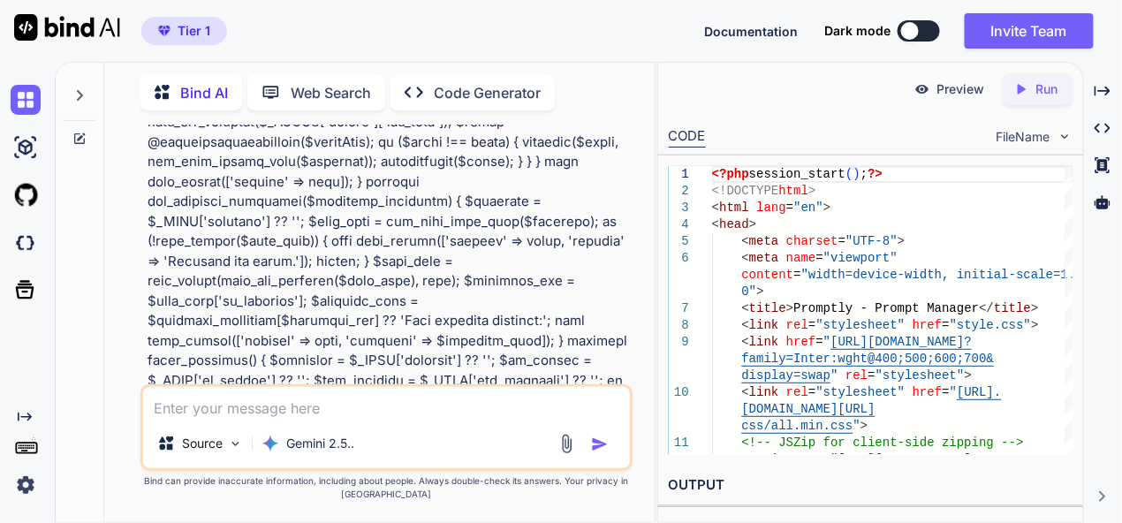
scroll to position [1590, 0]
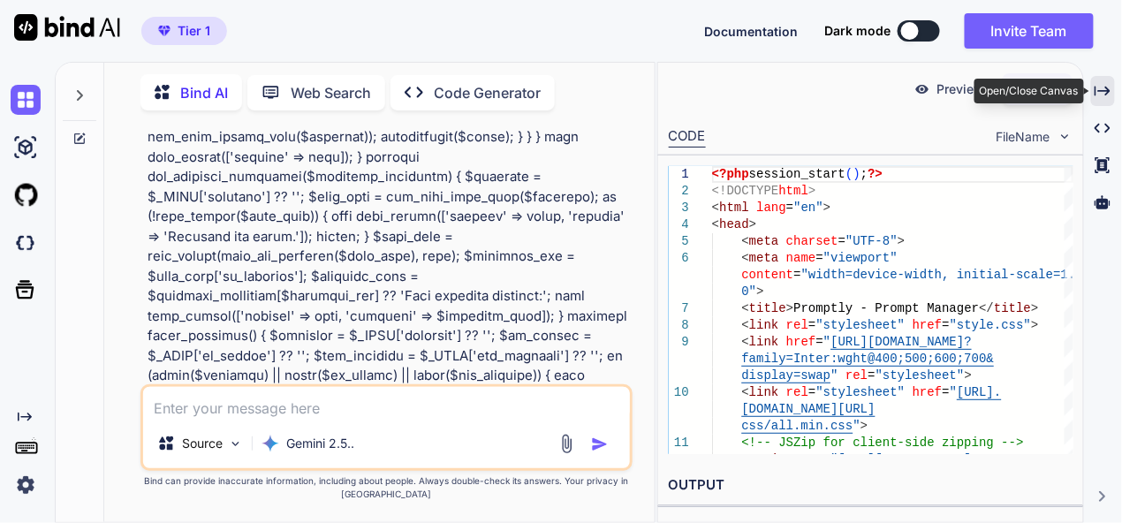
click at [1106, 92] on icon "Created with Pixso." at bounding box center [1103, 91] width 16 height 16
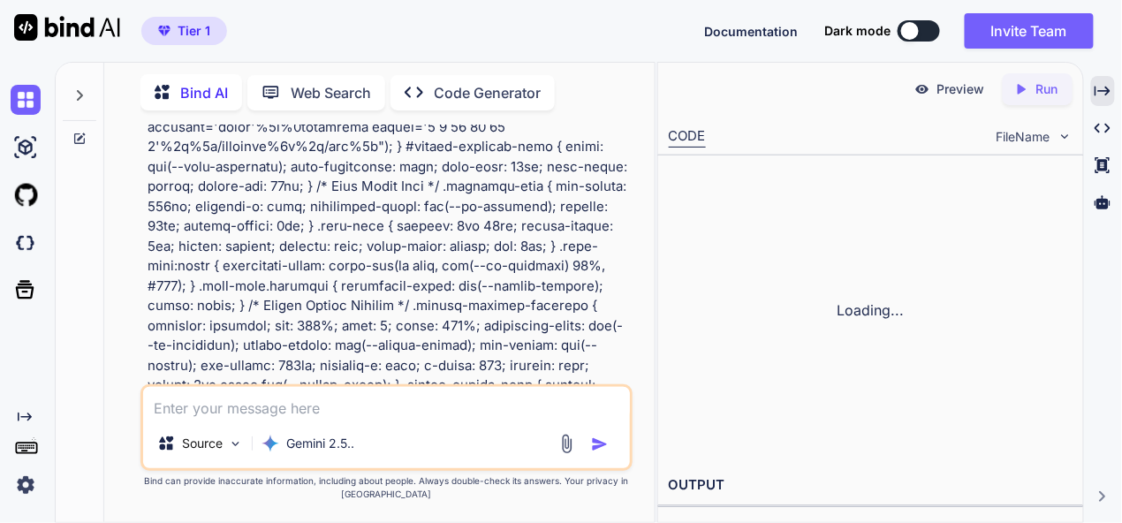
scroll to position [22491, 0]
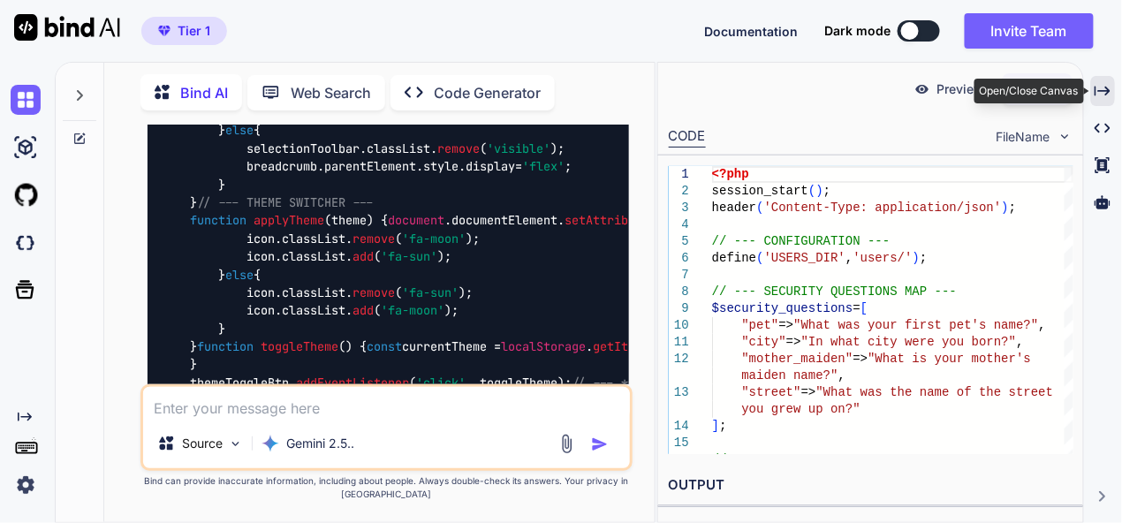
click at [1105, 87] on icon "Created with Pixso." at bounding box center [1103, 91] width 16 height 16
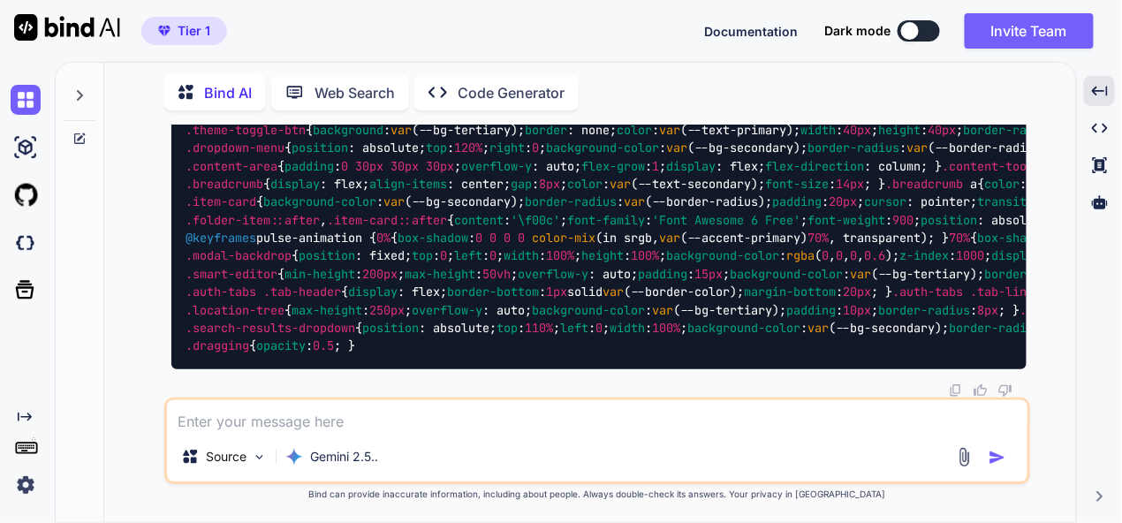
scroll to position [15337, 0]
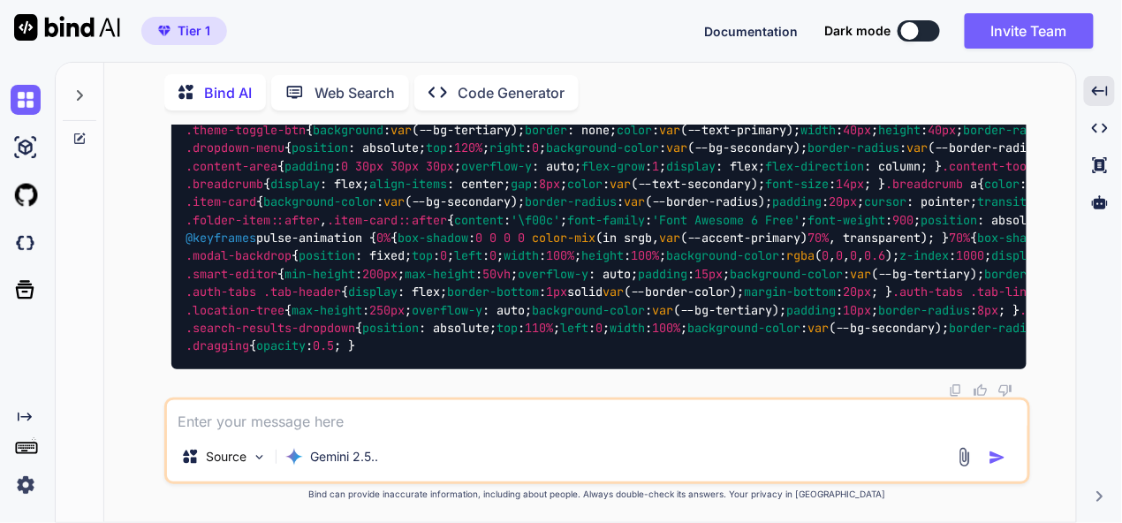
scroll to position [21786, 0]
click at [467, 426] on textarea at bounding box center [597, 416] width 861 height 32
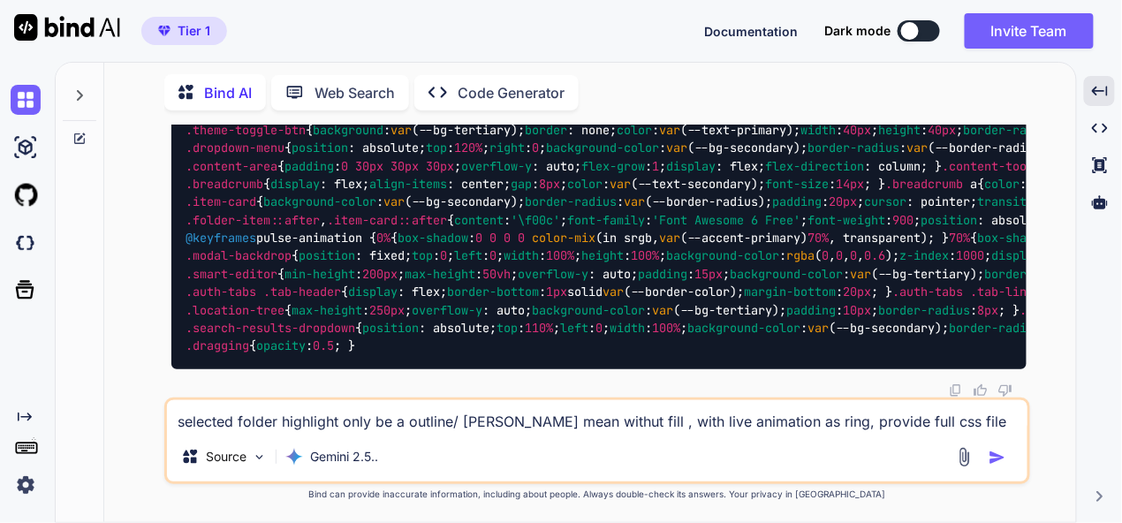
type textarea "selected folder highlight only be a outline/ strock mean withut fill , with liv…"
click at [998, 460] on img "button" at bounding box center [998, 458] width 18 height 18
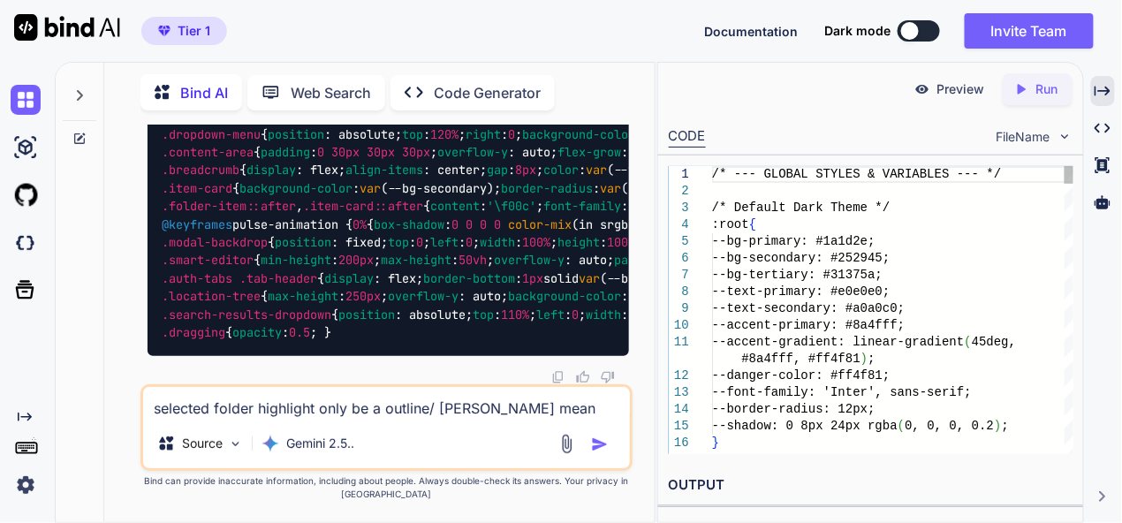
scroll to position [34049, 0]
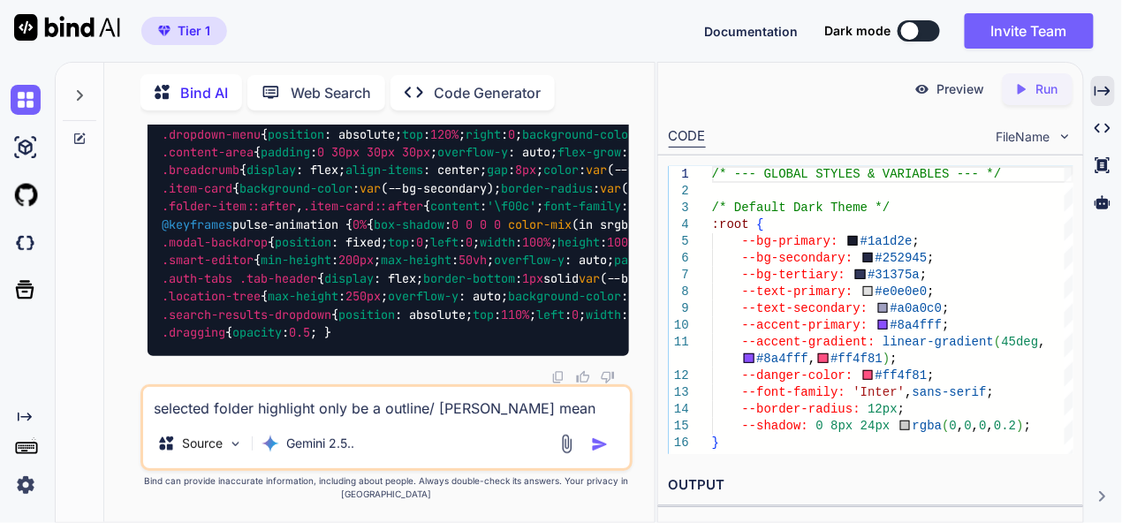
click at [275, 411] on textarea "selected folder highlight only be a outline/ strock mean withut fill , with liv…" at bounding box center [386, 403] width 487 height 32
click at [263, 412] on textarea "only i want strok , not with fill" at bounding box center [386, 403] width 487 height 32
click at [394, 408] on textarea "only i want strok , not with fill" at bounding box center [386, 403] width 487 height 32
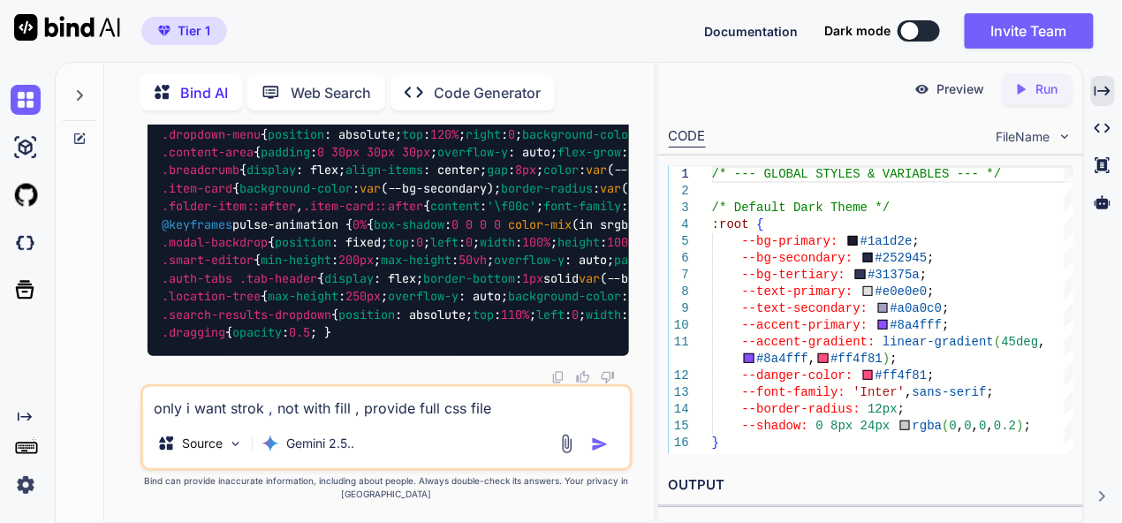
type textarea "only i want strok , not with fill , provide full css file"
click at [602, 444] on img "button" at bounding box center [600, 445] width 18 height 18
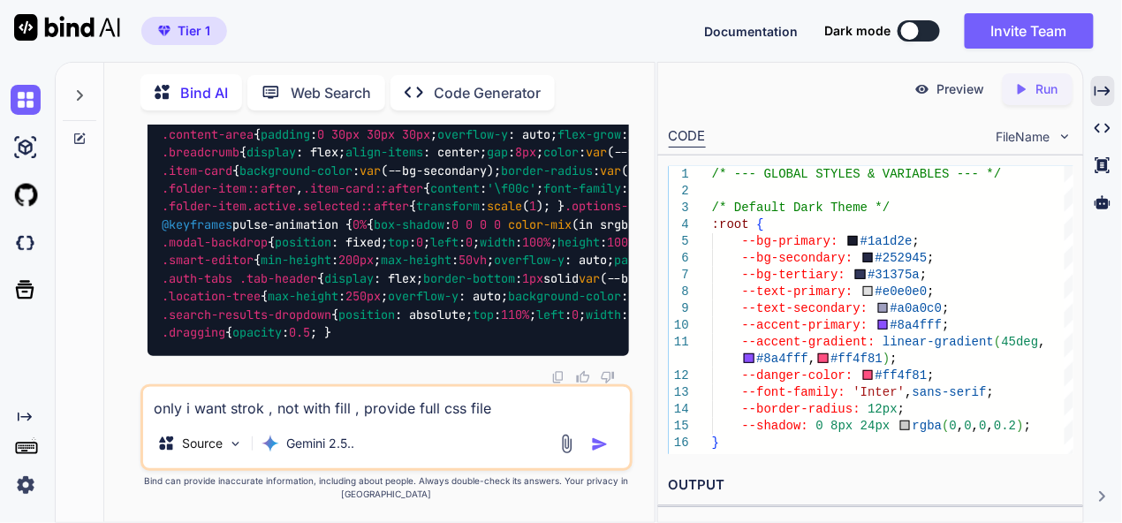
scroll to position [38389, 0]
click at [350, 400] on textarea "only i want strok , not with fill , provide full css file" at bounding box center [386, 403] width 487 height 32
type textarea "regenerate"
click at [600, 440] on img "button" at bounding box center [600, 445] width 18 height 18
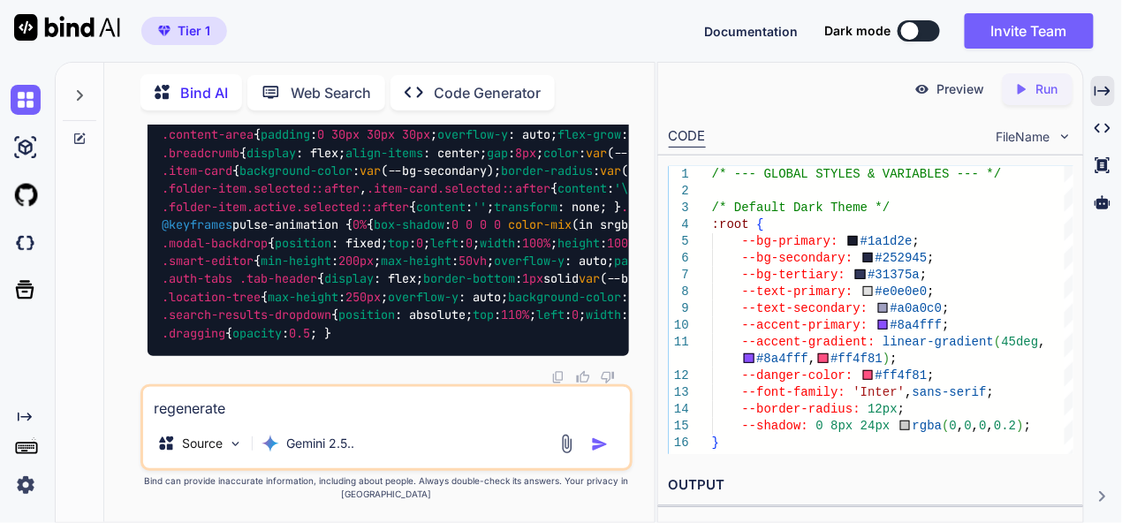
scroll to position [42755, 0]
click at [27, 101] on img at bounding box center [26, 100] width 30 height 30
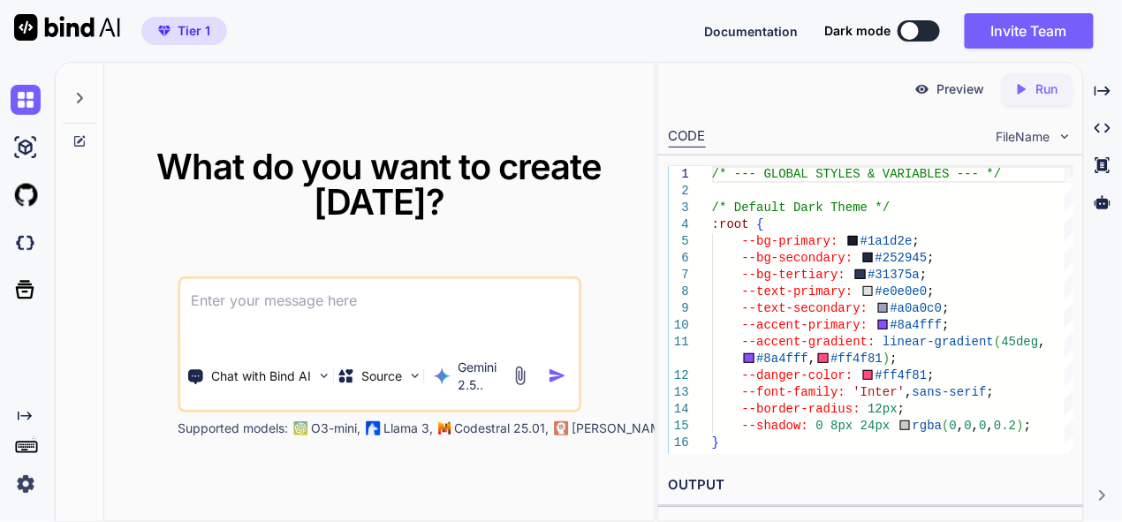
click at [312, 306] on textarea at bounding box center [379, 311] width 398 height 65
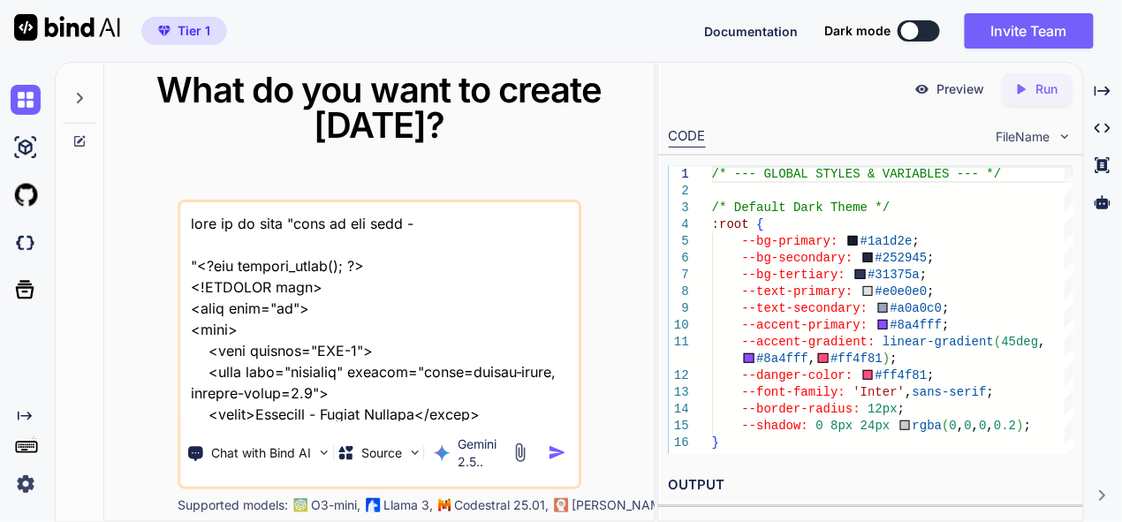
scroll to position [35905, 0]
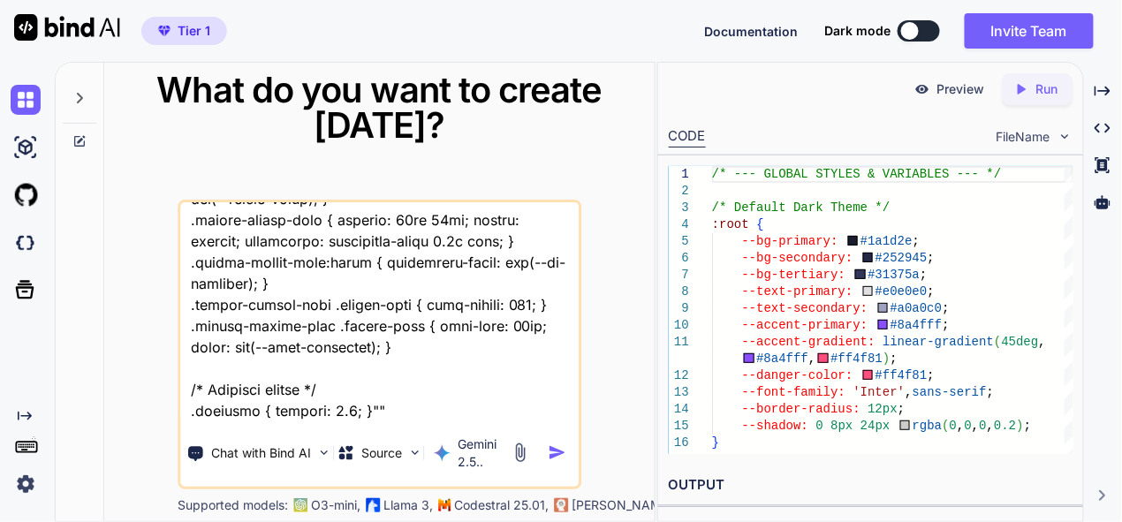
click at [396, 406] on textarea at bounding box center [379, 311] width 398 height 219
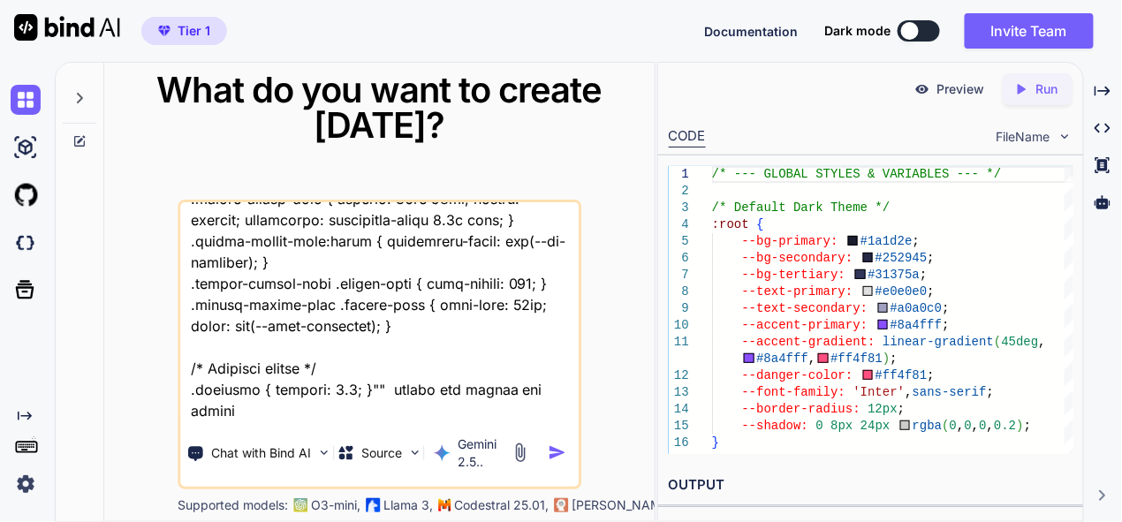
scroll to position [35928, 0]
type textarea "thsi is my tool "here is php code - "<?php session_start(); ?> <!DOCTYPE html> …"
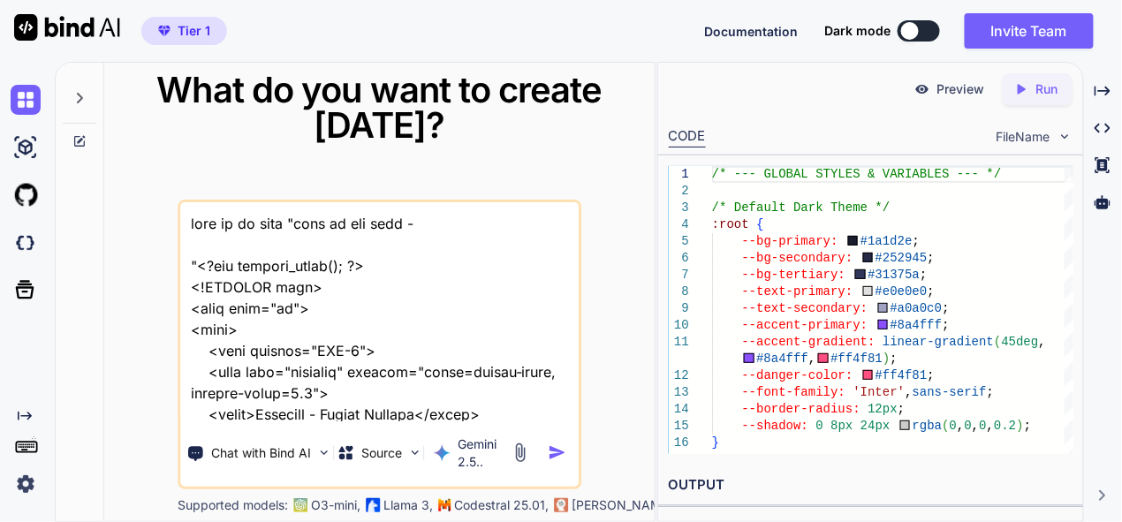
scroll to position [35949, 0]
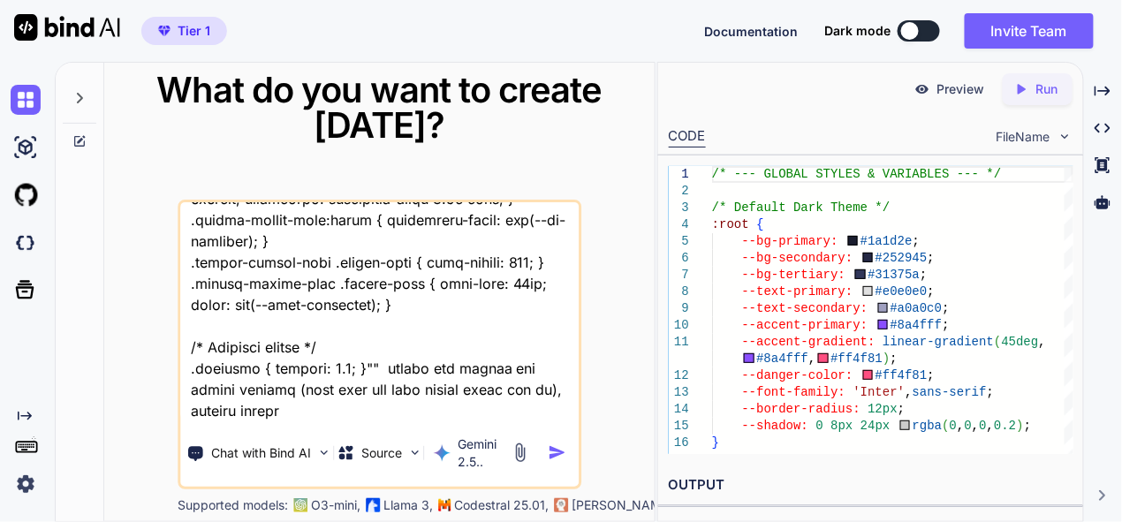
type textarea "thsi is my tool "here is php code - "<?php session_start(); ?> <!DOCTYPE html> …"
type textarea "x"
type textarea "thsi is my tool "here is php code - "<?php session_start(); ?> <!DOCTYPE html> …"
type textarea "x"
type textarea "thsi is my tool "here is php code - "<?php session_start(); ?> <!DOCTYPE html> …"
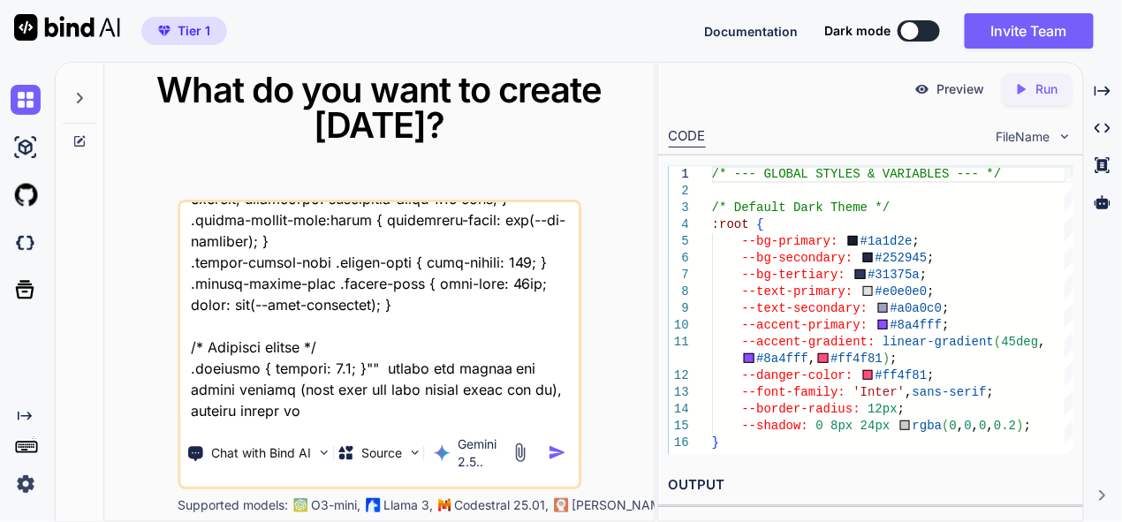
type textarea "x"
type textarea "thsi is my tool "here is php code - "<?php session_start(); ?> <!DOCTYPE html> …"
type textarea "x"
type textarea "thsi is my tool "here is php code - "<?php session_start(); ?> <!DOCTYPE html> …"
type textarea "x"
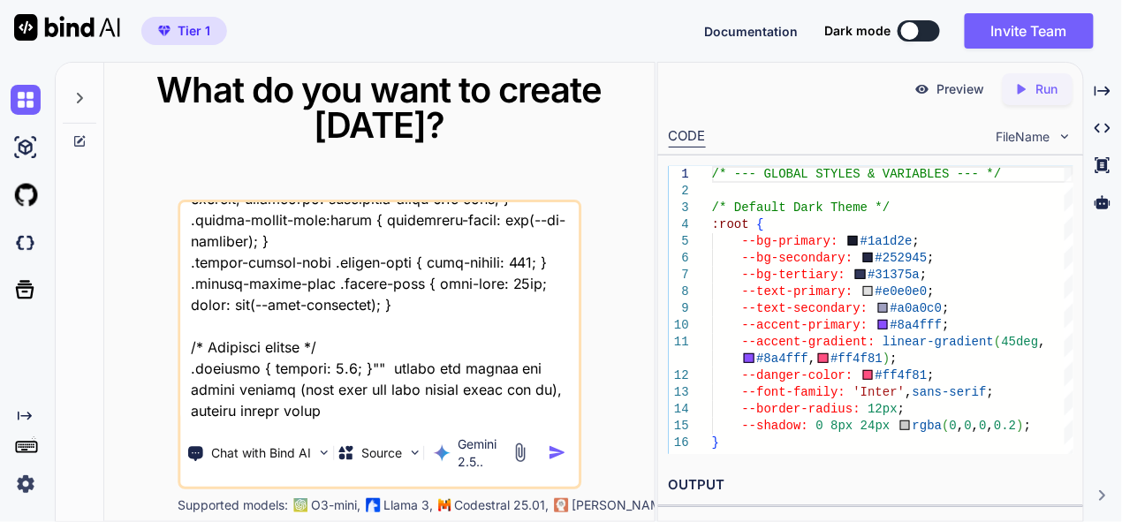
type textarea "thsi is my tool "here is php code - "<?php session_start(); ?> <!DOCTYPE html> …"
type textarea "x"
type textarea "thsi is my tool "here is php code - "<?php session_start(); ?> <!DOCTYPE html> …"
type textarea "x"
type textarea "thsi is my tool "here is php code - "<?php session_start(); ?> <!DOCTYPE html> …"
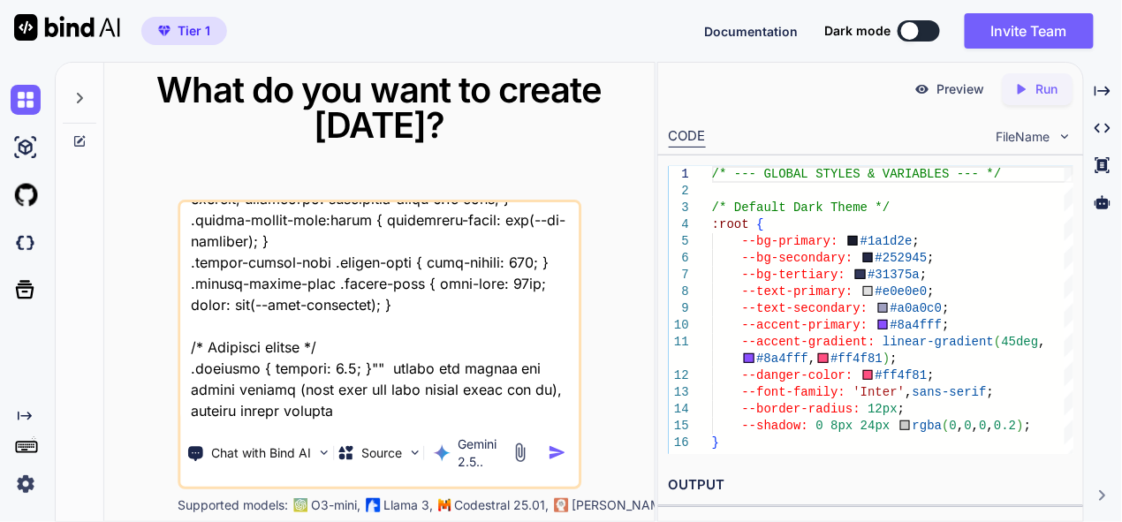
type textarea "x"
type textarea "thsi is my tool "here is php code - "<?php session_start(); ?> <!DOCTYPE html> …"
type textarea "x"
type textarea "thsi is my tool "here is php code - "<?php session_start(); ?> <!DOCTYPE html> …"
type textarea "x"
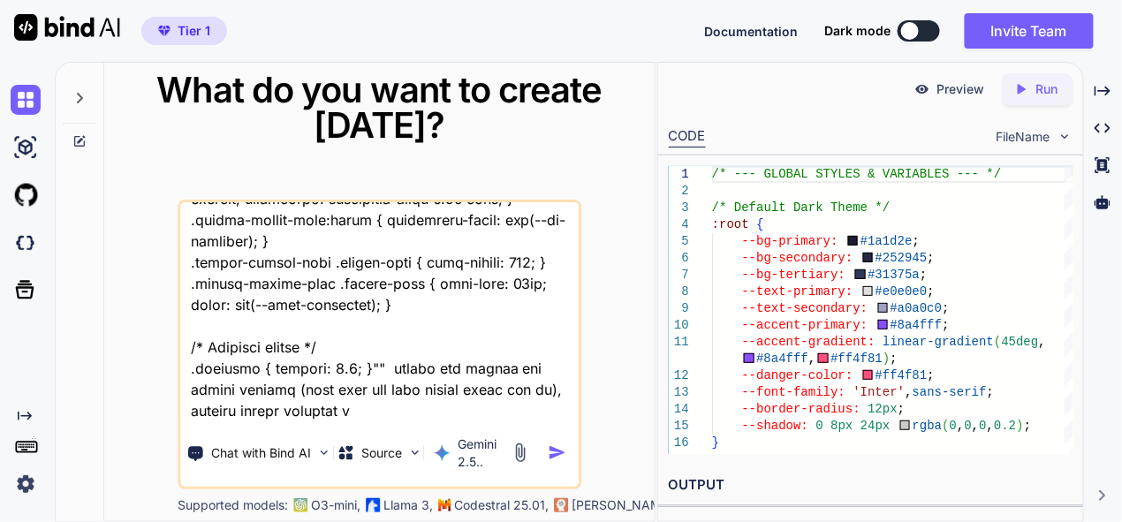
type textarea "thsi is my tool "here is php code - "<?php session_start(); ?> <!DOCTYPE html> …"
type textarea "x"
type textarea "thsi is my tool "here is php code - "<?php session_start(); ?> <!DOCTYPE html> …"
type textarea "x"
type textarea "thsi is my tool "here is php code - "<?php session_start(); ?> <!DOCTYPE html> …"
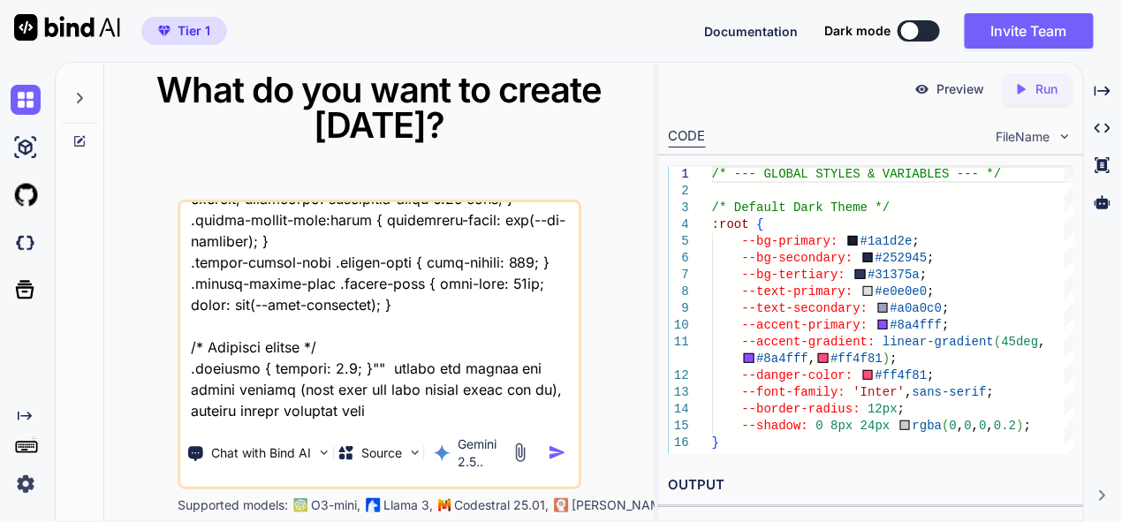
type textarea "x"
type textarea "thsi is my tool "here is php code - "<?php session_start(); ?> <!DOCTYPE html> …"
type textarea "x"
type textarea "thsi is my tool "here is php code - "<?php session_start(); ?> <!DOCTYPE html> …"
type textarea "x"
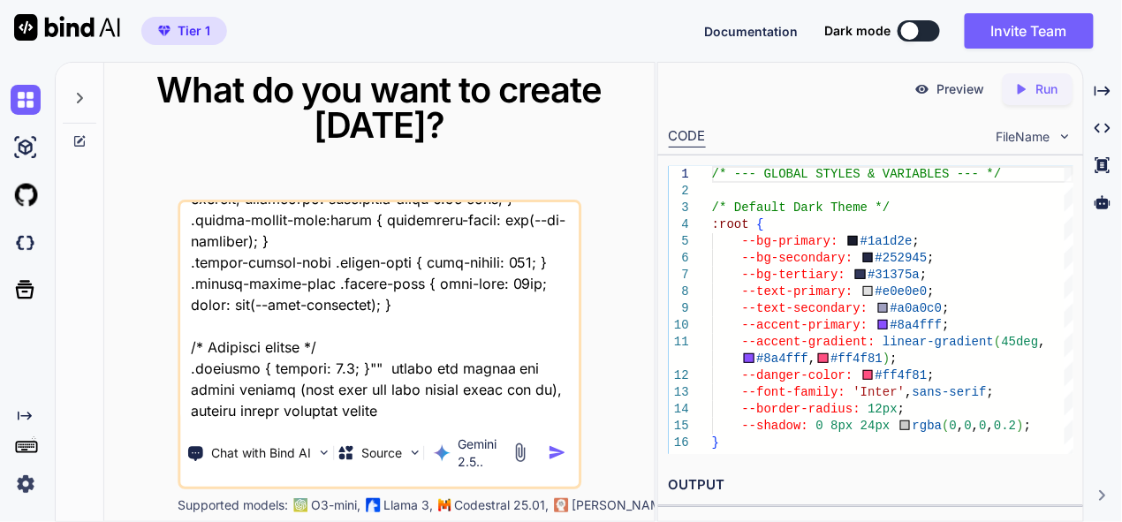
type textarea "thsi is my tool "here is php code - "<?php session_start(); ?> <!DOCTYPE html> …"
type textarea "x"
type textarea "thsi is my tool "here is php code - "<?php session_start(); ?> <!DOCTYPE html> …"
type textarea "x"
type textarea "thsi is my tool "here is php code - "<?php session_start(); ?> <!DOCTYPE html> …"
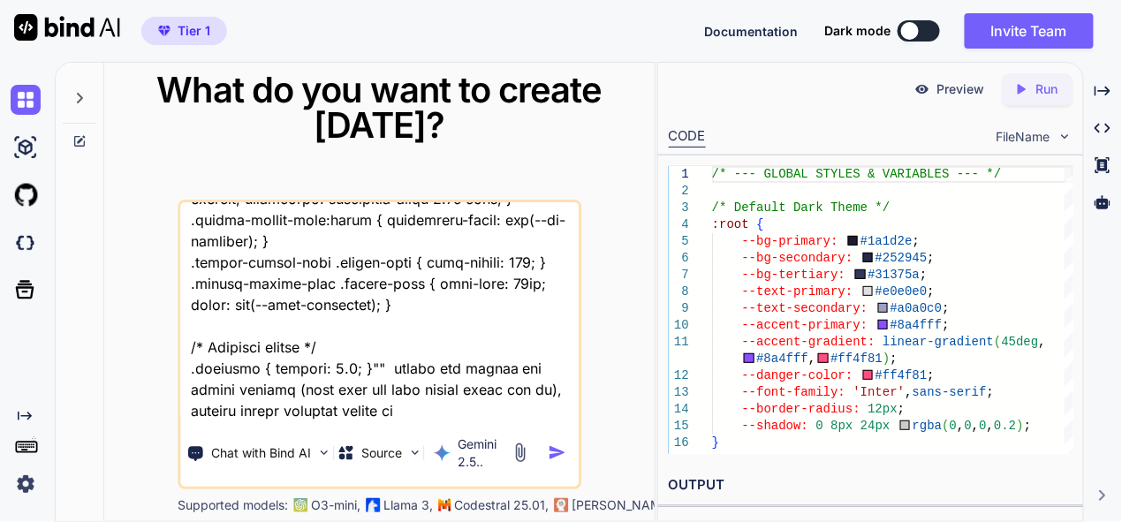
type textarea "x"
type textarea "thsi is my tool "here is php code - "<?php session_start(); ?> <!DOCTYPE html> …"
type textarea "x"
type textarea "thsi is my tool "here is php code - "<?php session_start(); ?> <!DOCTYPE html> …"
type textarea "x"
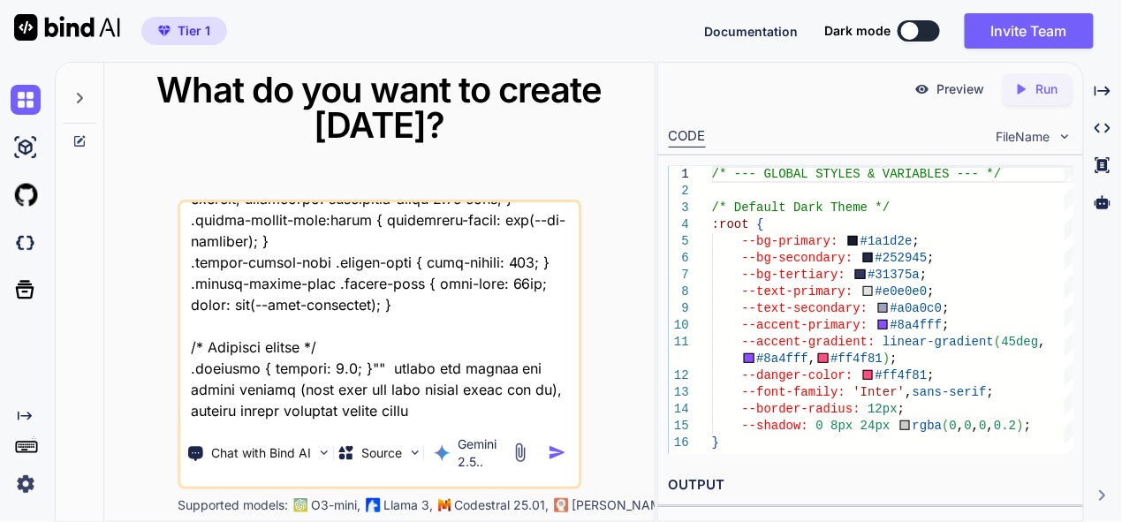
type textarea "thsi is my tool "here is php code - "<?php session_start(); ?> <!DOCTYPE html> …"
type textarea "x"
type textarea "thsi is my tool "here is php code - "<?php session_start(); ?> <!DOCTYPE html> …"
type textarea "x"
type textarea "thsi is my tool "here is php code - "<?php session_start(); ?> <!DOCTYPE html> …"
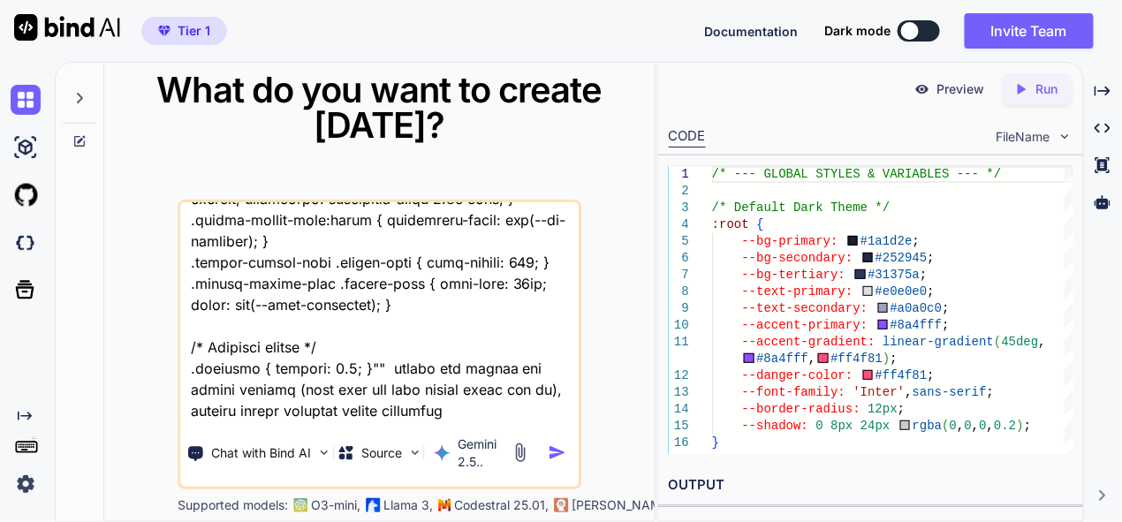
type textarea "x"
type textarea "thsi is my tool "here is php code - "<?php session_start(); ?> <!DOCTYPE html> …"
type textarea "x"
type textarea "thsi is my tool "here is php code - "<?php session_start(); ?> <!DOCTYPE html> …"
type textarea "x"
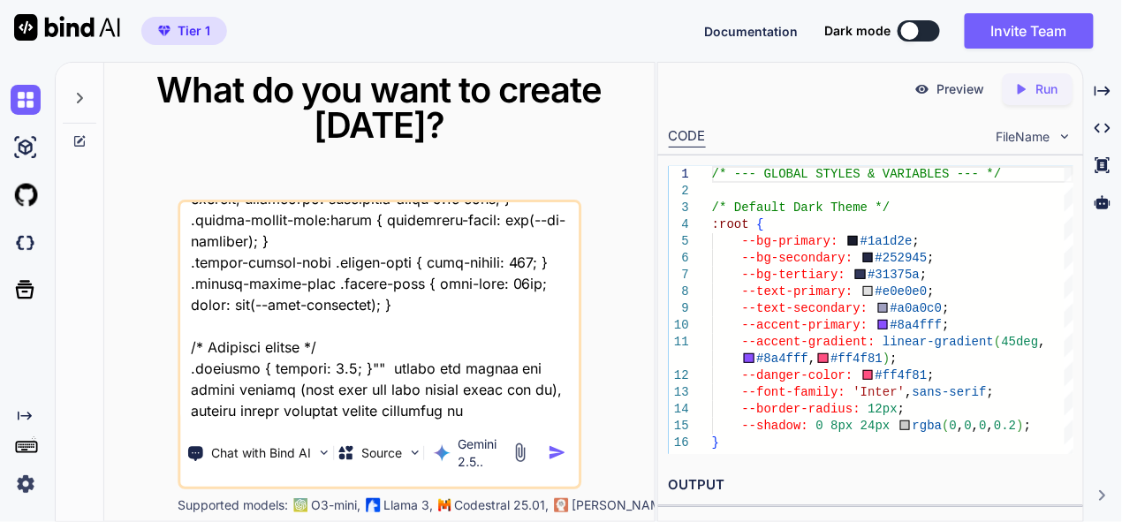
type textarea "thsi is my tool "here is php code - "<?php session_start(); ?> <!DOCTYPE html> …"
type textarea "x"
type textarea "thsi is my tool "here is php code - "<?php session_start(); ?> <!DOCTYPE html> …"
type textarea "x"
type textarea "thsi is my tool "here is php code - "<?php session_start(); ?> <!DOCTYPE html> …"
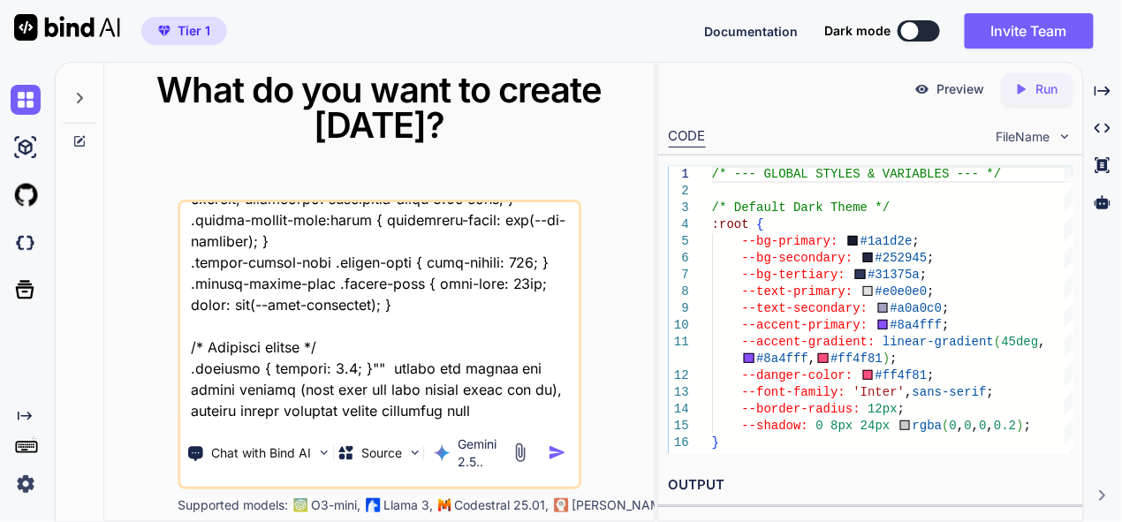
type textarea "x"
type textarea "thsi is my tool "here is php code - "<?php session_start(); ?> <!DOCTYPE html> …"
type textarea "x"
type textarea "thsi is my tool "here is php code - "<?php session_start(); ?> <!DOCTYPE html> …"
type textarea "x"
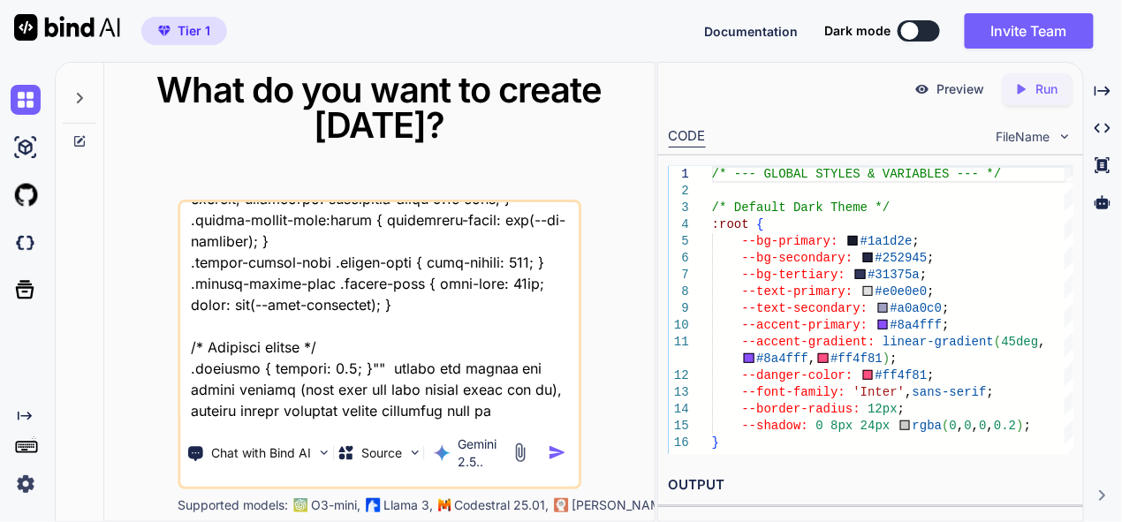
type textarea "thsi is my tool "here is php code - "<?php session_start(); ?> <!DOCTYPE html> …"
type textarea "x"
type textarea "thsi is my tool "here is php code - "<?php session_start(); ?> <!DOCTYPE html> …"
type textarea "x"
type textarea "thsi is my tool "here is php code - "<?php session_start(); ?> <!DOCTYPE html> …"
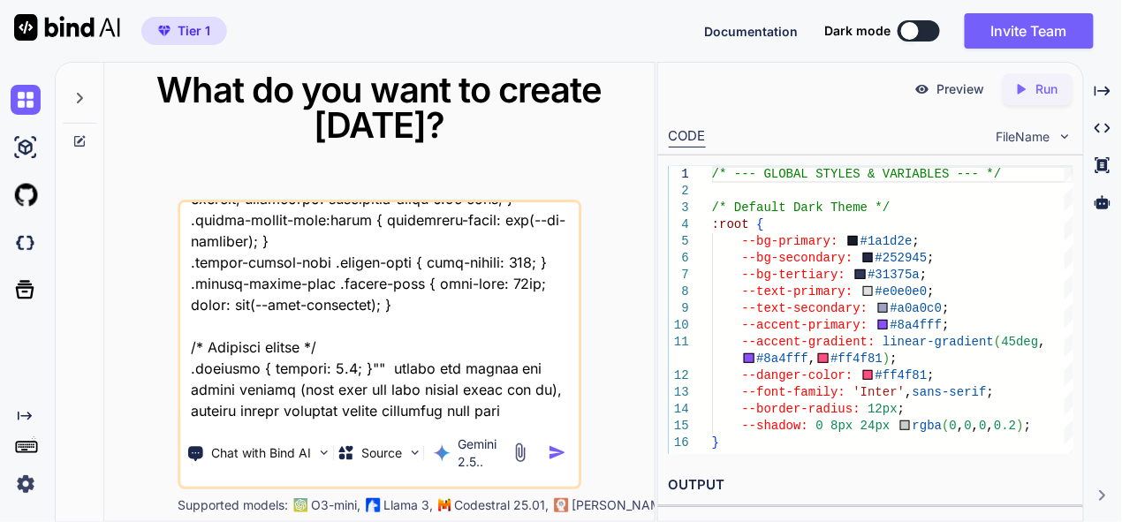
type textarea "x"
type textarea "thsi is my tool "here is php code - "<?php session_start(); ?> <!DOCTYPE html> …"
type textarea "x"
type textarea "thsi is my tool "here is php code - "<?php session_start(); ?> <!DOCTYPE html> …"
type textarea "x"
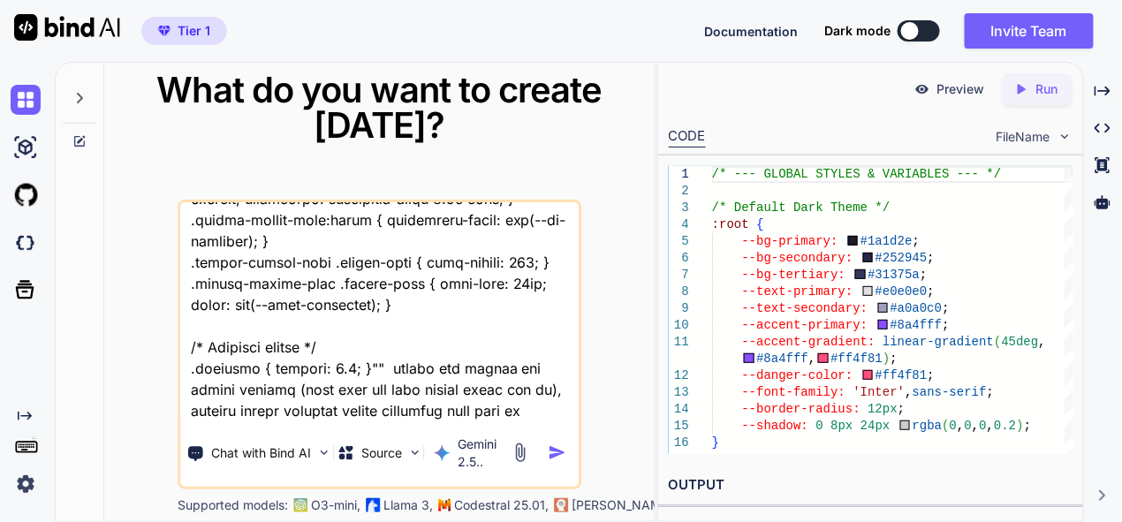
type textarea "thsi is my tool "here is php code - "<?php session_start(); ?> <!DOCTYPE html> …"
type textarea "x"
type textarea "thsi is my tool "here is php code - "<?php session_start(); ?> <!DOCTYPE html> …"
type textarea "x"
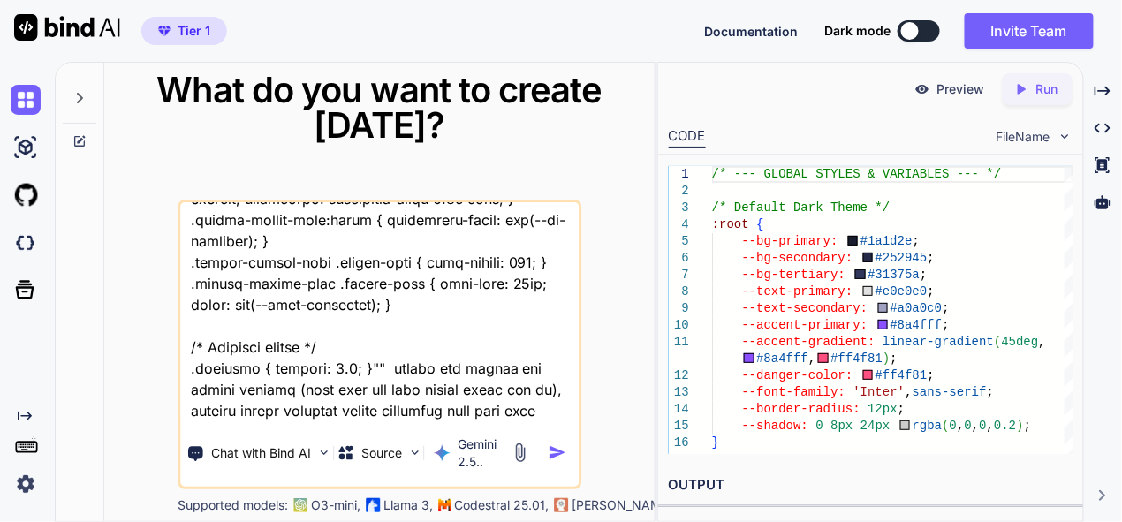
type textarea "thsi is my tool "here is php code - "<?php session_start(); ?> <!DOCTYPE html> …"
type textarea "x"
type textarea "thsi is my tool "here is php code - "<?php session_start(); ?> <!DOCTYPE html> …"
type textarea "x"
type textarea "thsi is my tool "here is php code - "<?php session_start(); ?> <!DOCTYPE html> …"
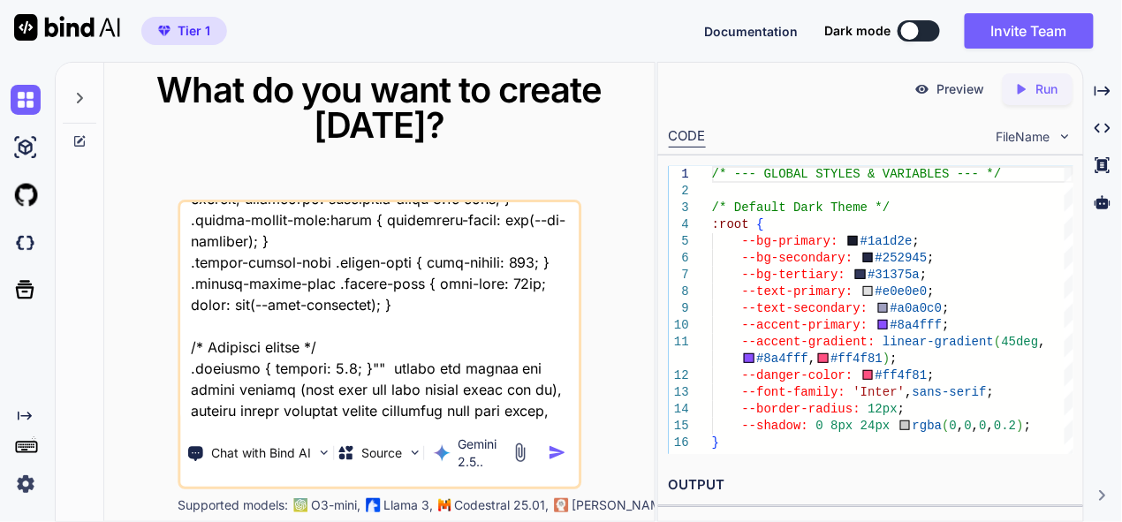
type textarea "x"
type textarea "thsi is my tool "here is php code - "<?php session_start(); ?> <!DOCTYPE html> …"
type textarea "x"
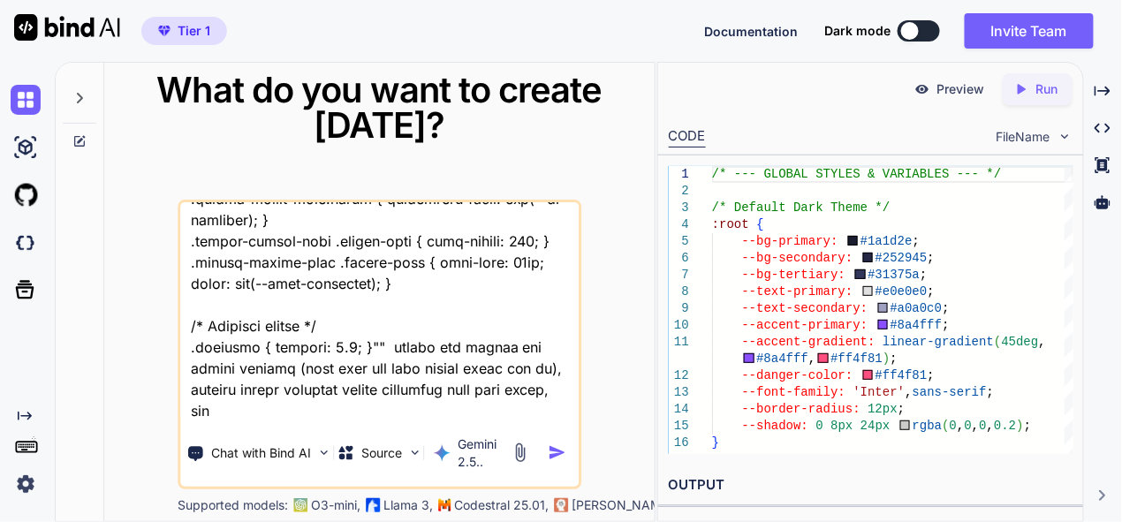
type textarea "thsi is my tool "here is php code - "<?php session_start(); ?> <!DOCTYPE html> …"
type textarea "x"
type textarea "thsi is my tool "here is php code - "<?php session_start(); ?> <!DOCTYPE html> …"
type textarea "x"
type textarea "thsi is my tool "here is php code - "<?php session_start(); ?> <!DOCTYPE html> …"
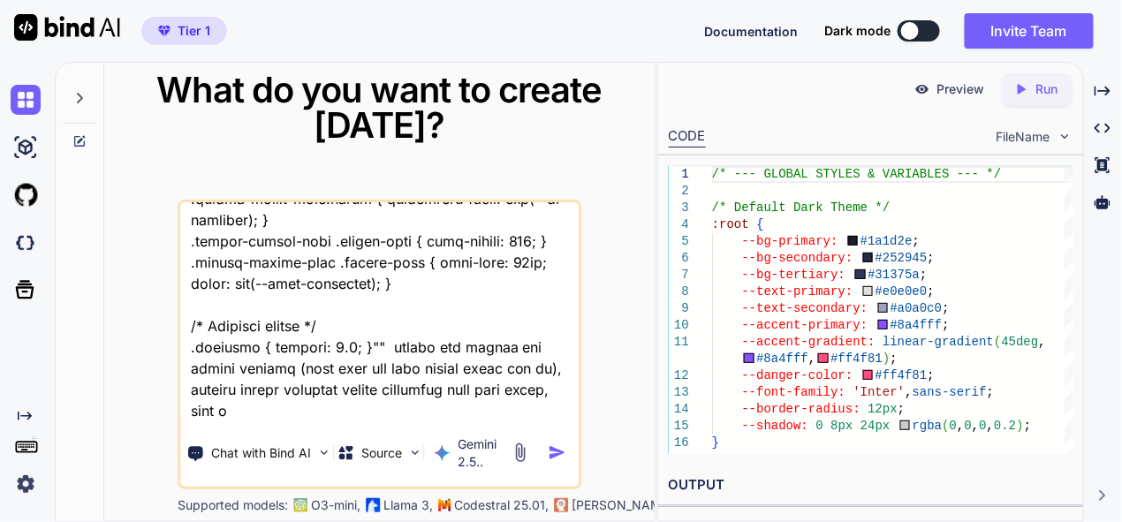
type textarea "x"
type textarea "thsi is my tool "here is php code - "<?php session_start(); ?> <!DOCTYPE html> …"
type textarea "x"
type textarea "thsi is my tool "here is php code - "<?php session_start(); ?> <!DOCTYPE html> …"
type textarea "x"
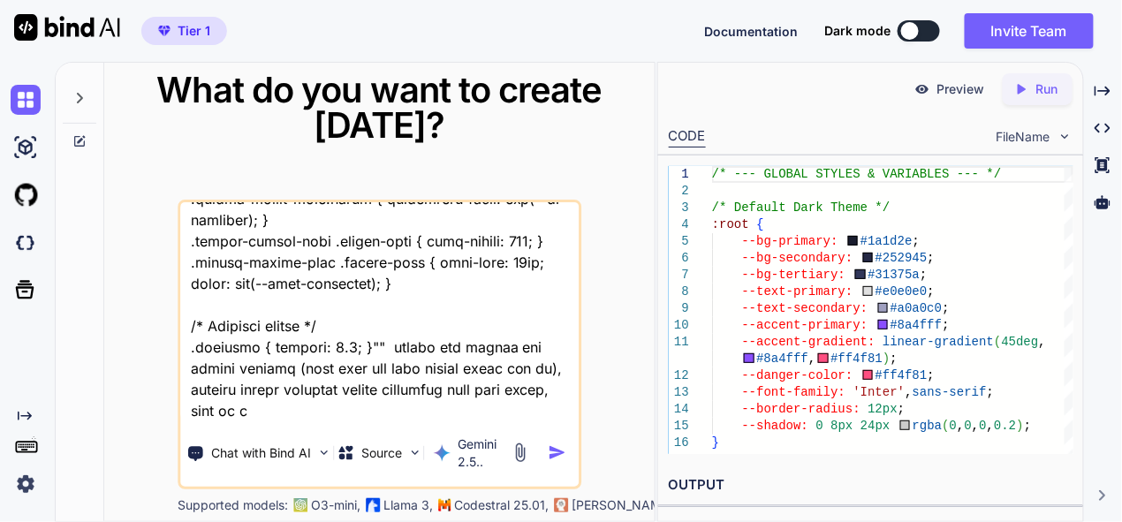
type textarea "thsi is my tool "here is php code - "<?php session_start(); ?> <!DOCTYPE html> …"
type textarea "x"
type textarea "thsi is my tool "here is php code - "<?php session_start(); ?> <!DOCTYPE html> …"
type textarea "x"
type textarea "thsi is my tool "here is php code - "<?php session_start(); ?> <!DOCTYPE html> …"
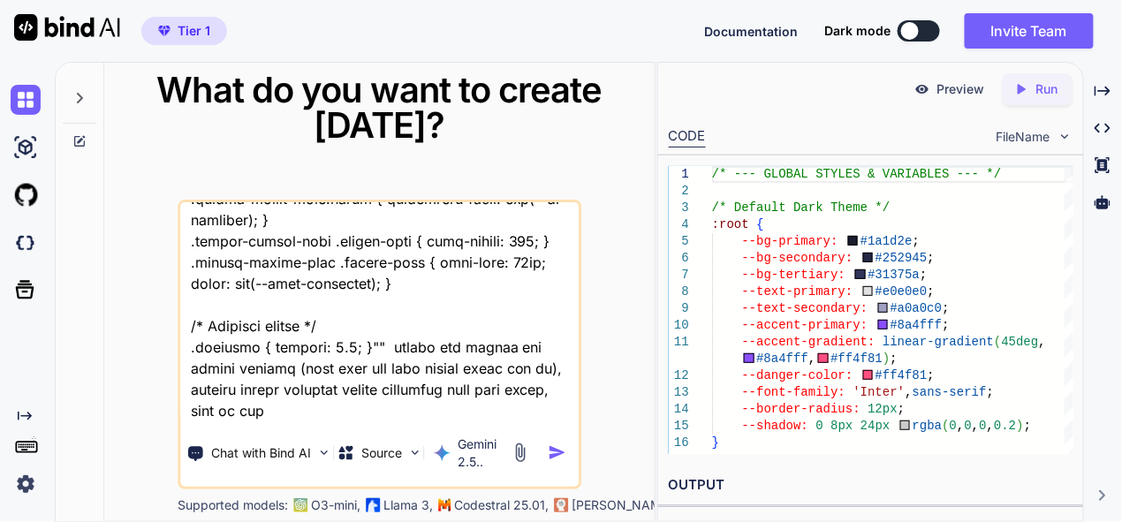
type textarea "x"
type textarea "thsi is my tool "here is php code - "<?php session_start(); ?> <!DOCTYPE html> …"
type textarea "x"
type textarea "thsi is my tool "here is php code - "<?php session_start(); ?> <!DOCTYPE html> …"
type textarea "x"
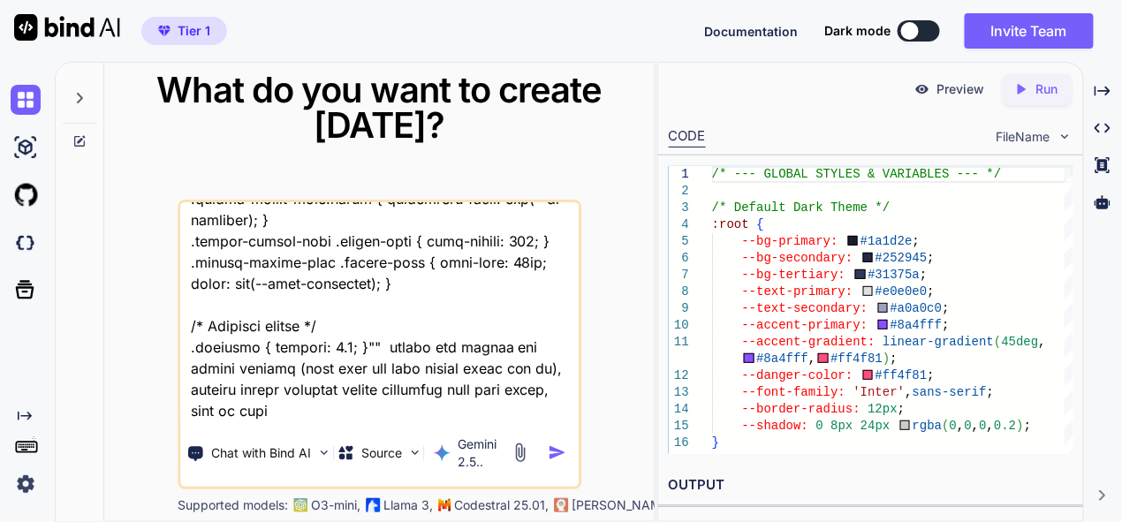
type textarea "thsi is my tool "here is php code - "<?php session_start(); ?> <!DOCTYPE html> …"
type textarea "x"
type textarea "thsi is my tool "here is php code - "<?php session_start(); ?> <!DOCTYPE html> …"
type textarea "x"
type textarea "thsi is my tool "here is php code - "<?php session_start(); ?> <!DOCTYPE html> …"
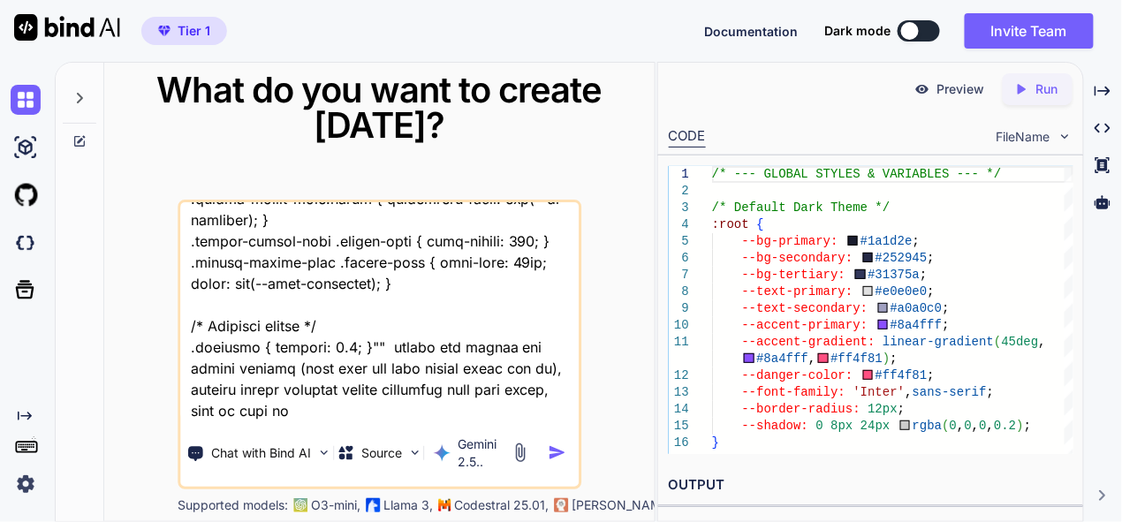
type textarea "x"
type textarea "thsi is my tool "here is php code - "<?php session_start(); ?> <!DOCTYPE html> …"
type textarea "x"
type textarea "thsi is my tool "here is php code - "<?php session_start(); ?> <!DOCTYPE html> …"
type textarea "x"
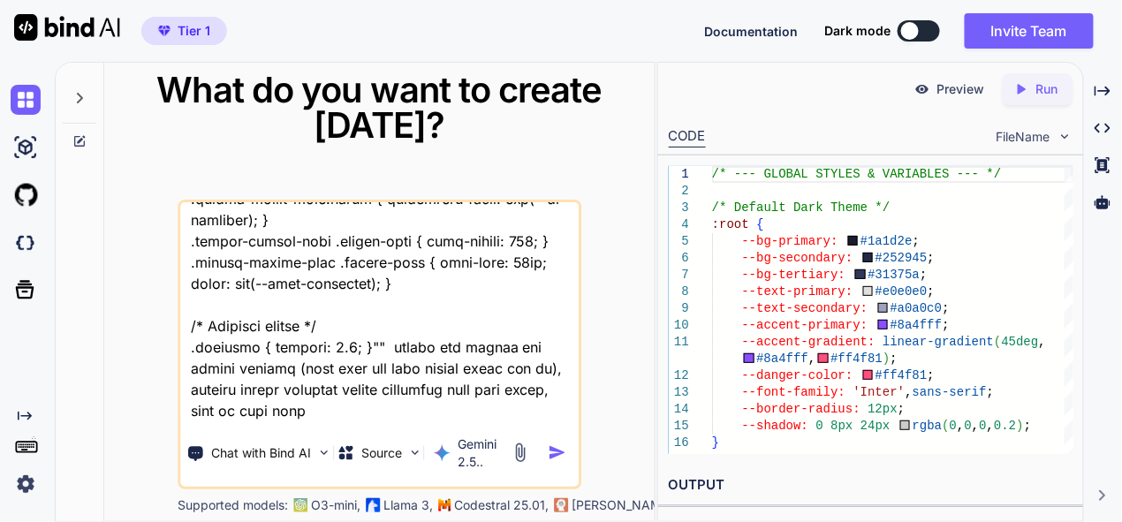
type textarea "thsi is my tool "here is php code - "<?php session_start(); ?> <!DOCTYPE html> …"
type textarea "x"
type textarea "thsi is my tool "here is php code - "<?php session_start(); ?> <!DOCTYPE html> …"
type textarea "x"
type textarea "thsi is my tool "here is php code - "<?php session_start(); ?> <!DOCTYPE html> …"
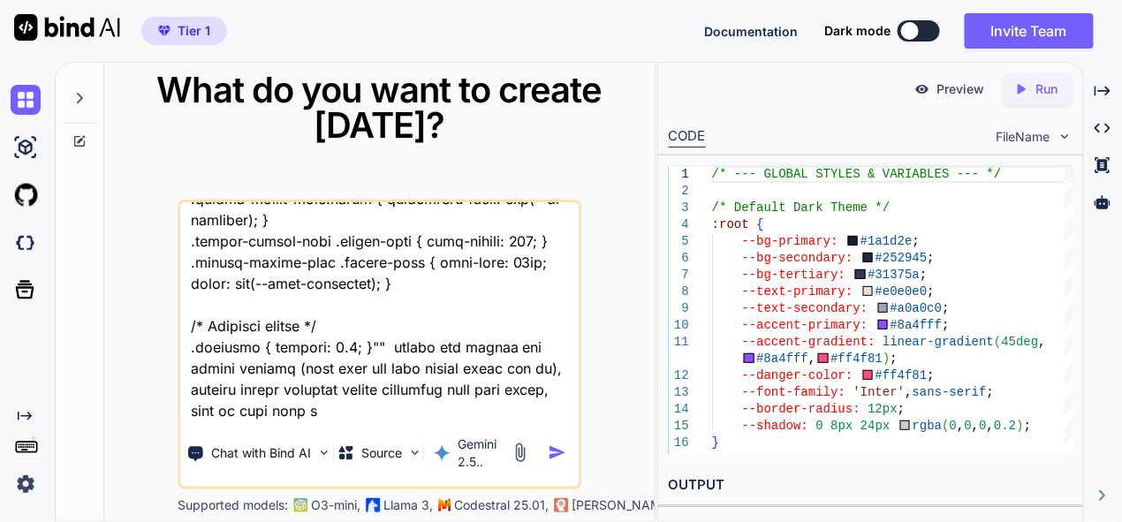
type textarea "x"
type textarea "thsi is my tool "here is php code - "<?php session_start(); ?> <!DOCTYPE html> …"
type textarea "x"
type textarea "thsi is my tool "here is php code - "<?php session_start(); ?> <!DOCTYPE html> …"
type textarea "x"
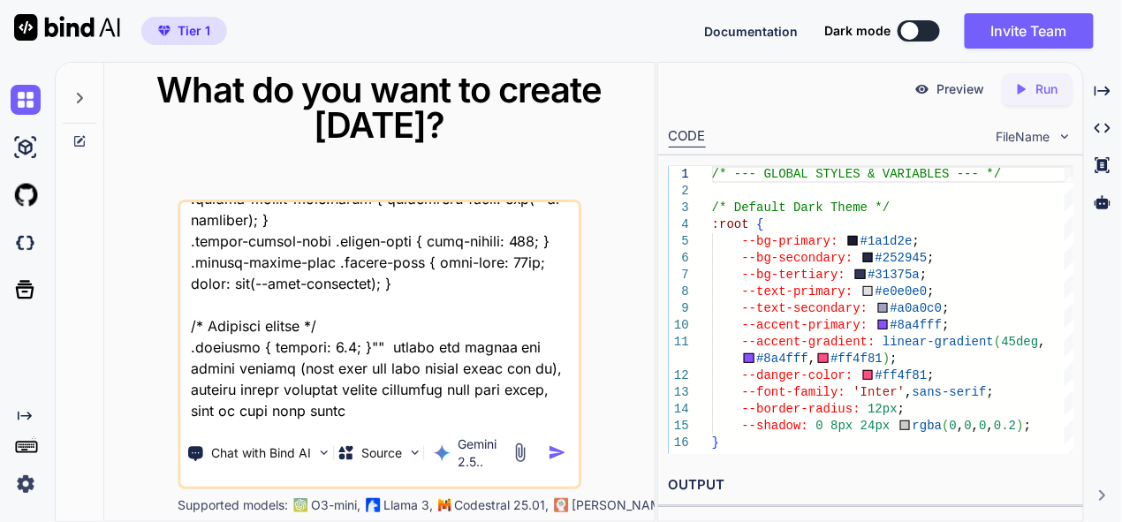
type textarea "thsi is my tool "here is php code - "<?php session_start(); ?> <!DOCTYPE html> …"
type textarea "x"
type textarea "thsi is my tool "here is php code - "<?php session_start(); ?> <!DOCTYPE html> …"
type textarea "x"
type textarea "thsi is my tool "here is php code - "<?php session_start(); ?> <!DOCTYPE html> …"
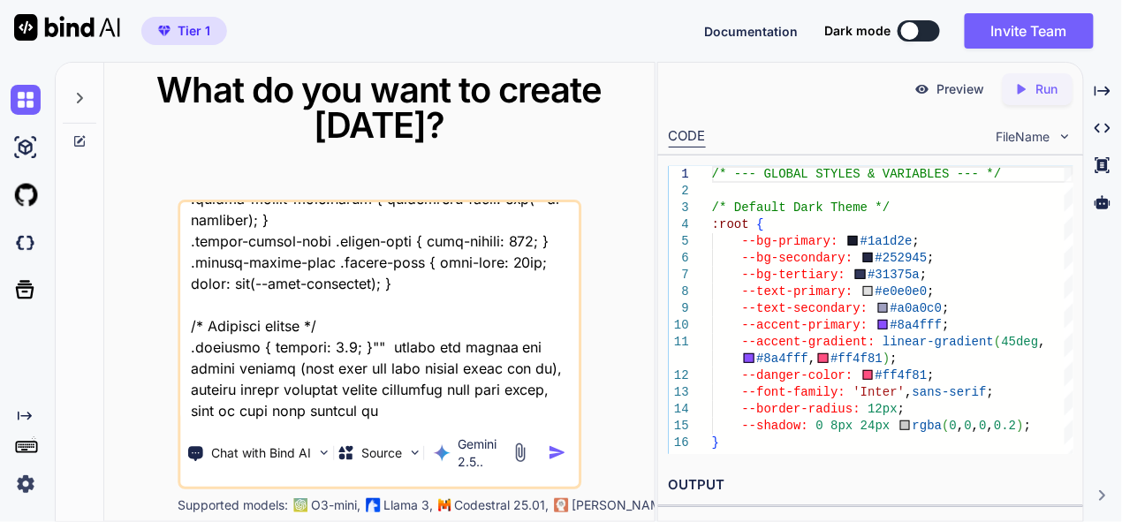
type textarea "x"
type textarea "thsi is my tool "here is php code - "<?php session_start(); ?> <!DOCTYPE html> …"
type textarea "x"
type textarea "thsi is my tool "here is php code - "<?php session_start(); ?> <!DOCTYPE html> …"
type textarea "x"
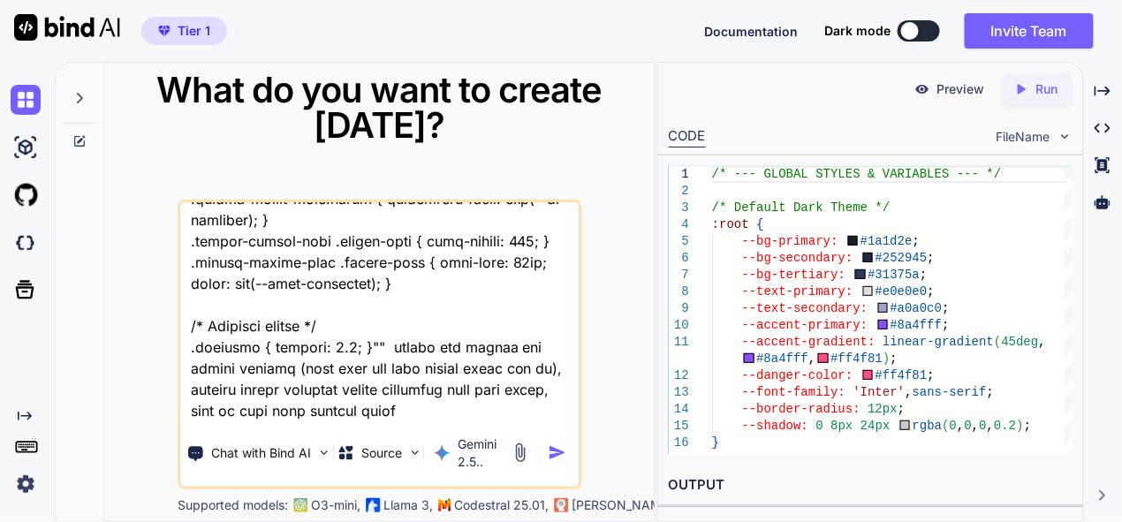
type textarea "thsi is my tool "here is php code - "<?php session_start(); ?> <!DOCTYPE html> …"
type textarea "x"
type textarea "thsi is my tool "here is php code - "<?php session_start(); ?> <!DOCTYPE html> …"
type textarea "x"
type textarea "thsi is my tool "here is php code - "<?php session_start(); ?> <!DOCTYPE html> …"
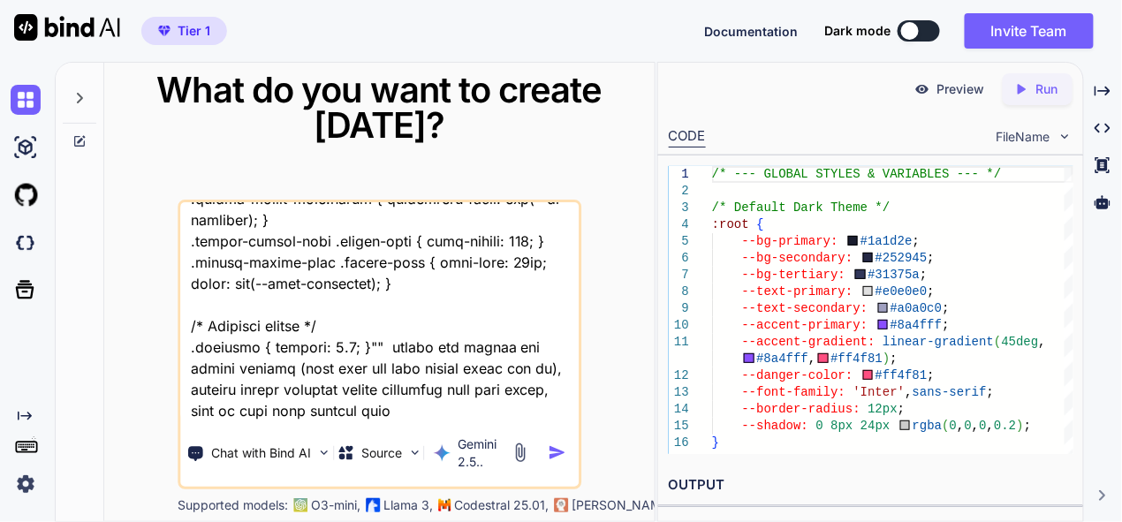
type textarea "x"
type textarea "thsi is my tool "here is php code - "<?php session_start(); ?> <!DOCTYPE html> …"
type textarea "x"
type textarea "thsi is my tool "here is php code - "<?php session_start(); ?> <!DOCTYPE html> …"
type textarea "x"
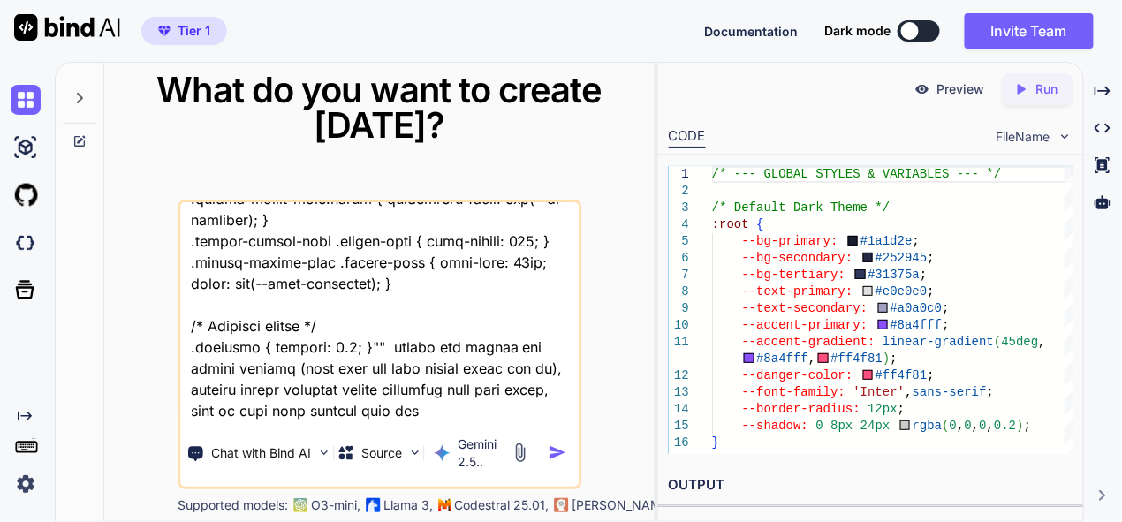
type textarea "thsi is my tool "here is php code - "<?php session_start(); ?> <!DOCTYPE html> …"
type textarea "x"
type textarea "thsi is my tool "here is php code - "<?php session_start(); ?> <!DOCTYPE html> …"
type textarea "x"
type textarea "thsi is my tool "here is php code - "<?php session_start(); ?> <!DOCTYPE html> …"
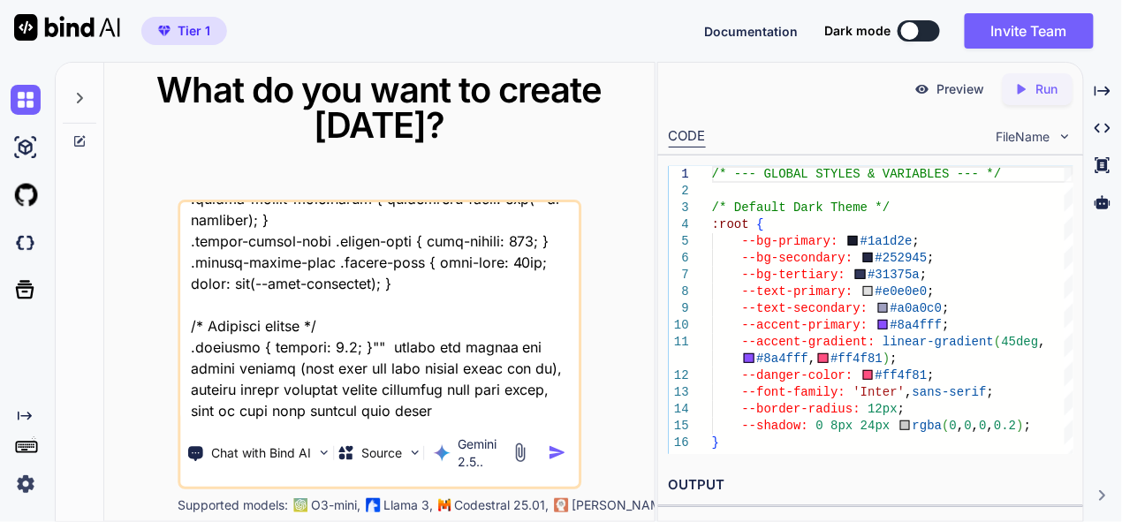
type textarea "x"
type textarea "thsi is my tool "here is php code - "<?php session_start(); ?> <!DOCTYPE html> …"
type textarea "x"
type textarea "thsi is my tool "here is php code - "<?php session_start(); ?> <!DOCTYPE html> …"
type textarea "x"
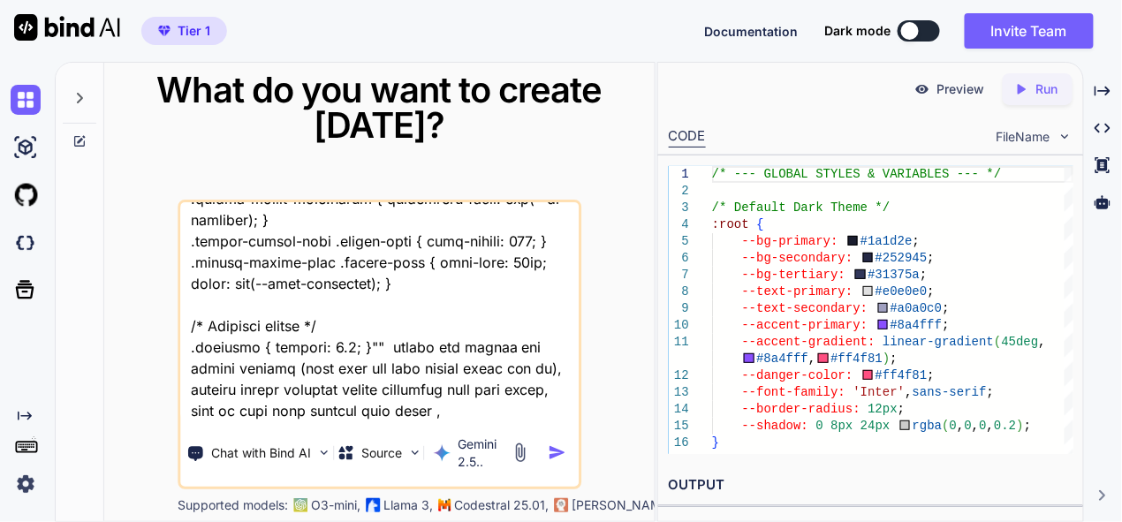
type textarea "thsi is my tool "here is php code - "<?php session_start(); ?> <!DOCTYPE html> …"
type textarea "x"
type textarea "thsi is my tool "here is php code - "<?php session_start(); ?> <!DOCTYPE html> …"
type textarea "x"
type textarea "thsi is my tool "here is php code - "<?php session_start(); ?> <!DOCTYPE html> …"
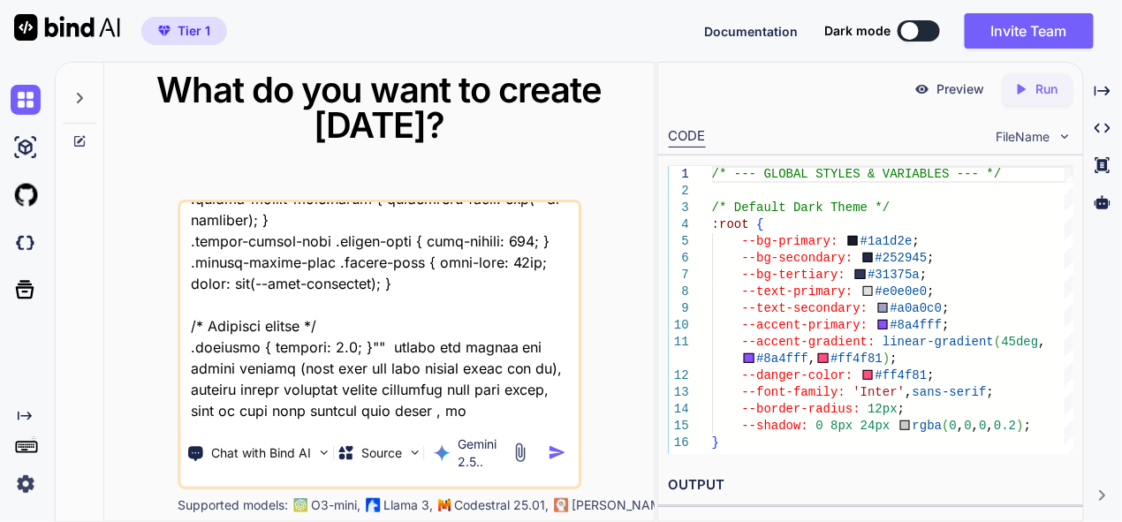
type textarea "x"
type textarea "thsi is my tool "here is php code - "<?php session_start(); ?> <!DOCTYPE html> …"
type textarea "x"
type textarea "thsi is my tool "here is php code - "<?php session_start(); ?> <!DOCTYPE html> …"
type textarea "x"
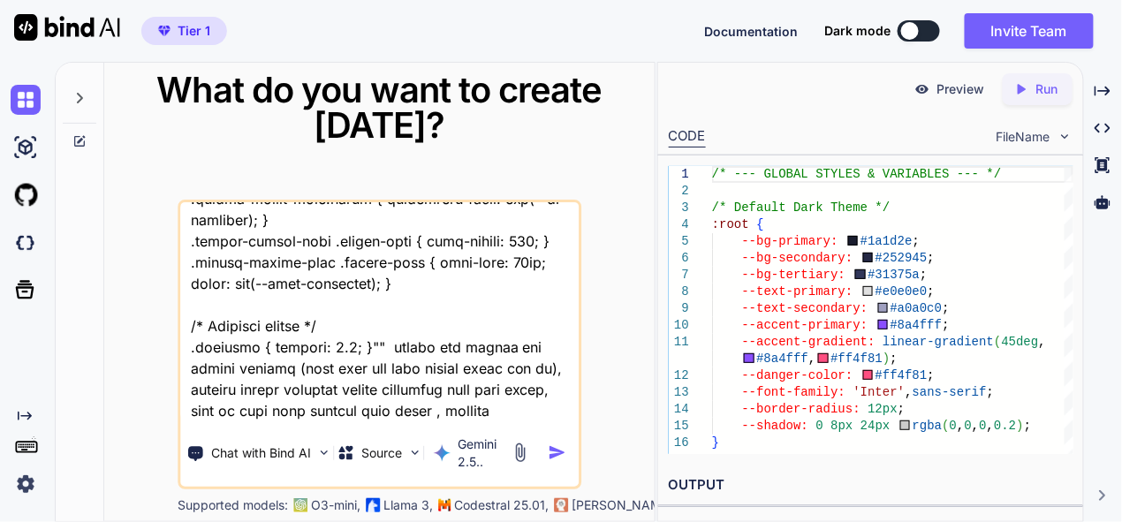
type textarea "thsi is my tool "here is php code - "<?php session_start(); ?> <!DOCTYPE html> …"
type textarea "x"
type textarea "thsi is my tool "here is php code - "<?php session_start(); ?> <!DOCTYPE html> …"
type textarea "x"
type textarea "thsi is my tool "here is php code - "<?php session_start(); ?> <!DOCTYPE html> …"
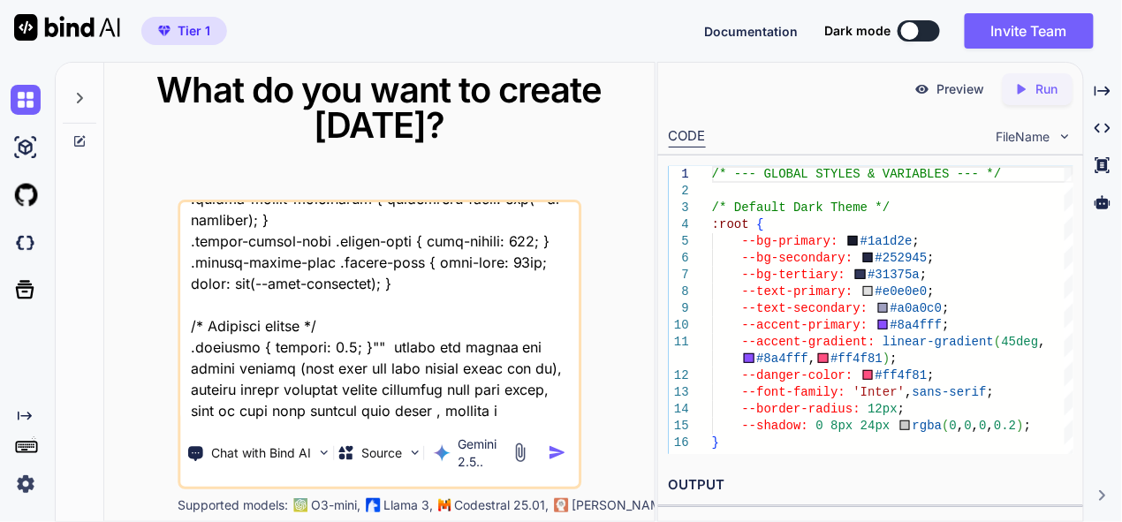
type textarea "x"
type textarea "thsi is my tool "here is php code - "<?php session_start(); ?> <!DOCTYPE html> …"
type textarea "x"
type textarea "thsi is my tool "here is php code - "<?php session_start(); ?> <!DOCTYPE html> …"
type textarea "x"
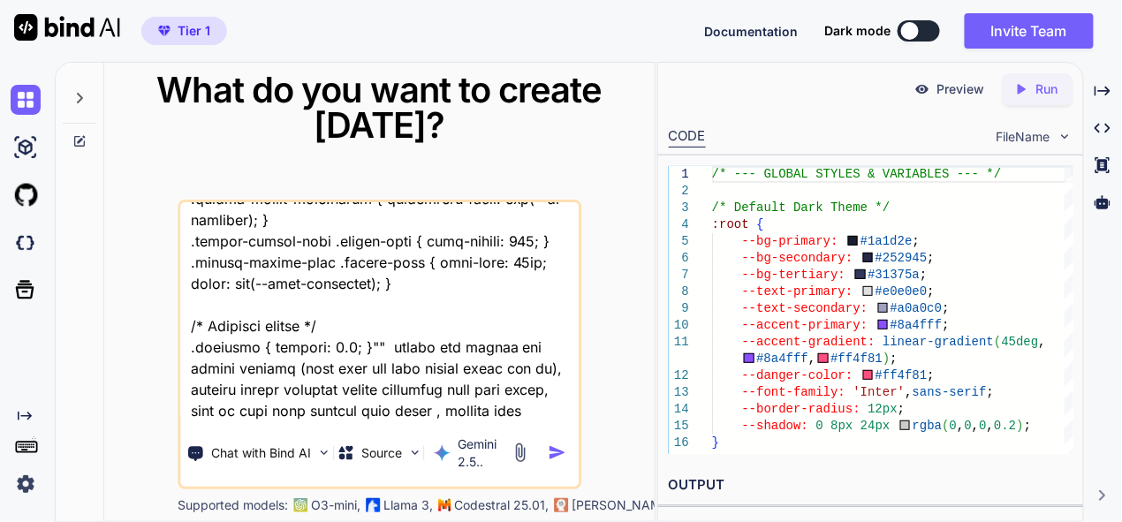
type textarea "thsi is my tool "here is php code - "<?php session_start(); ?> <!DOCTYPE html> …"
type textarea "x"
type textarea "thsi is my tool "here is php code - "<?php session_start(); ?> <!DOCTYPE html> …"
type textarea "x"
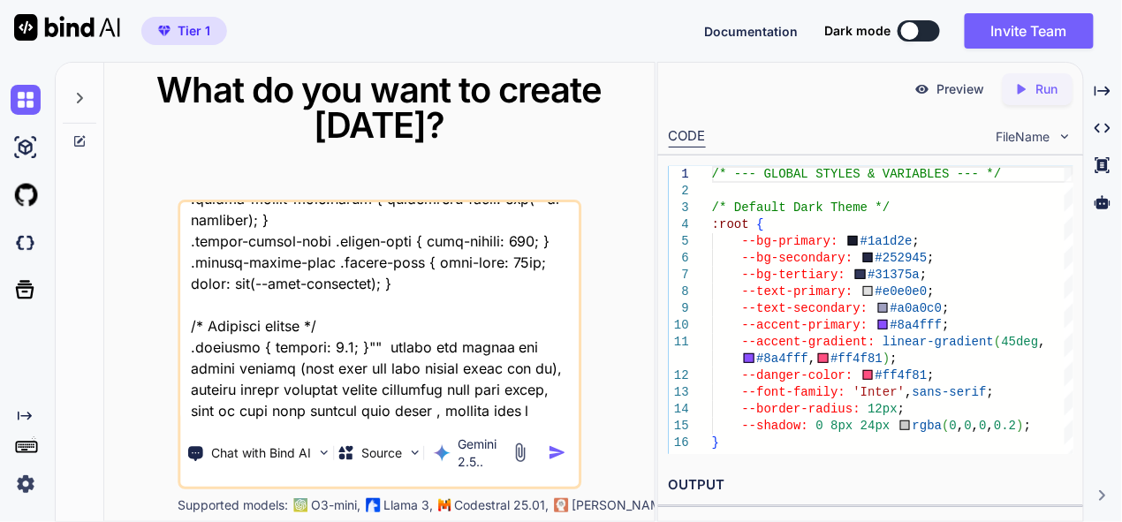
type textarea "thsi is my tool "here is php code - "<?php session_start(); ?> <!DOCTYPE html> …"
type textarea "x"
type textarea "thsi is my tool "here is php code - "<?php session_start(); ?> <!DOCTYPE html> …"
type textarea "x"
type textarea "thsi is my tool "here is php code - "<?php session_start(); ?> <!DOCTYPE html> …"
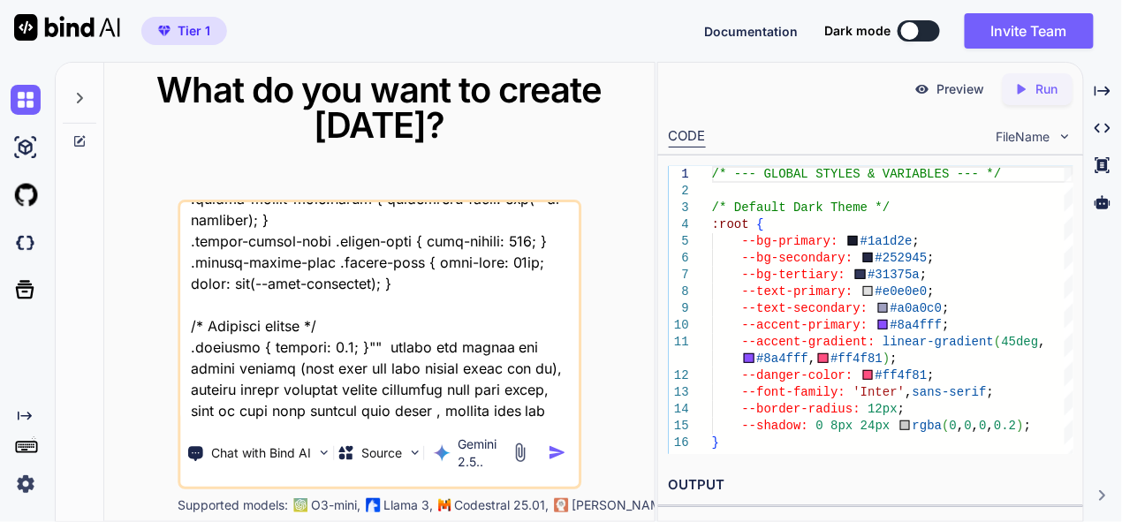
type textarea "x"
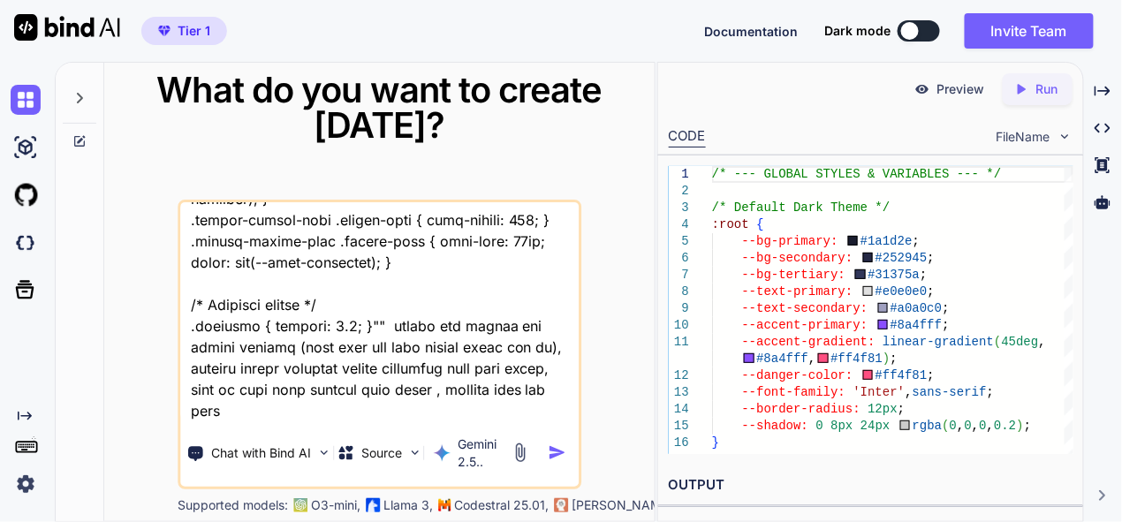
type textarea "thsi is my tool "here is php code - "<?php session_start(); ?> <!DOCTYPE html> …"
type textarea "x"
type textarea "thsi is my tool "here is php code - "<?php session_start(); ?> <!DOCTYPE html> …"
type textarea "x"
type textarea "thsi is my tool "here is php code - "<?php session_start(); ?> <!DOCTYPE html> …"
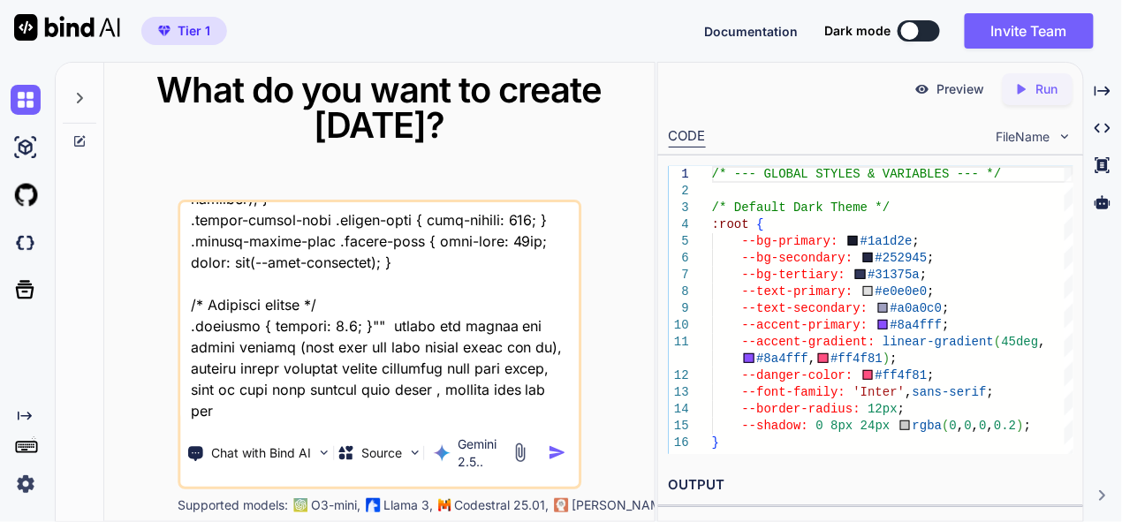
type textarea "x"
type textarea "thsi is my tool "here is php code - "<?php session_start(); ?> <!DOCTYPE html> …"
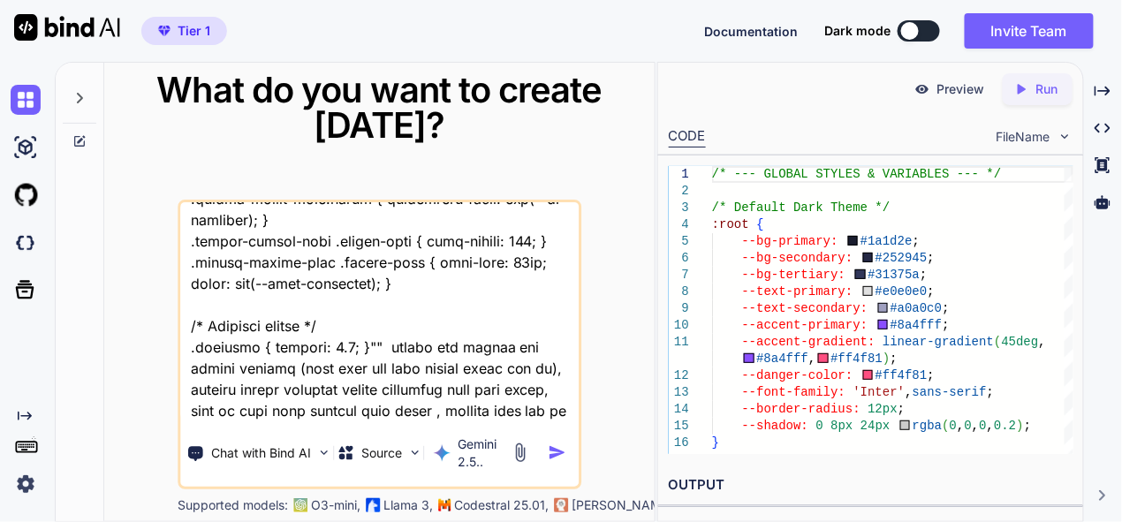
type textarea "x"
type textarea "thsi is my tool "here is php code - "<?php session_start(); ?> <!DOCTYPE html> …"
type textarea "x"
type textarea "thsi is my tool "here is php code - "<?php session_start(); ?> <!DOCTYPE html> …"
type textarea "x"
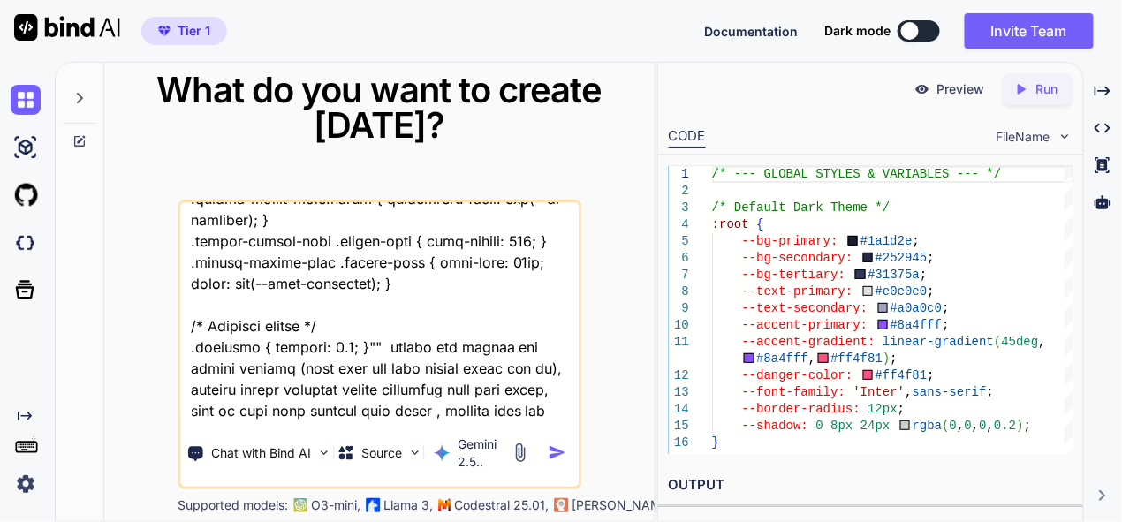
type textarea "thsi is my tool "here is php code - "<?php session_start(); ?> <!DOCTYPE html> …"
type textarea "x"
type textarea "thsi is my tool "here is php code - "<?php session_start(); ?> <!DOCTYPE html> …"
type textarea "x"
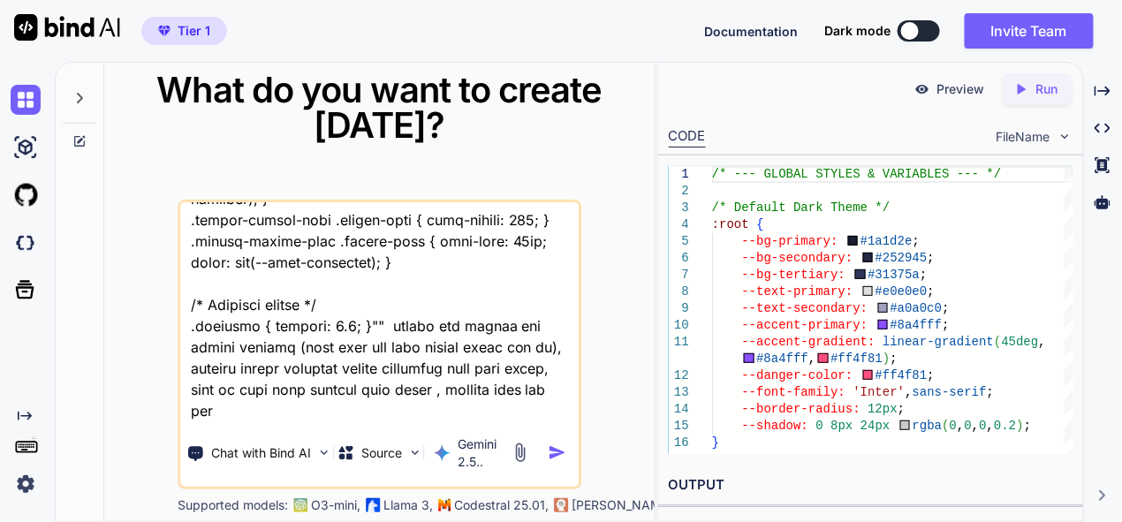
type textarea "thsi is my tool "here is php code - "<?php session_start(); ?> <!DOCTYPE html> …"
type textarea "x"
click at [562, 447] on img "button" at bounding box center [557, 453] width 19 height 19
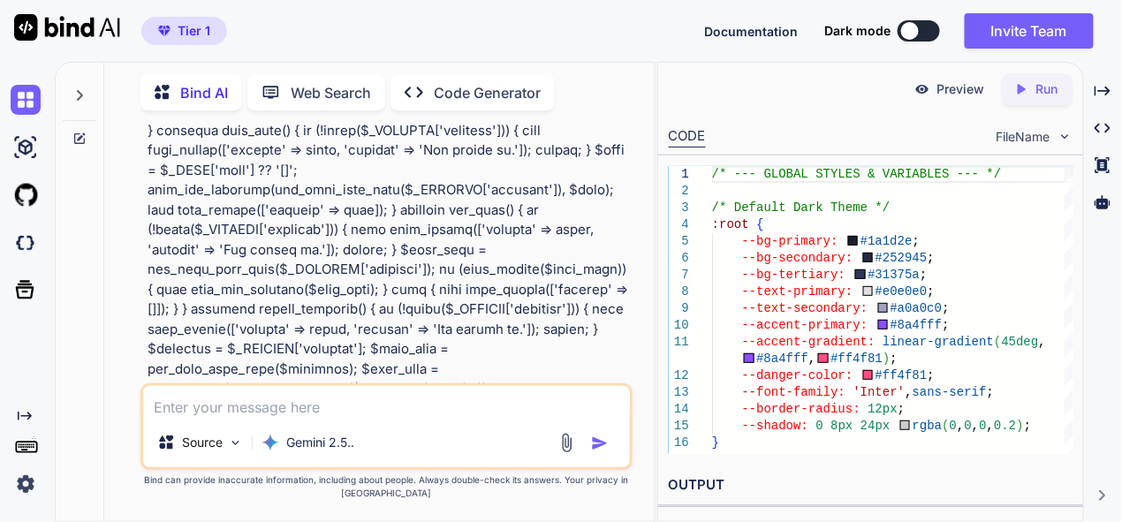
scroll to position [3446, 0]
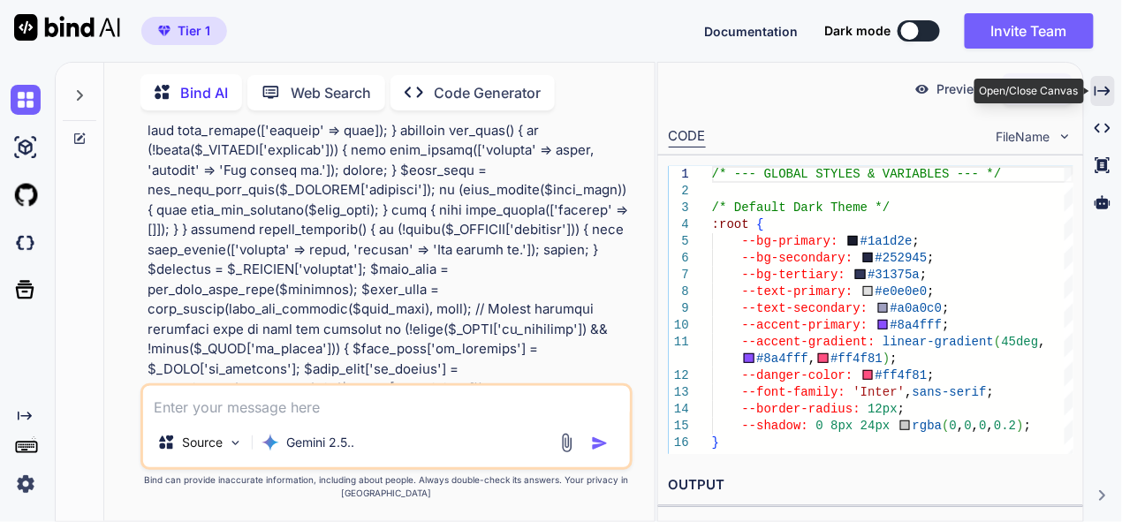
click at [1107, 88] on icon "Created with Pixso." at bounding box center [1103, 91] width 16 height 16
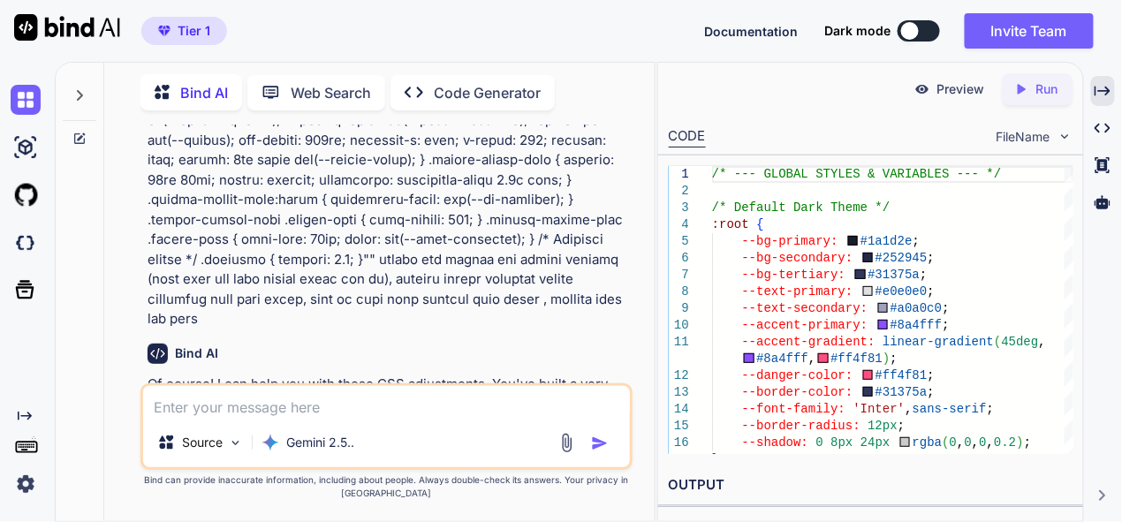
scroll to position [16182, 0]
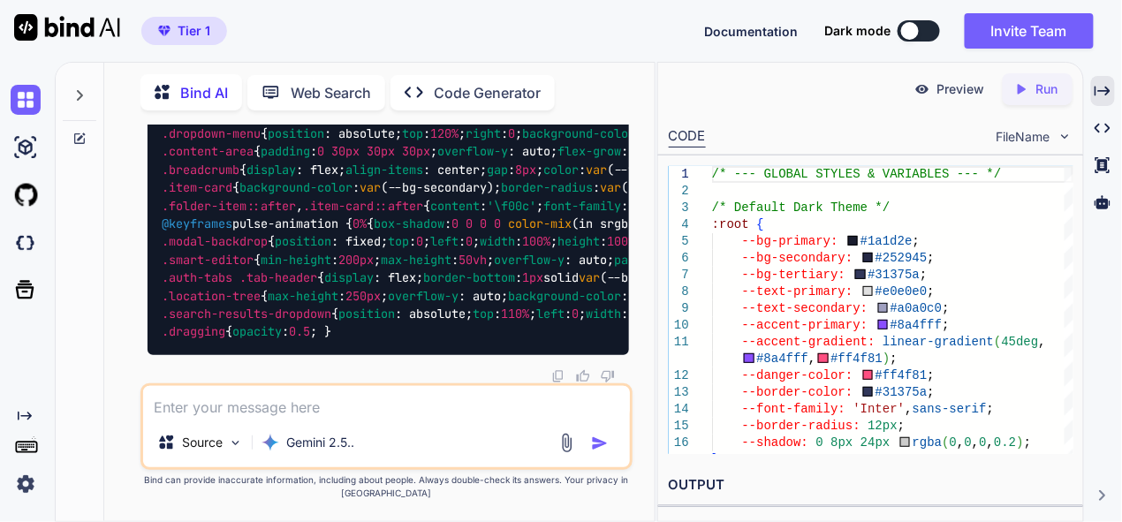
scroll to position [20746, 0]
click at [321, 418] on textarea at bounding box center [386, 402] width 487 height 32
click at [609, 438] on img "button" at bounding box center [600, 444] width 18 height 18
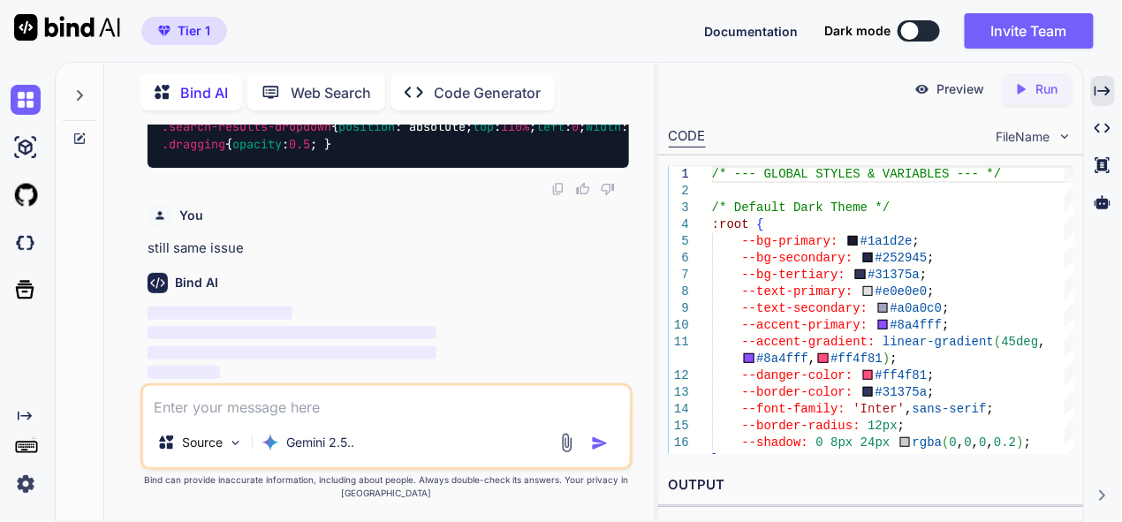
scroll to position [20932, 0]
click at [1106, 93] on icon "Created with Pixso." at bounding box center [1103, 91] width 16 height 16
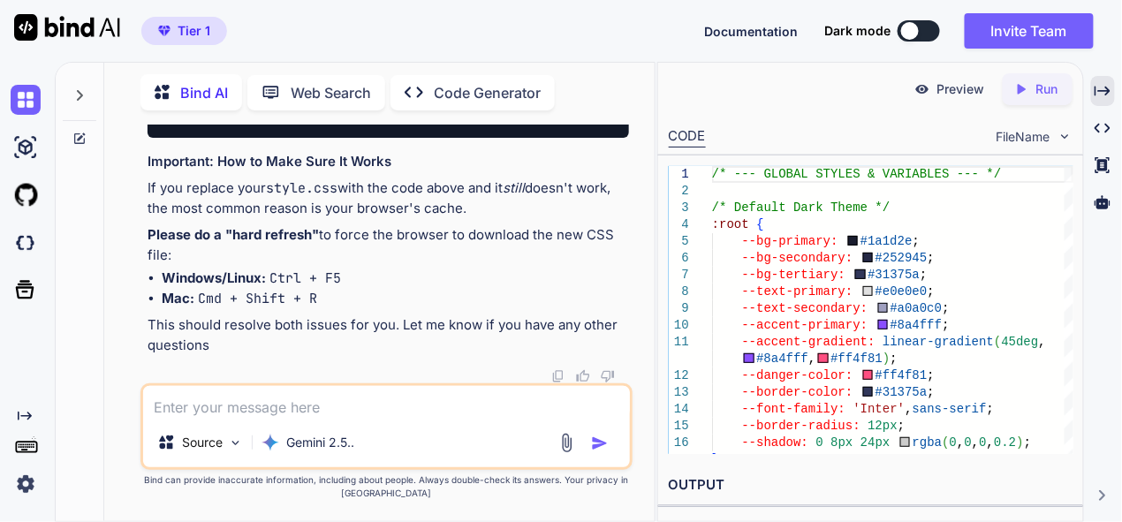
scroll to position [21519, 0]
click at [391, 404] on textarea at bounding box center [386, 402] width 487 height 32
click at [285, 411] on textarea at bounding box center [386, 402] width 487 height 32
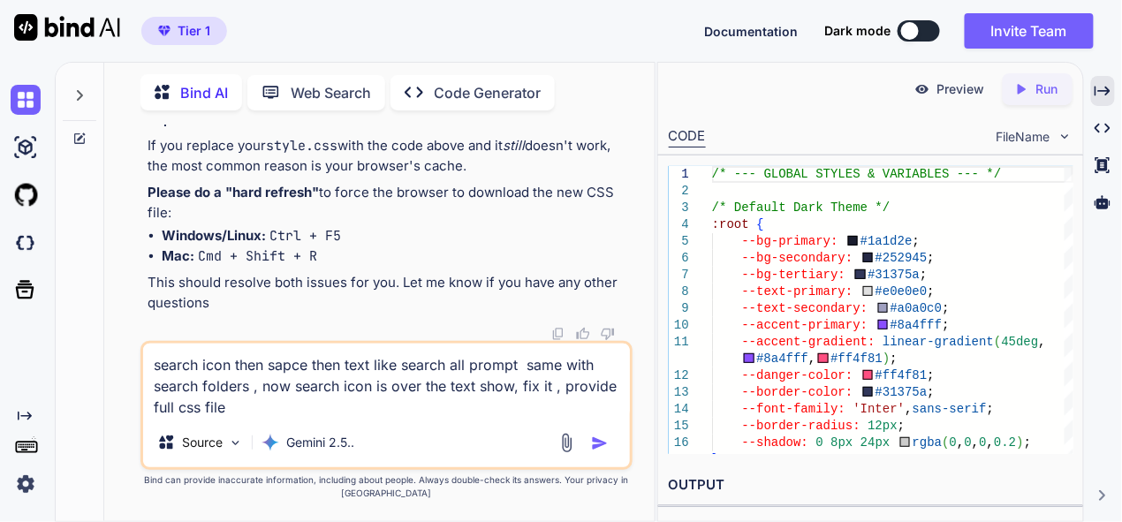
click at [599, 442] on img "button" at bounding box center [600, 444] width 18 height 18
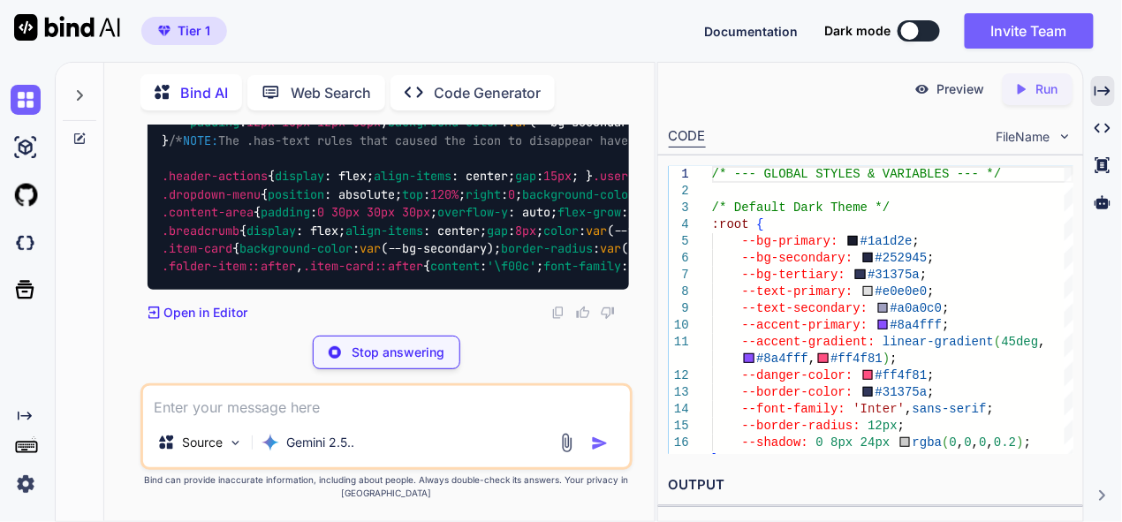
scroll to position [26585, 0]
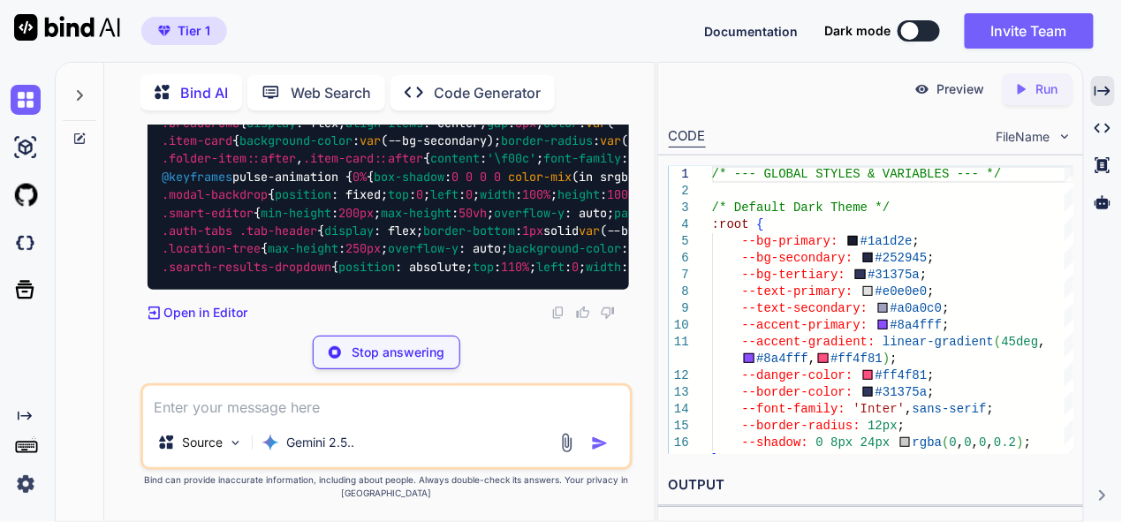
type textarea "x"
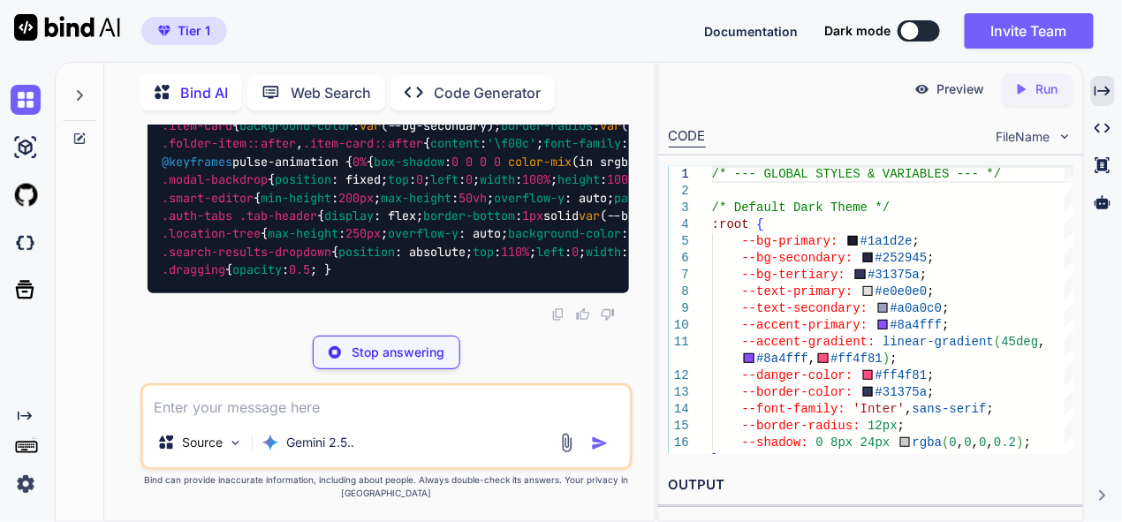
type textarea ".search-result-item:hover { background-color: var(--bg-tertiary); } .search-res…"
type textarea "x"
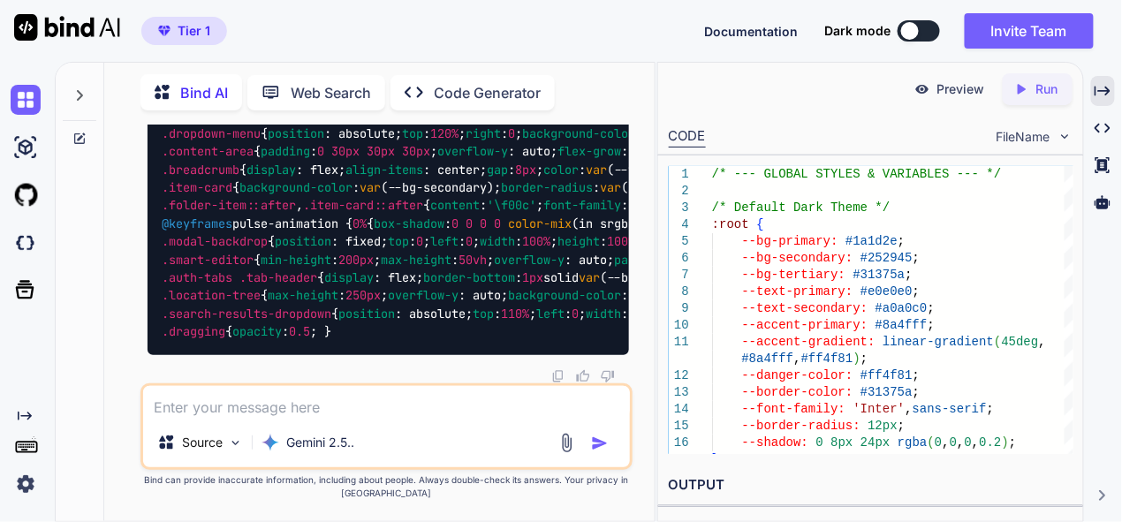
scroll to position [26762, 0]
type textarea ".dragging { opacity: 0.5; }"
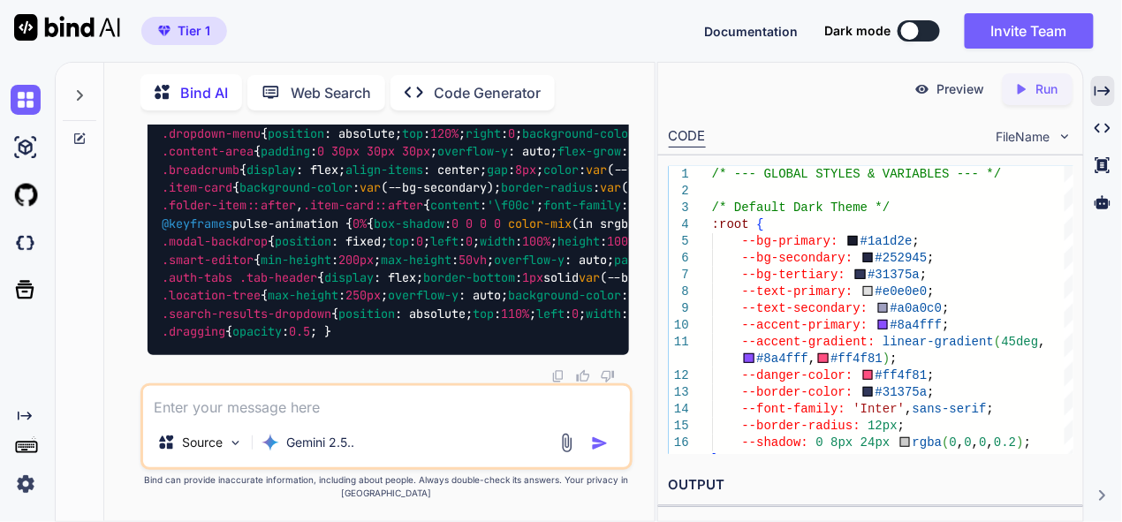
click at [295, 420] on div "Source Gemini 2.5.." at bounding box center [386, 426] width 492 height 87
click at [294, 405] on textarea at bounding box center [386, 402] width 487 height 32
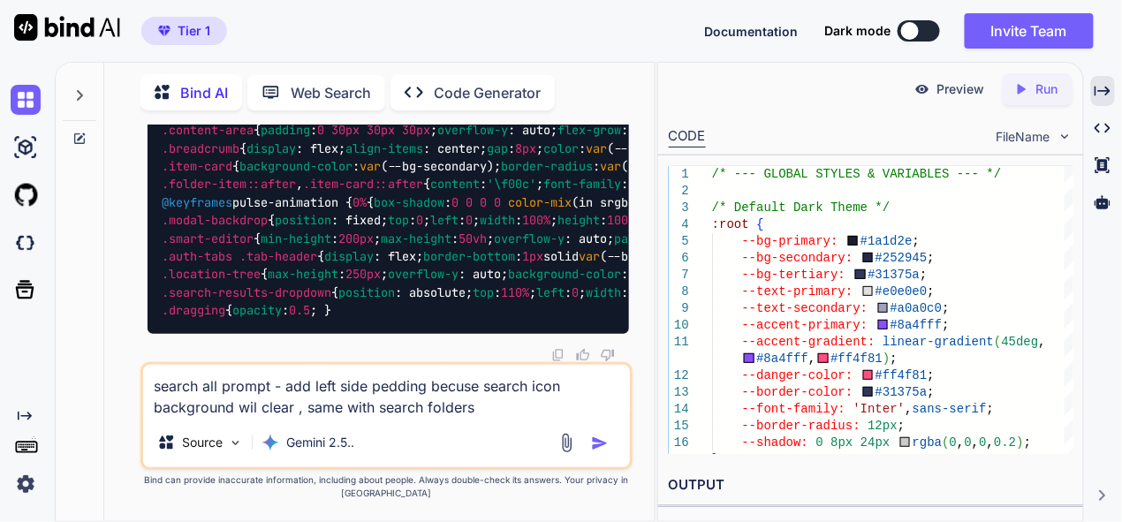
click at [378, 411] on textarea "search all prompt - add left side pedding becuse search icon background wil cle…" at bounding box center [386, 391] width 487 height 53
click at [483, 405] on textarea "search all prompt - add left side pedding becuse search icon background wil cle…" at bounding box center [386, 391] width 487 height 53
drag, startPoint x: 267, startPoint y: 390, endPoint x: 381, endPoint y: 359, distance: 118.1
click at [267, 389] on textarea "search all prompt - add left side pedding becuse search icon background wil cle…" at bounding box center [386, 391] width 487 height 53
drag, startPoint x: 156, startPoint y: 389, endPoint x: 286, endPoint y: 367, distance: 132.6
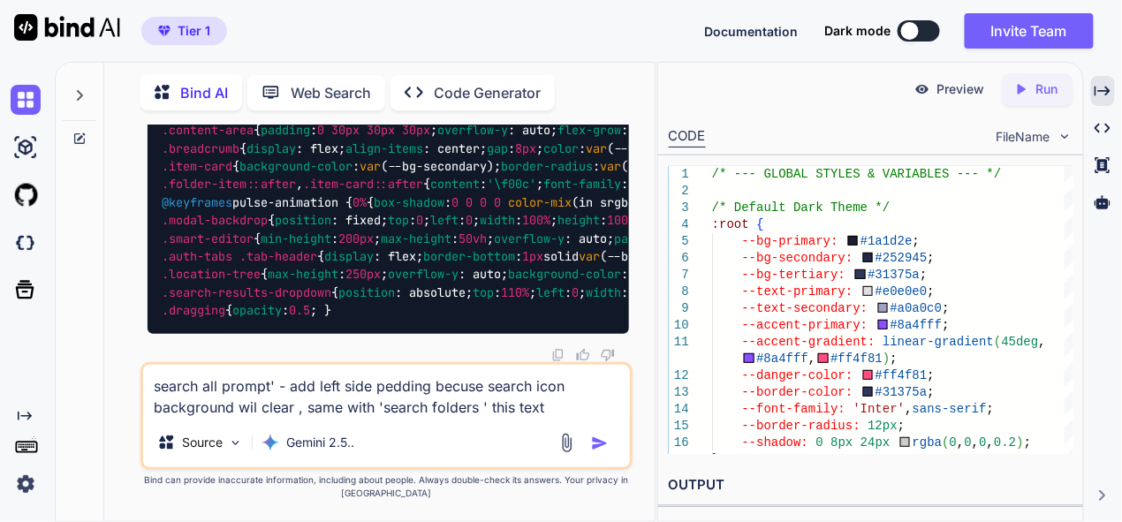
click at [156, 389] on textarea "search all prompt' - add left side pedding becuse search icon background wil cl…" at bounding box center [386, 391] width 487 height 53
click at [588, 409] on textarea "thsi text 'search all prompt' - add left side pedding becuse search icon backgr…" at bounding box center [386, 391] width 487 height 53
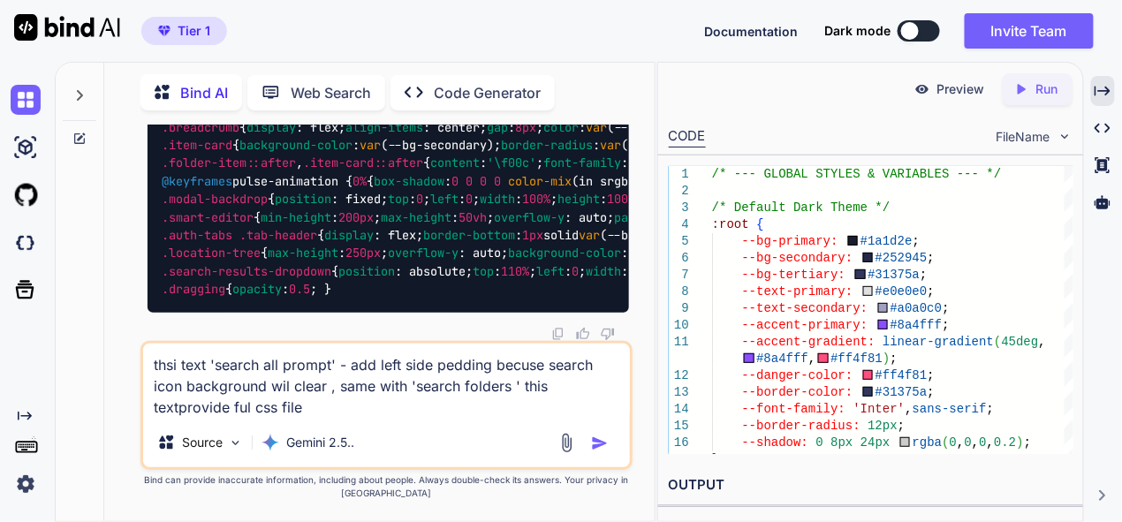
drag, startPoint x: 251, startPoint y: 410, endPoint x: 465, endPoint y: 408, distance: 213.8
click at [252, 410] on textarea "thsi text 'search all prompt' - add left side pedding becuse search icon backgr…" at bounding box center [386, 381] width 487 height 74
type textarea "thsi text 'search all prompt' - add left side pedding becuse search icon backgr…"
click at [602, 444] on img "button" at bounding box center [600, 444] width 18 height 18
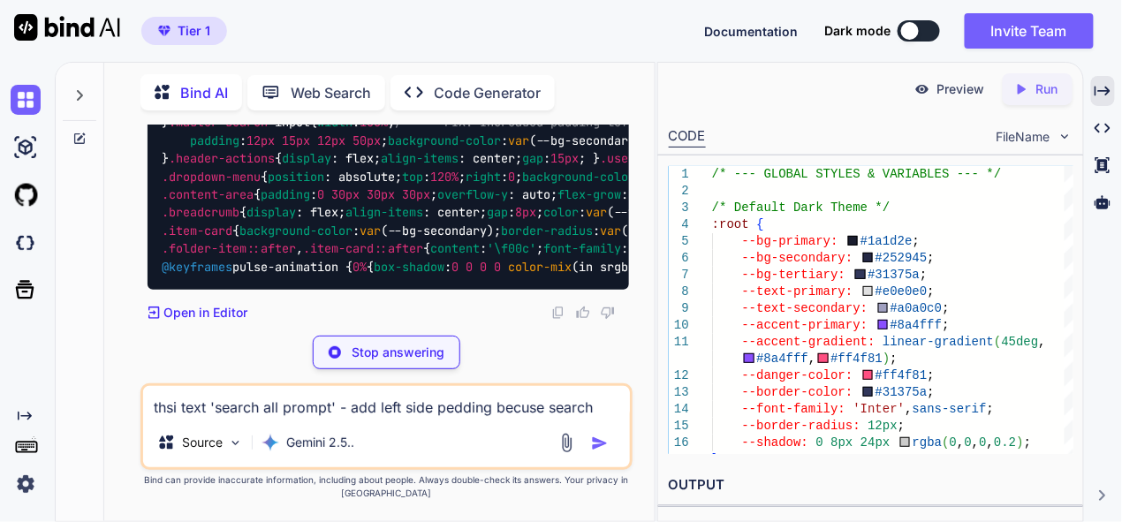
scroll to position [31295, 0]
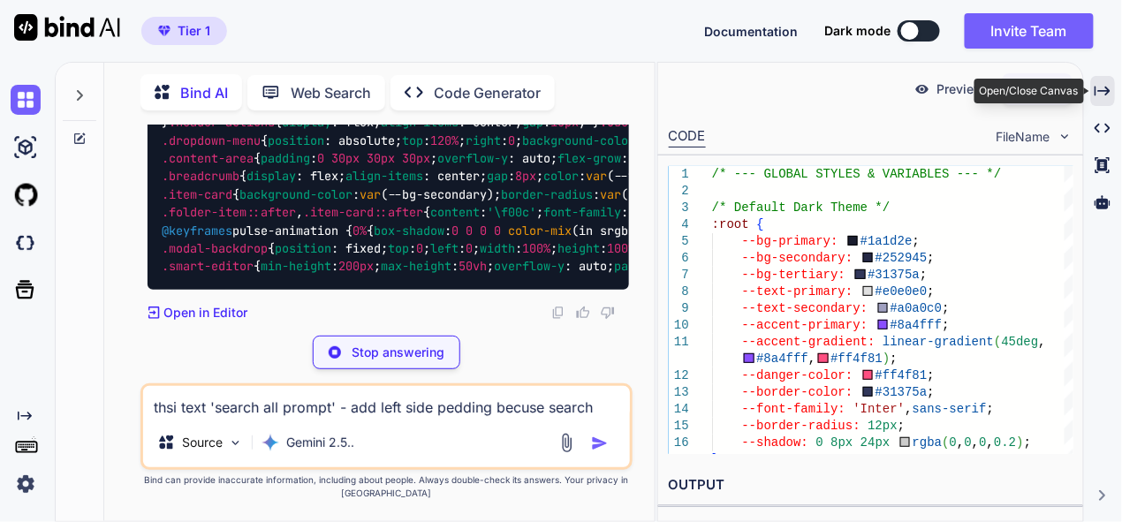
click at [1104, 95] on icon "Created with Pixso." at bounding box center [1103, 91] width 16 height 16
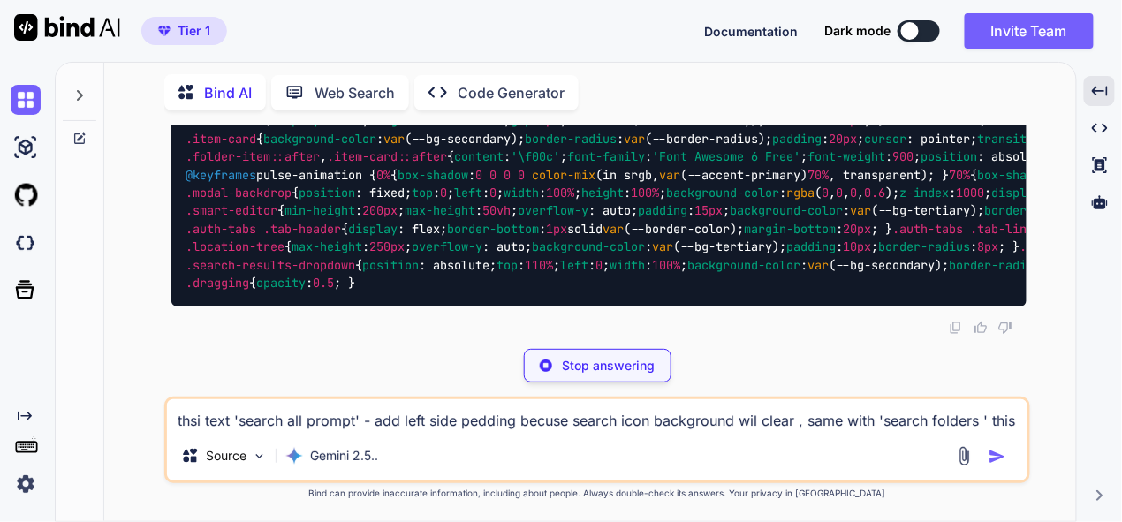
scroll to position [31423, 0]
